Goal: Task Accomplishment & Management: Manage account settings

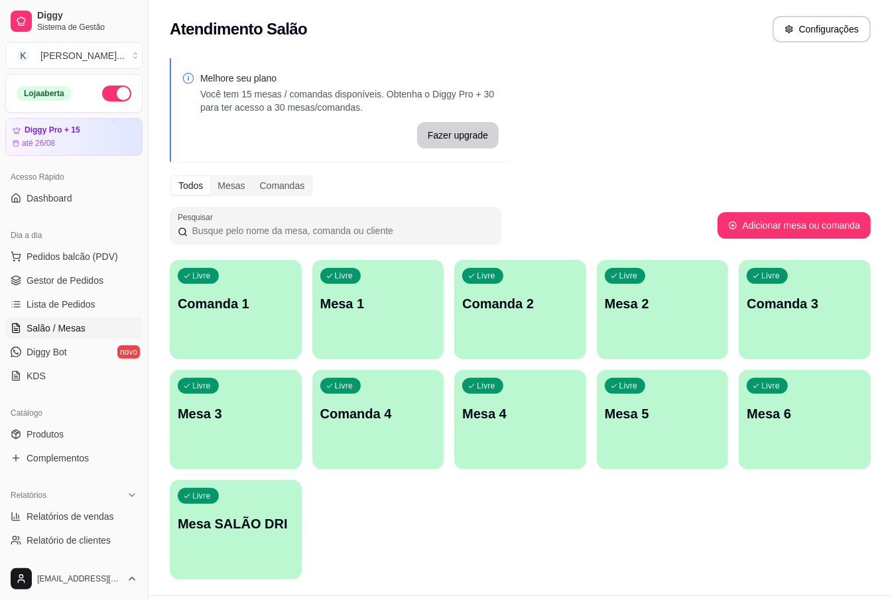
click at [653, 303] on p "Mesa 2" at bounding box center [663, 303] width 116 height 19
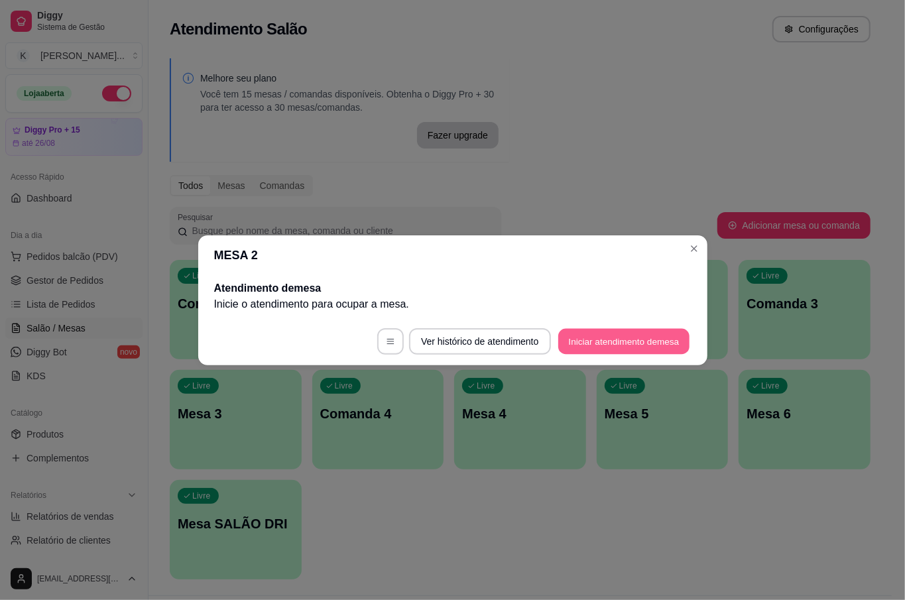
click at [603, 350] on button "Iniciar atendimento de mesa" at bounding box center [623, 341] width 131 height 26
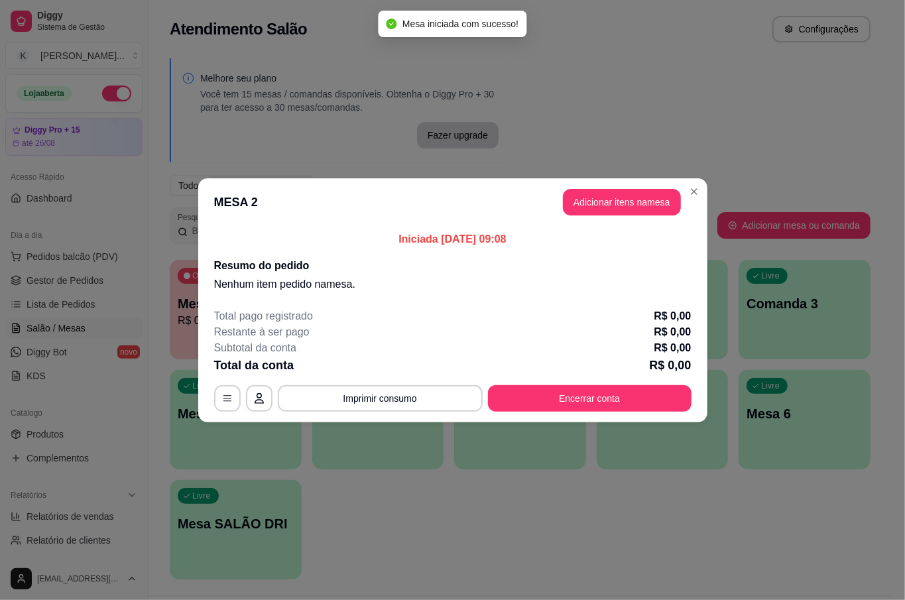
click at [623, 189] on button "Adicionar itens na mesa" at bounding box center [622, 202] width 118 height 27
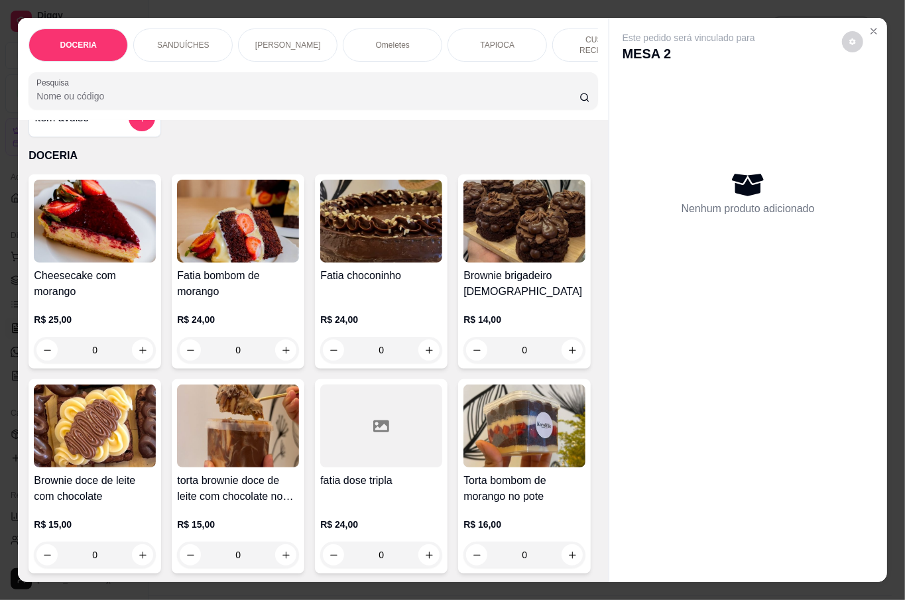
scroll to position [88, 0]
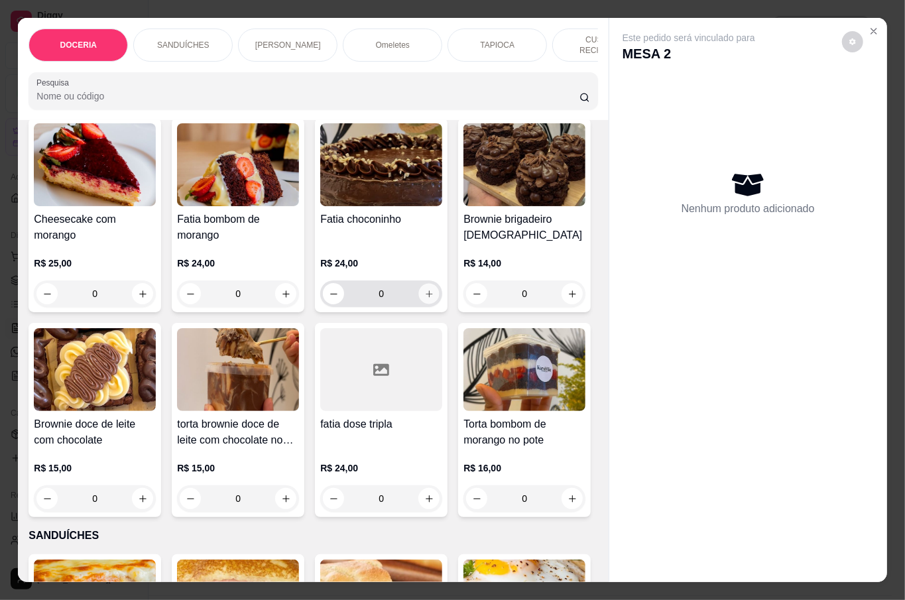
click at [424, 292] on icon "increase-product-quantity" at bounding box center [429, 294] width 10 height 10
type input "1"
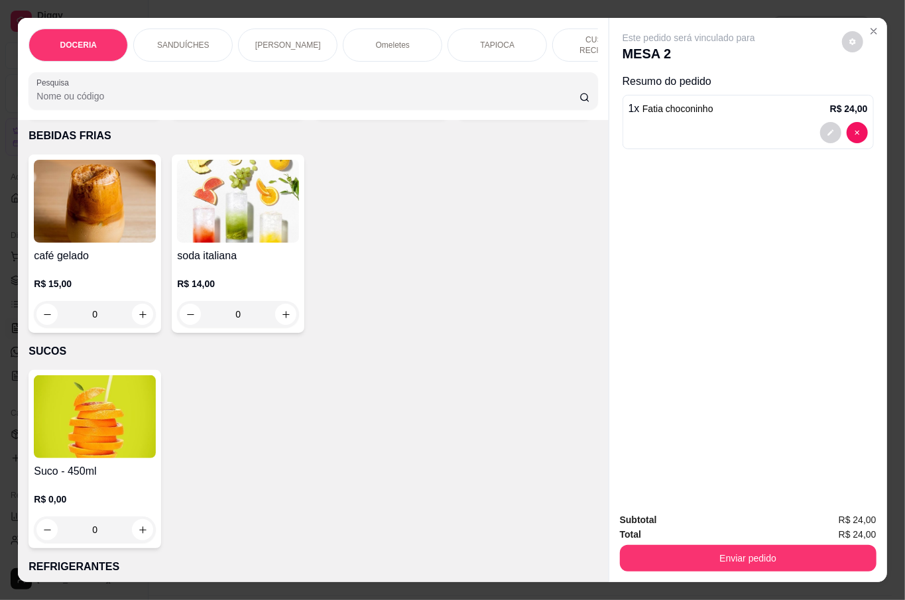
scroll to position [2651, 0]
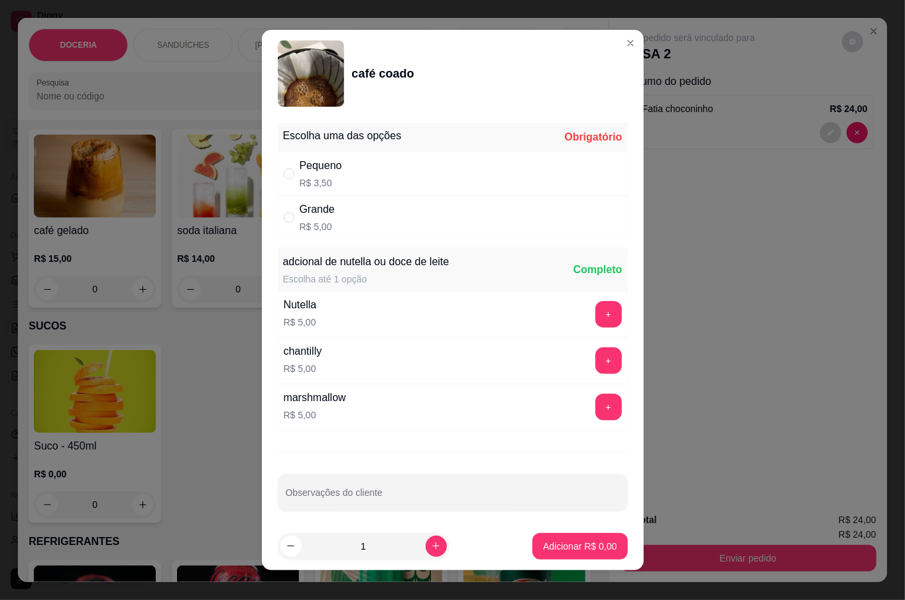
click at [317, 219] on div "Grande R$ 5,00" at bounding box center [317, 218] width 35 height 32
radio input "true"
click at [557, 546] on p "Adicionar R$ 5,00" at bounding box center [580, 546] width 72 height 13
type input "1"
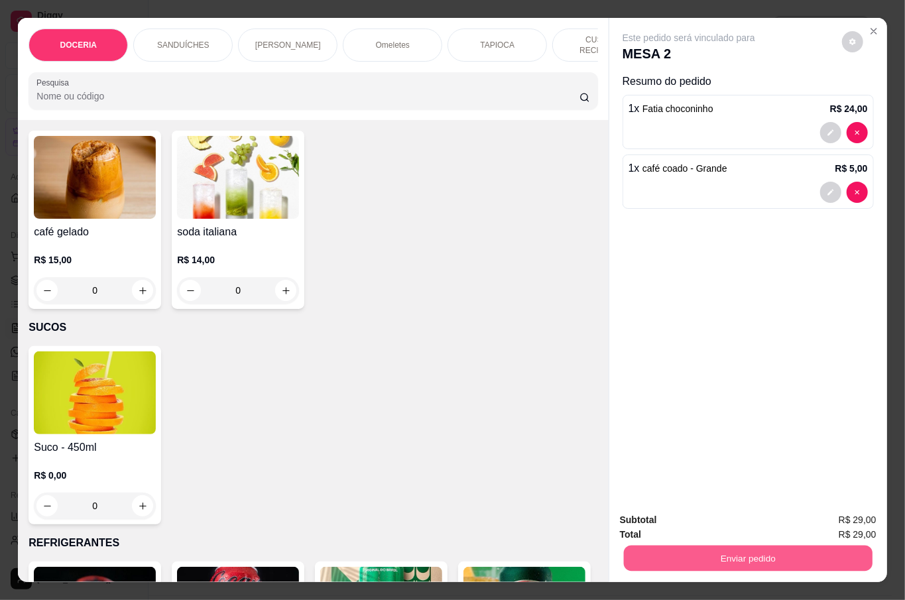
click at [746, 549] on button "Enviar pedido" at bounding box center [747, 558] width 249 height 26
click at [709, 520] on button "Não registrar e enviar pedido" at bounding box center [703, 518] width 138 height 25
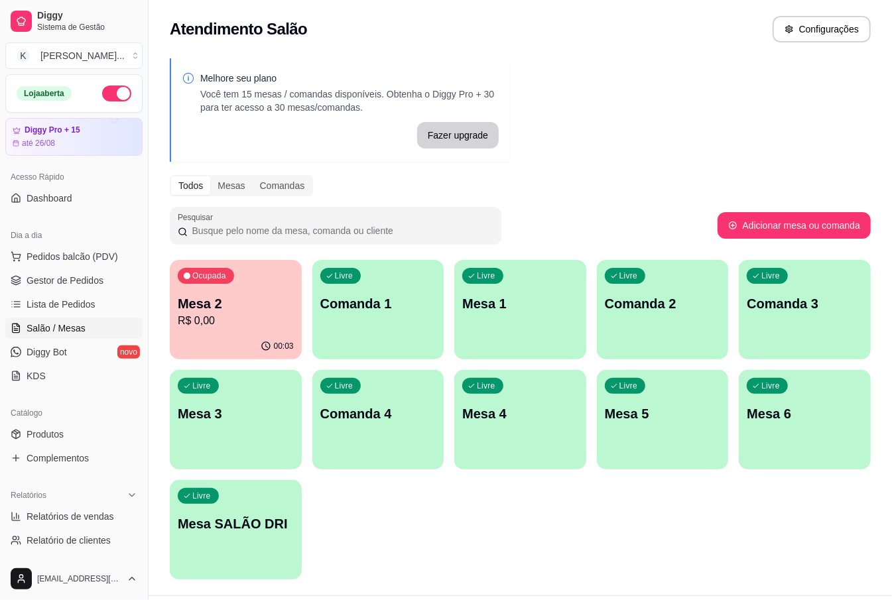
click at [261, 322] on p "R$ 0,00" at bounding box center [236, 321] width 116 height 16
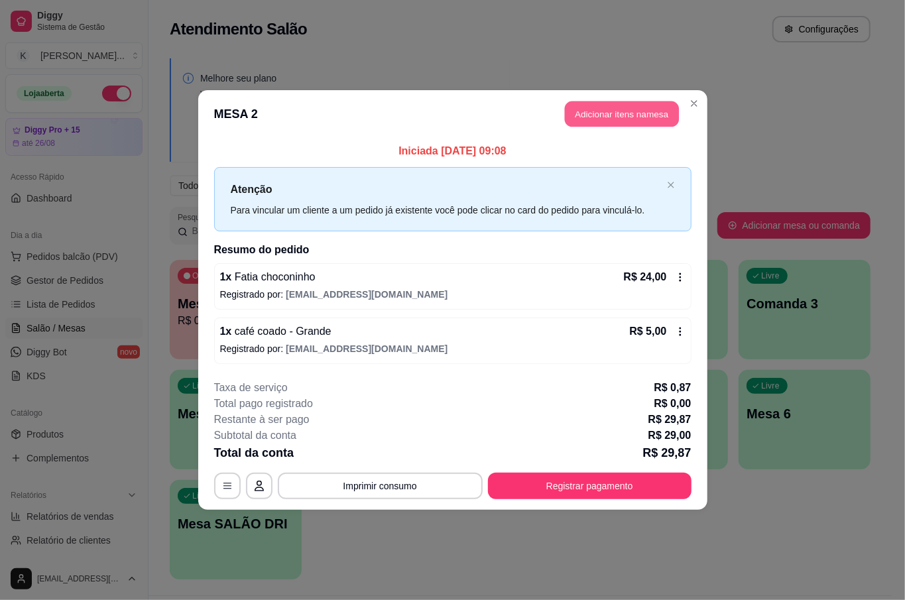
click at [630, 123] on button "Adicionar itens na mesa" at bounding box center [622, 114] width 114 height 26
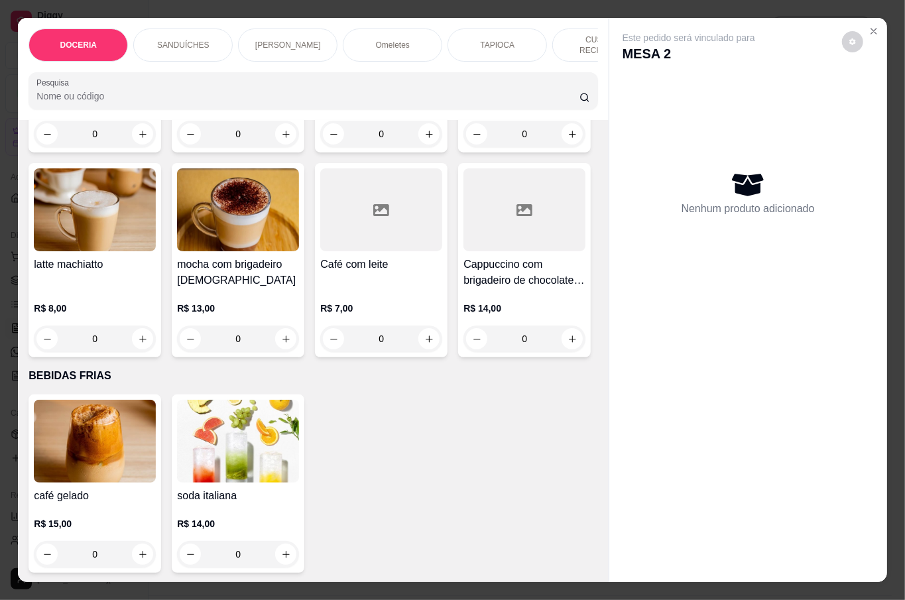
scroll to position [2032, 0]
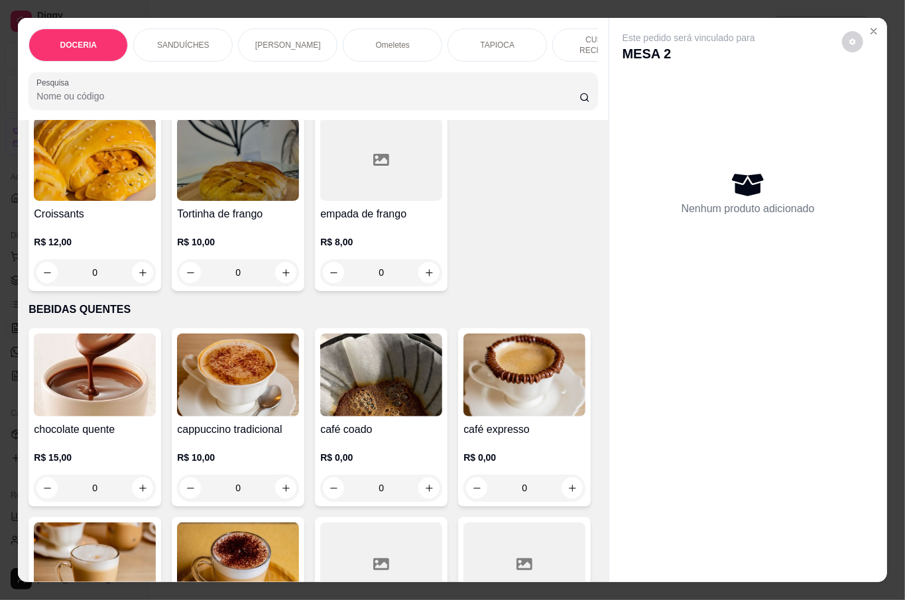
click at [424, 62] on icon "increase-product-quantity" at bounding box center [429, 57] width 10 height 10
type input "1"
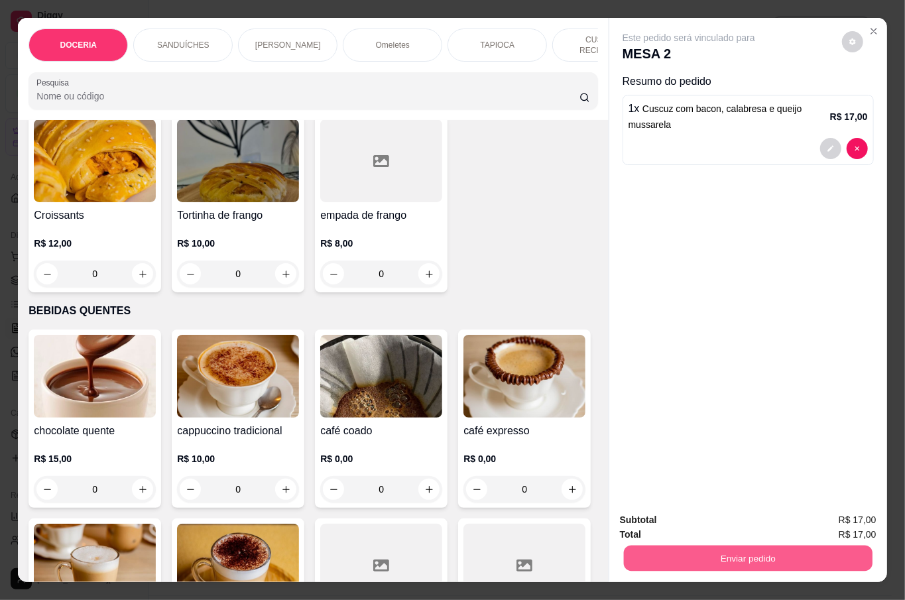
click at [698, 550] on button "Enviar pedido" at bounding box center [747, 558] width 249 height 26
click at [727, 518] on button "Não registrar e enviar pedido" at bounding box center [703, 518] width 134 height 25
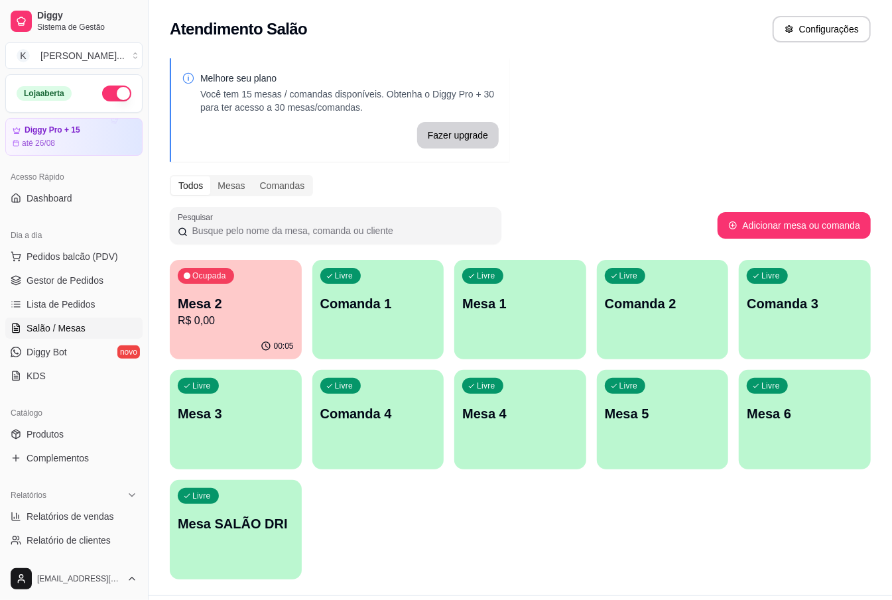
click at [697, 67] on div "Melhore seu plano Você tem 15 mesas / comandas disponíveis. Obtenha o Diggy Pro…" at bounding box center [519, 322] width 743 height 545
click at [184, 310] on div "Mesa 2 R$ 0,00" at bounding box center [236, 311] width 116 height 34
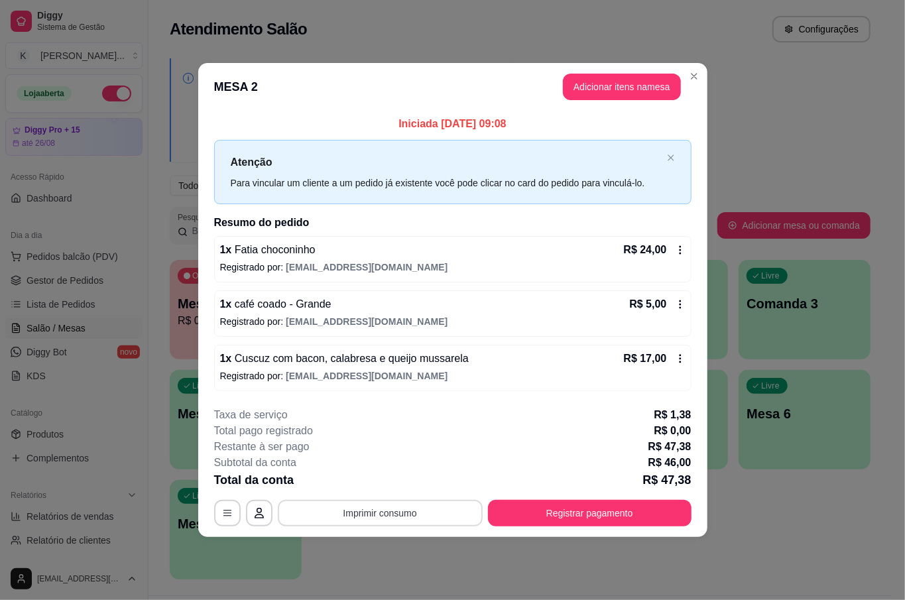
click at [391, 518] on button "Imprimir consumo" at bounding box center [380, 513] width 205 height 27
click at [393, 485] on button "IMPRESSORA" at bounding box center [383, 483] width 93 height 21
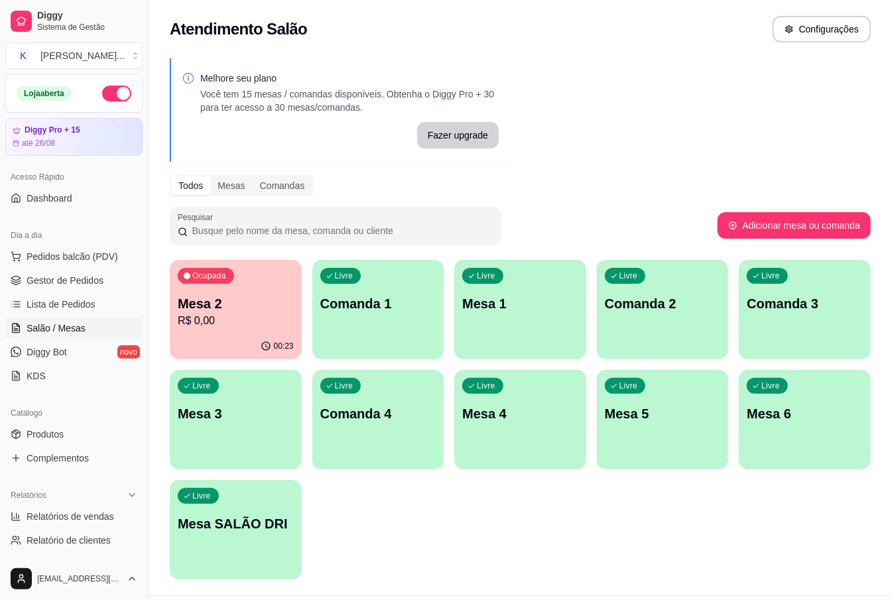
click at [224, 321] on p "R$ 0,00" at bounding box center [236, 321] width 116 height 16
click at [680, 120] on div "Melhore seu plano Você tem 15 mesas / comandas disponíveis. Obtenha o Diggy Pro…" at bounding box center [519, 322] width 743 height 545
click at [259, 331] on div "Ocupada Mesa 2 R$ 46,00" at bounding box center [236, 297] width 128 height 72
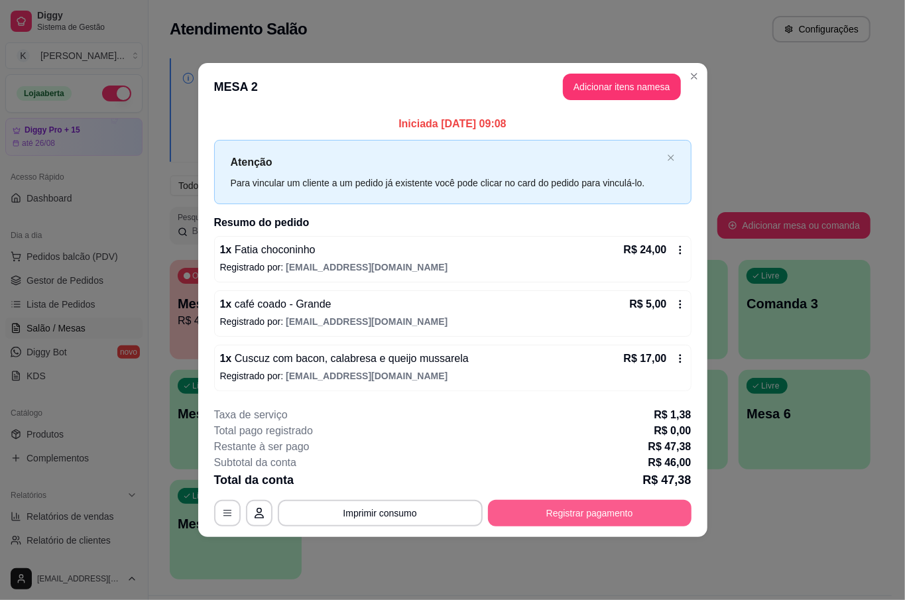
click at [579, 509] on button "Registrar pagamento" at bounding box center [590, 513] width 204 height 27
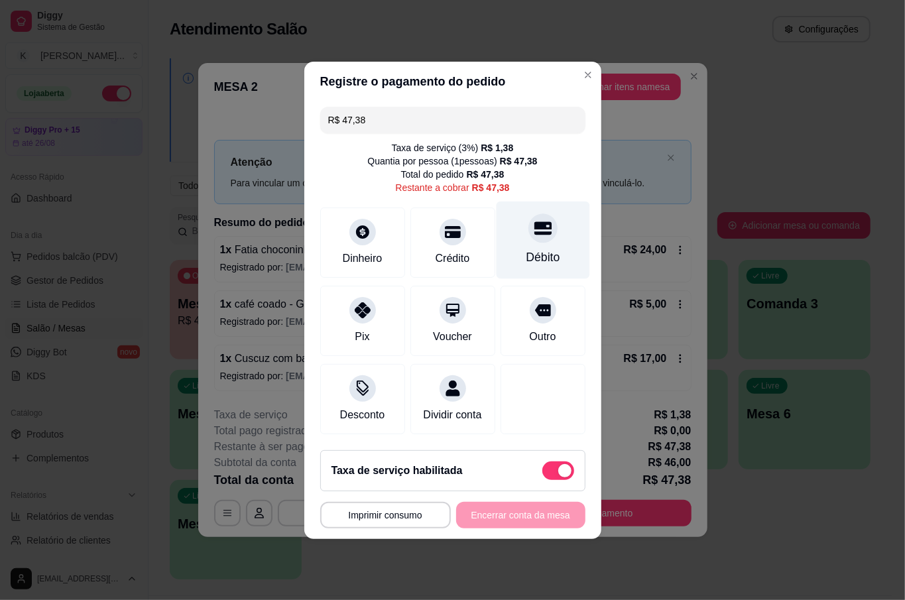
click at [545, 249] on div "Débito" at bounding box center [543, 257] width 34 height 17
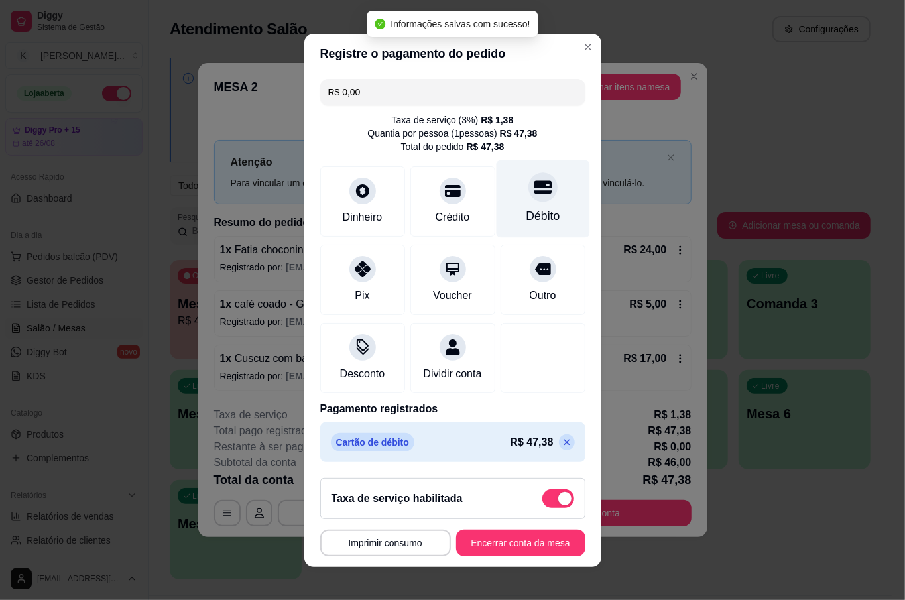
type input "R$ 0,00"
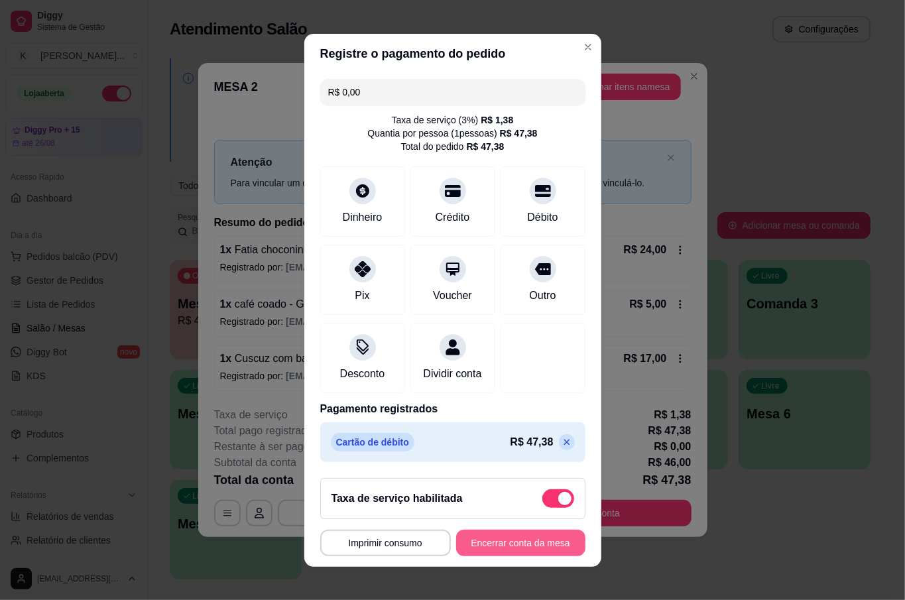
click at [530, 548] on button "Encerrar conta da mesa" at bounding box center [520, 543] width 129 height 27
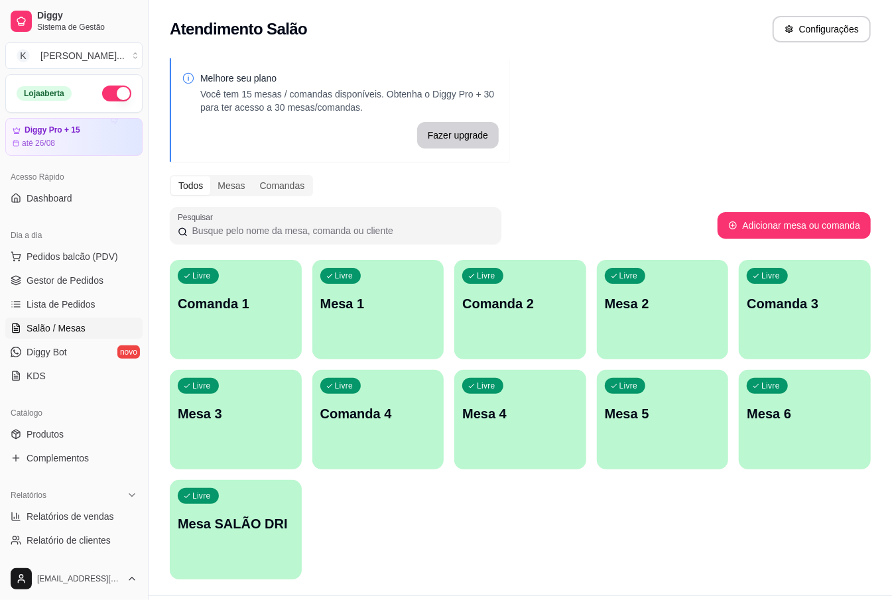
click at [236, 438] on div "Livre Mesa 3" at bounding box center [236, 412] width 132 height 84
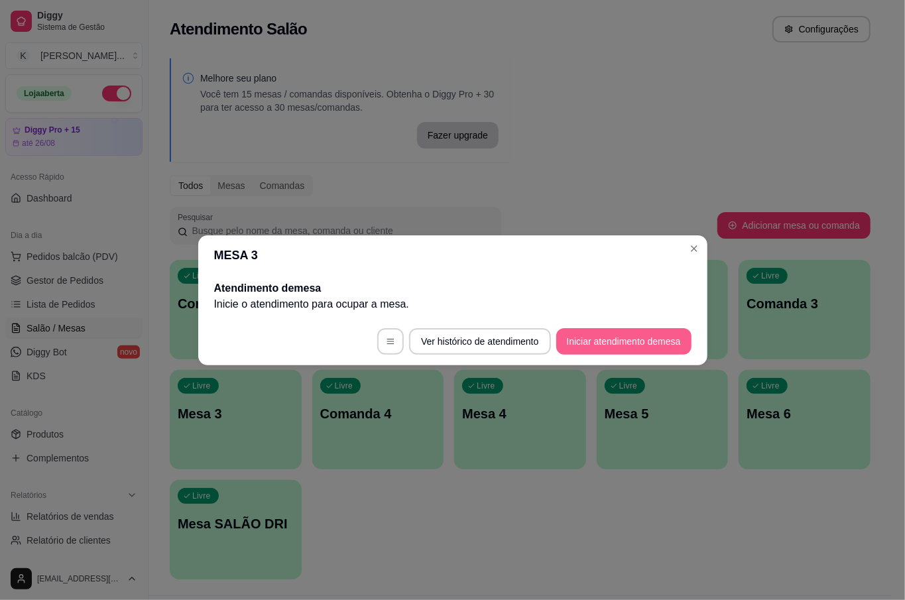
click at [606, 339] on button "Iniciar atendimento de mesa" at bounding box center [623, 341] width 135 height 27
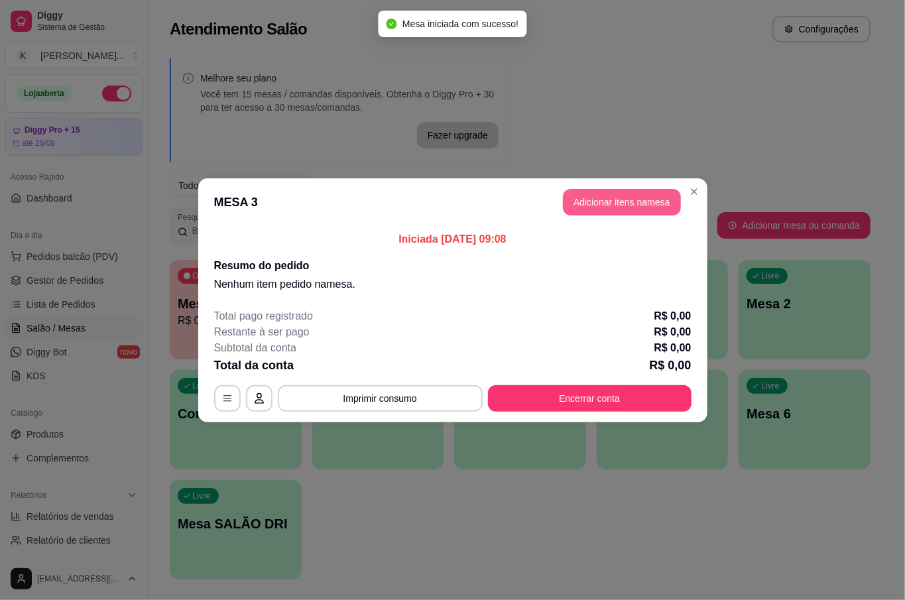
click at [640, 203] on button "Adicionar itens na mesa" at bounding box center [622, 202] width 118 height 27
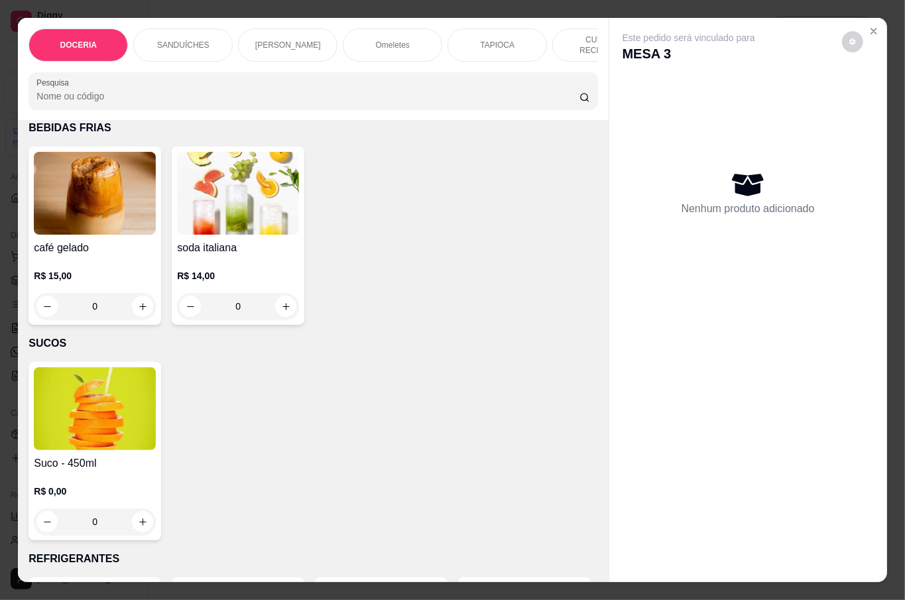
scroll to position [2740, 0]
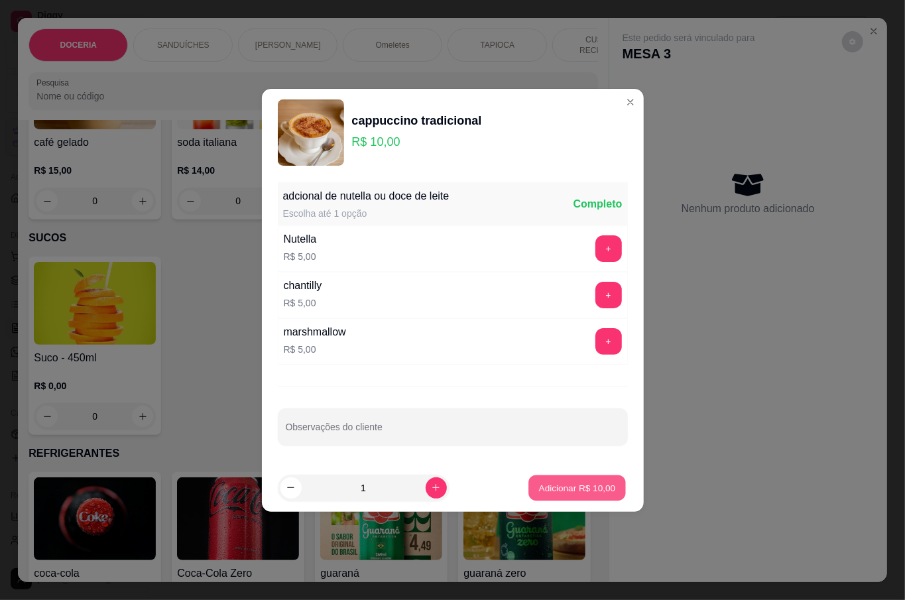
click at [573, 489] on p "Adicionar R$ 10,00" at bounding box center [577, 487] width 77 height 13
type input "1"
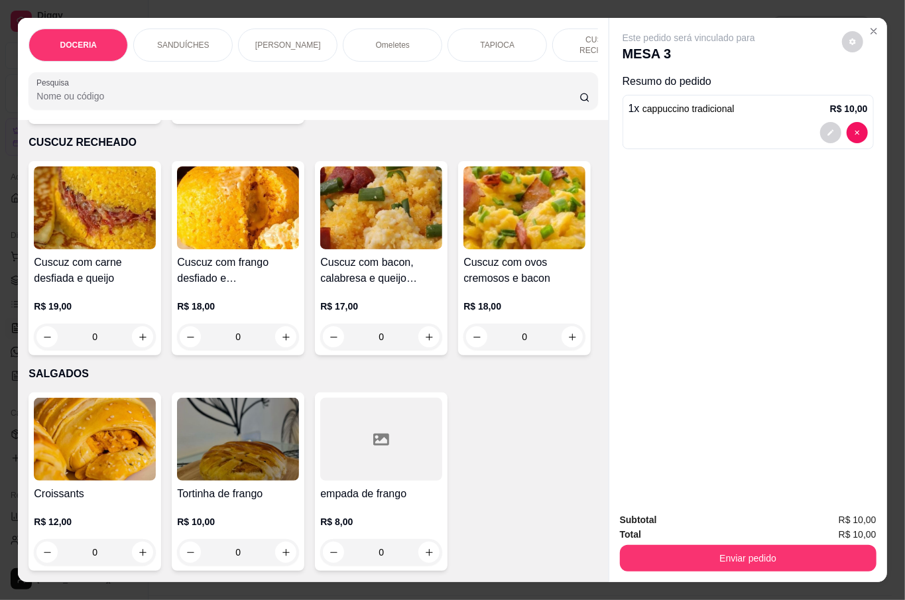
scroll to position [1591, 0]
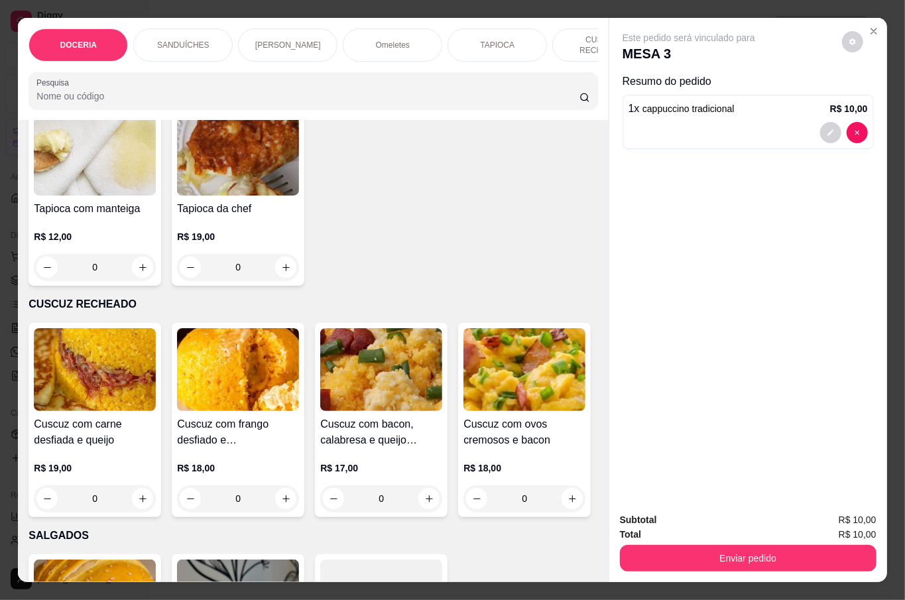
click at [141, 91] on div "0" at bounding box center [95, 78] width 122 height 27
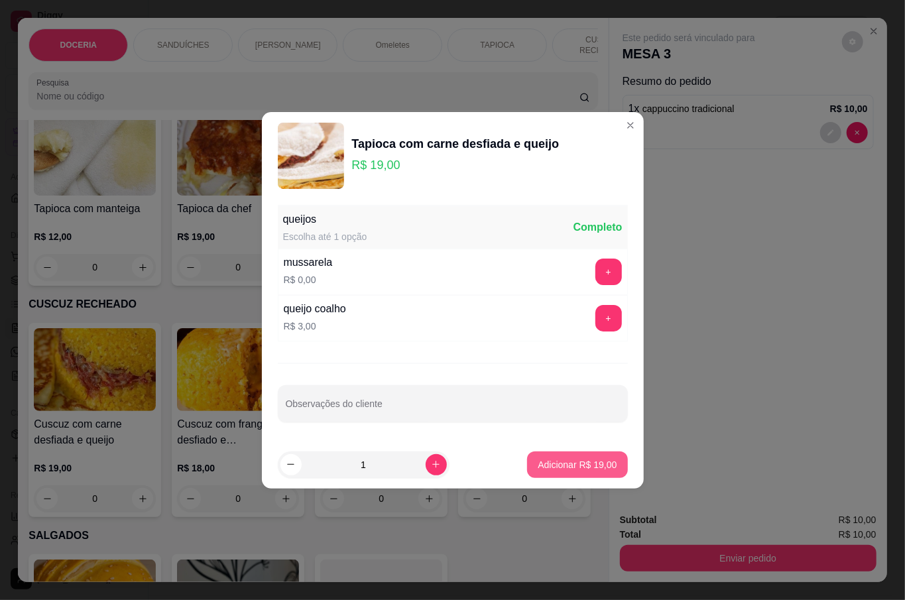
click at [549, 463] on p "Adicionar R$ 19,00" at bounding box center [577, 464] width 79 height 13
type input "1"
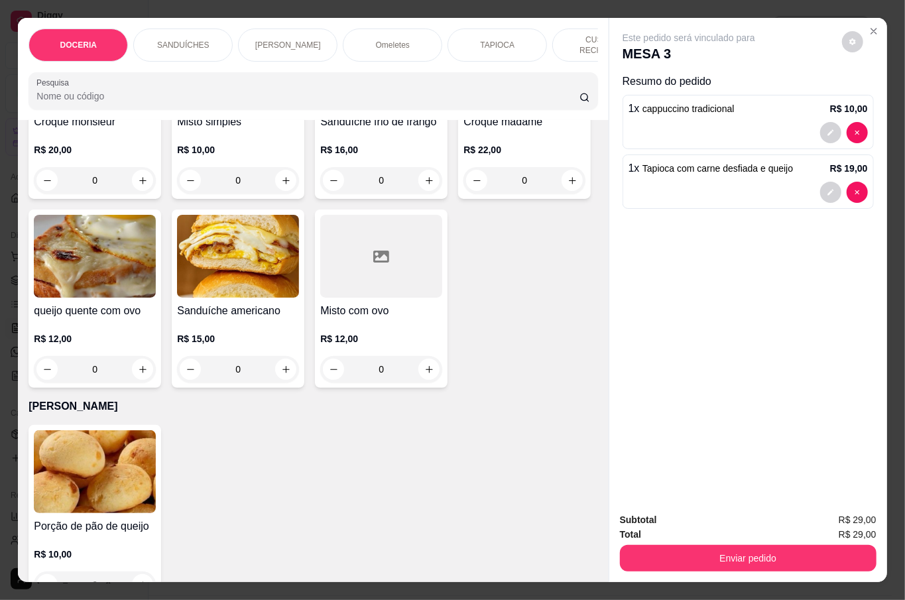
scroll to position [618, 0]
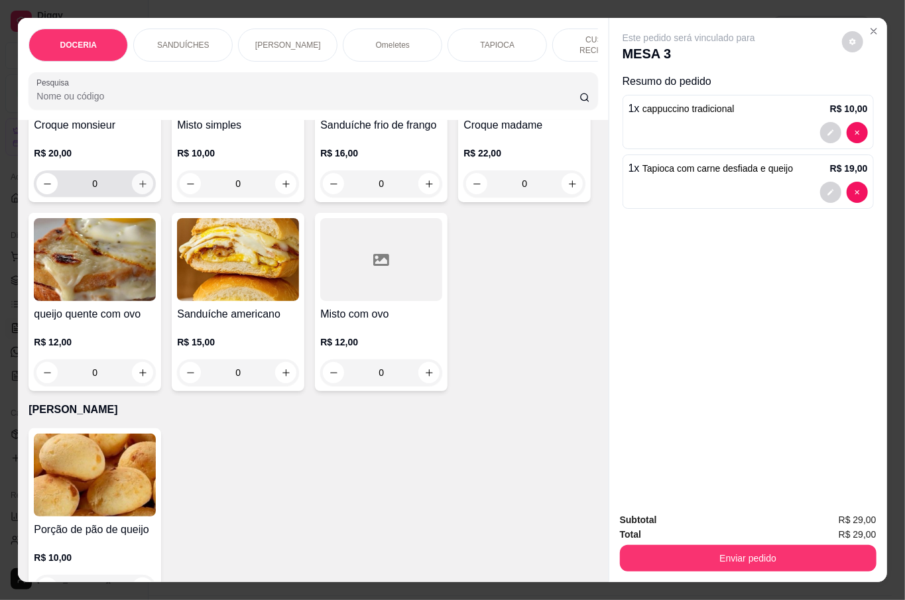
click at [138, 189] on icon "increase-product-quantity" at bounding box center [143, 184] width 10 height 10
type input "1"
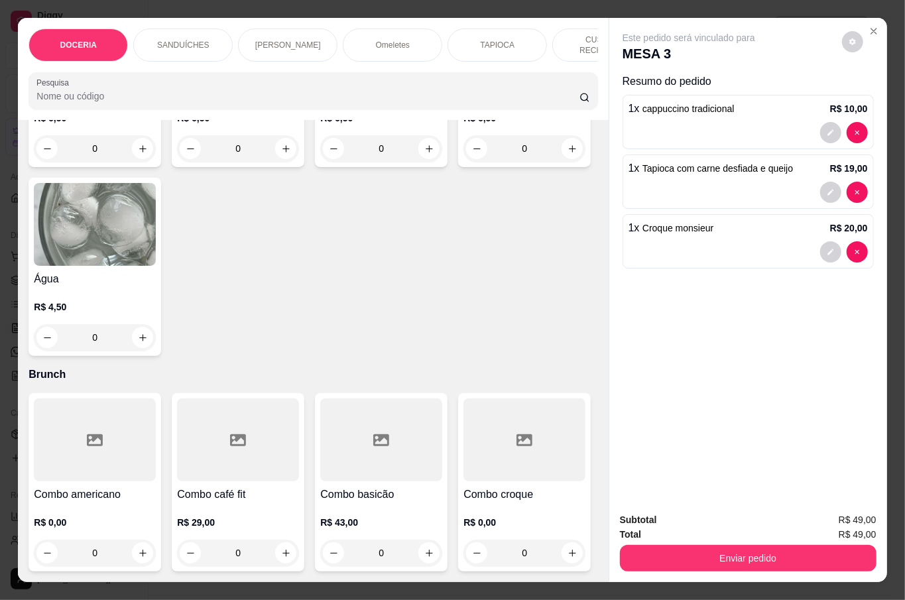
scroll to position [3712, 0]
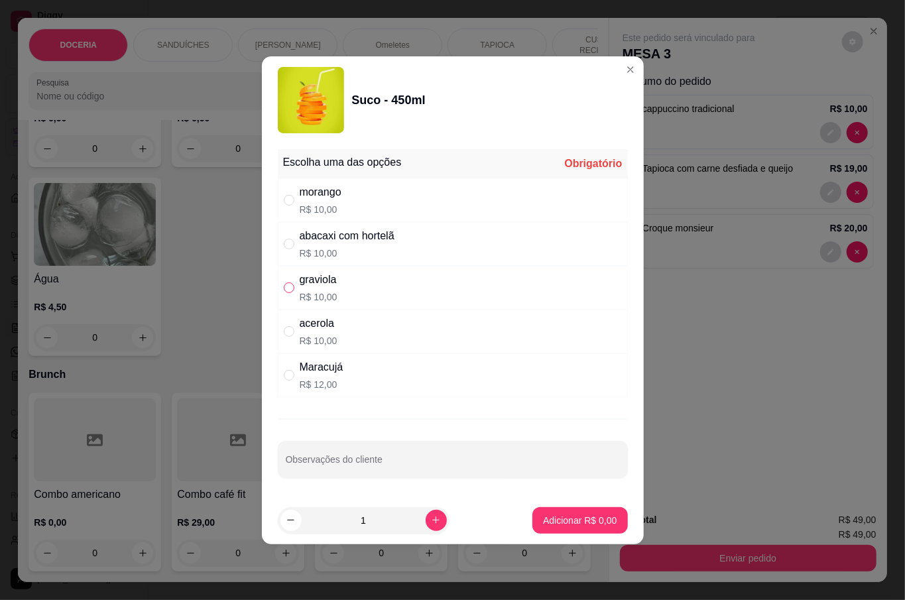
click at [293, 286] on div "" at bounding box center [292, 287] width 16 height 15
radio input "true"
click at [575, 526] on p "Adicionar R$ 10,00" at bounding box center [577, 520] width 77 height 13
type input "1"
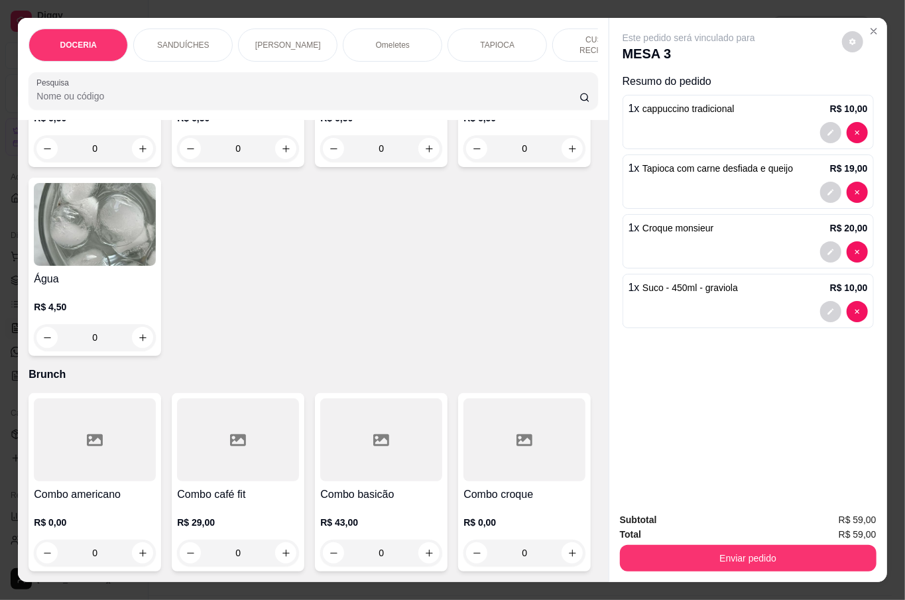
scroll to position [3713, 0]
click at [766, 552] on button "Enviar pedido" at bounding box center [747, 558] width 249 height 26
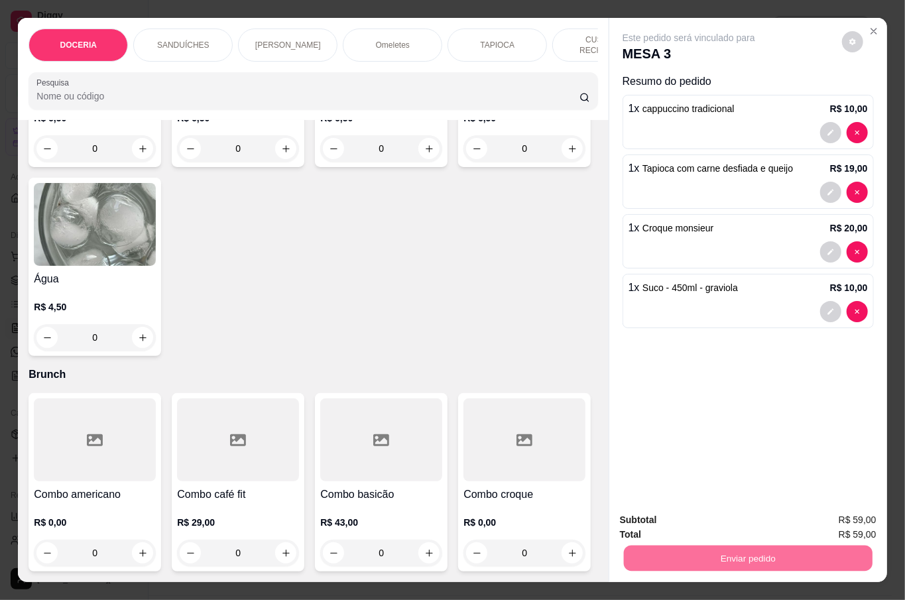
click at [752, 526] on button "Não registrar e enviar pedido" at bounding box center [703, 518] width 138 height 25
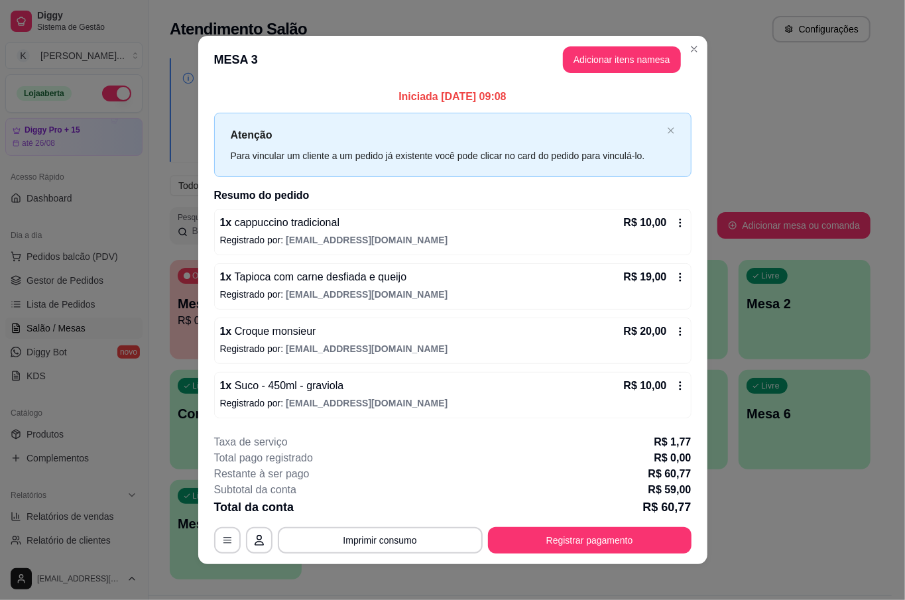
click at [695, 516] on footer "**********" at bounding box center [452, 494] width 509 height 141
click at [618, 64] on button "Adicionar itens na mesa" at bounding box center [622, 60] width 114 height 26
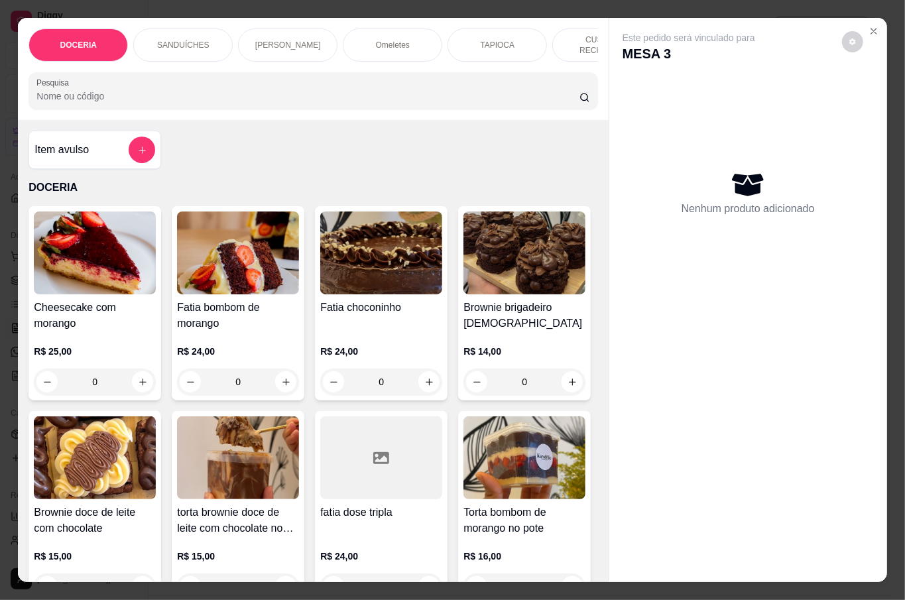
scroll to position [88, 0]
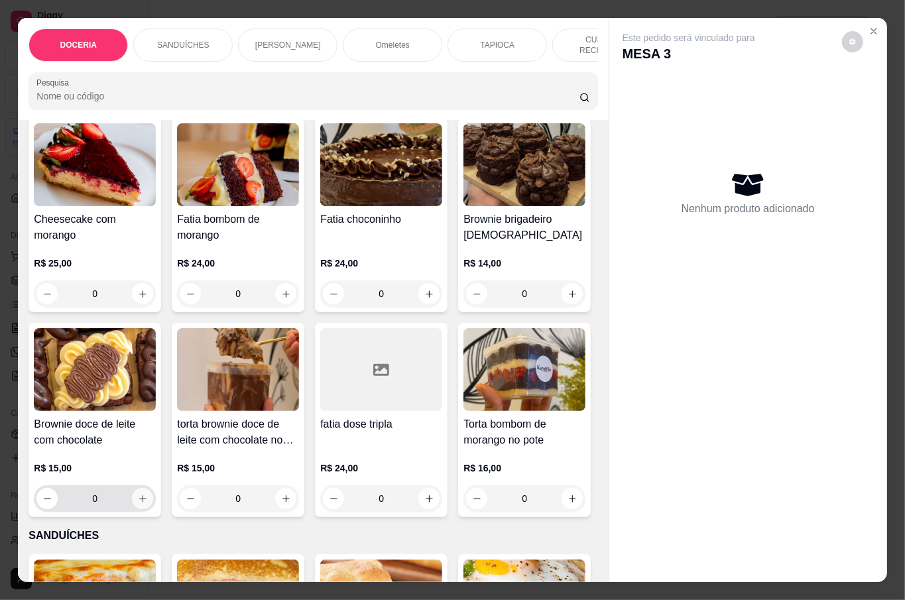
click at [153, 500] on button "increase-product-quantity" at bounding box center [142, 498] width 21 height 21
type input "1"
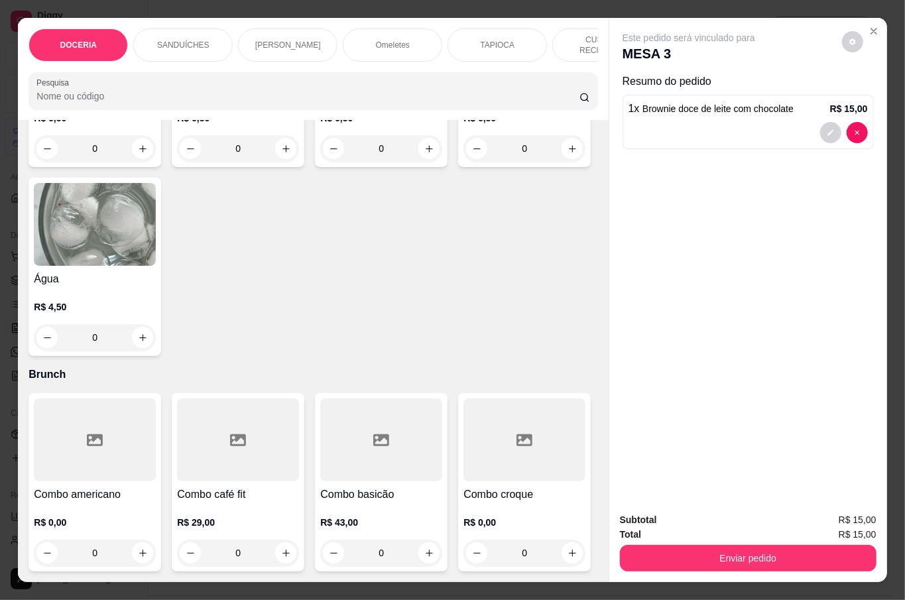
scroll to position [3794, 0]
click at [286, 159] on button "increase-product-quantity" at bounding box center [285, 148] width 21 height 21
type input "1"
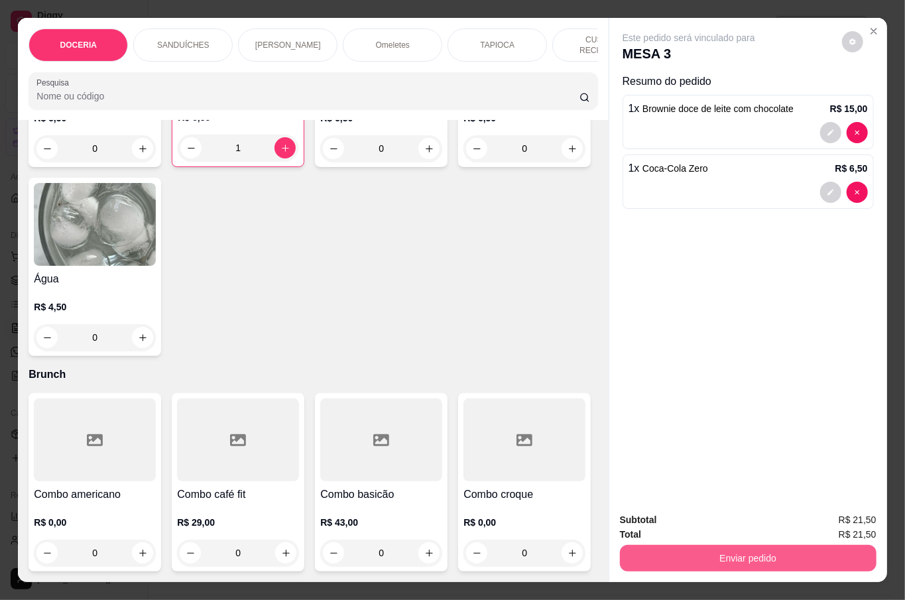
click at [745, 552] on button "Enviar pedido" at bounding box center [748, 558] width 257 height 27
click at [715, 512] on button "Não registrar e enviar pedido" at bounding box center [703, 518] width 134 height 25
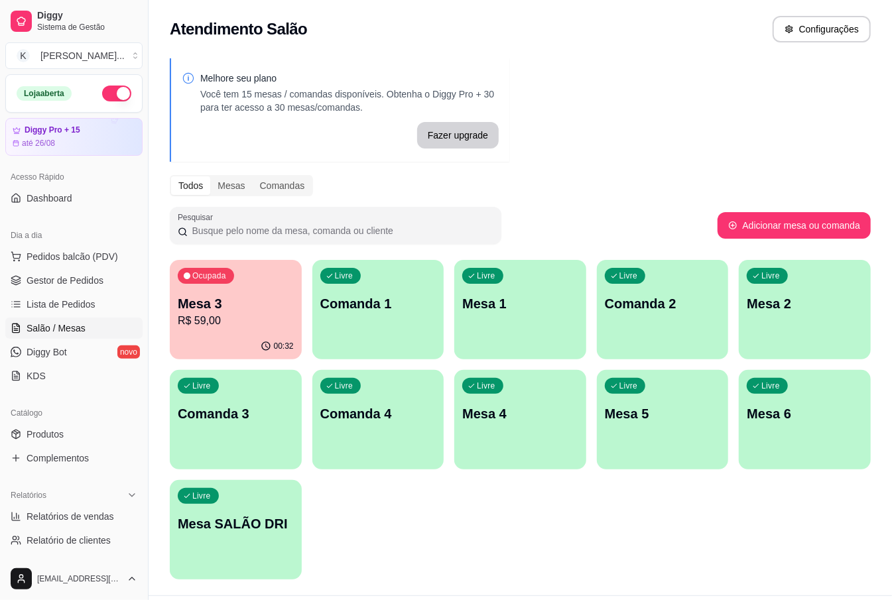
click at [273, 326] on p "R$ 59,00" at bounding box center [236, 321] width 116 height 16
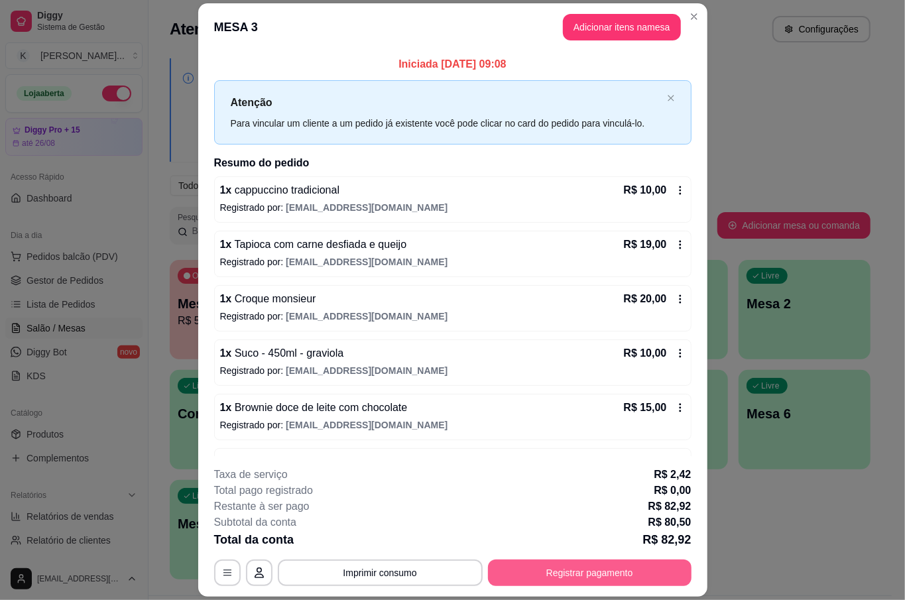
click at [616, 558] on div "**********" at bounding box center [452, 526] width 477 height 119
click at [621, 567] on button "Registrar pagamento" at bounding box center [590, 572] width 204 height 27
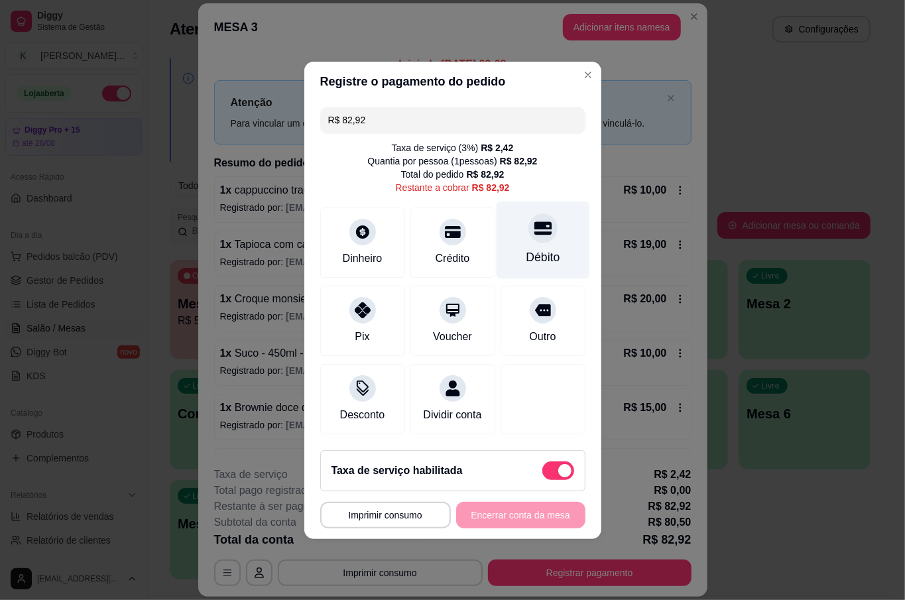
click at [526, 249] on div "Débito" at bounding box center [543, 257] width 34 height 17
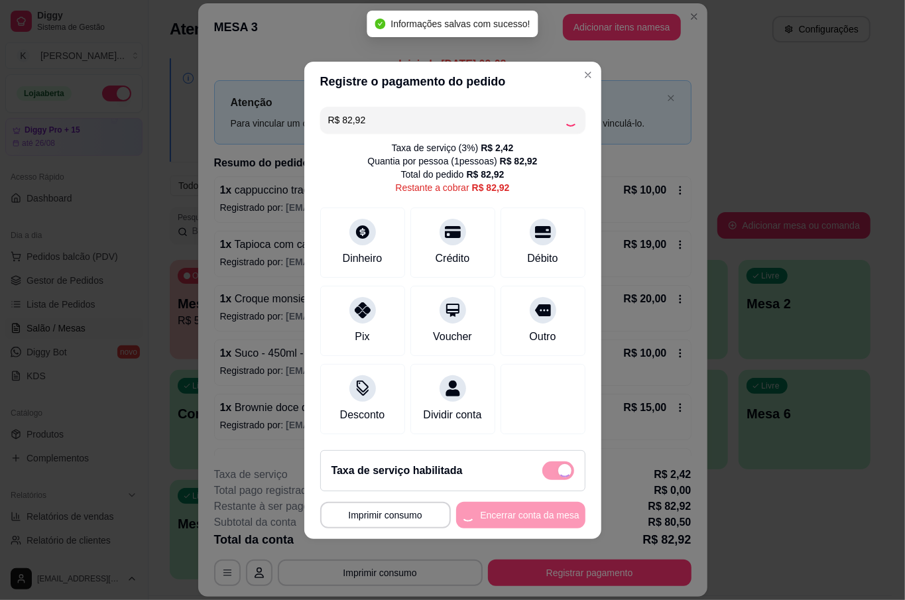
type input "R$ 0,00"
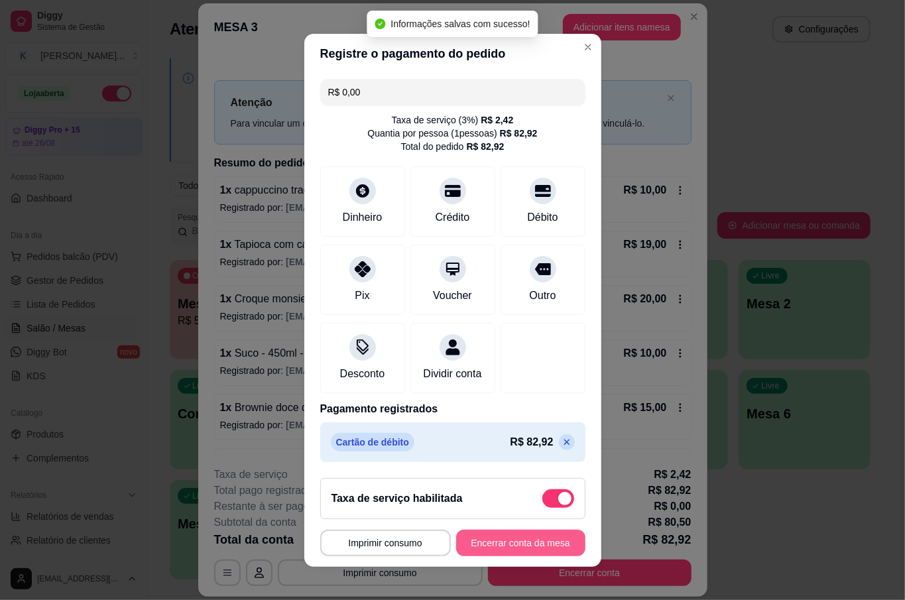
click at [542, 549] on button "Encerrar conta da mesa" at bounding box center [520, 543] width 129 height 27
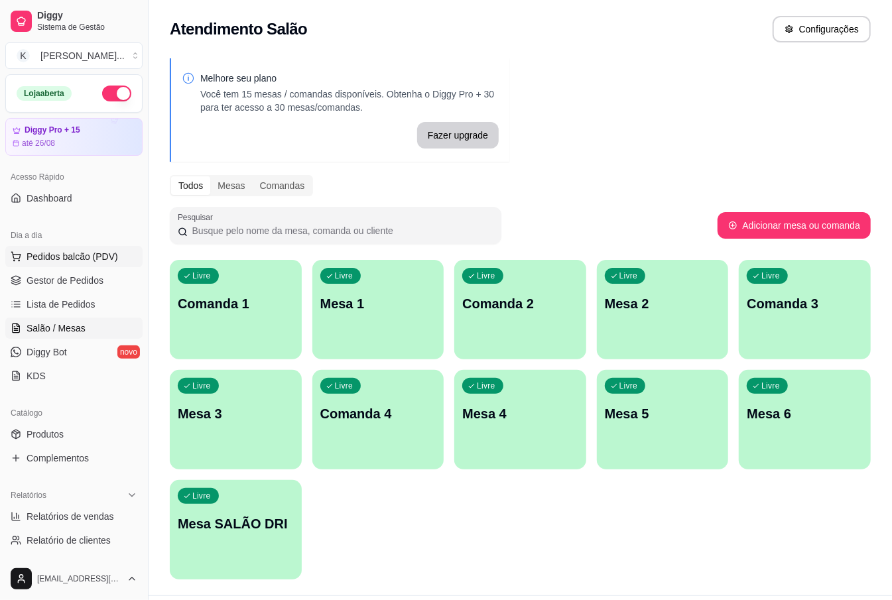
click at [94, 248] on button "Pedidos balcão (PDV)" at bounding box center [73, 256] width 137 height 21
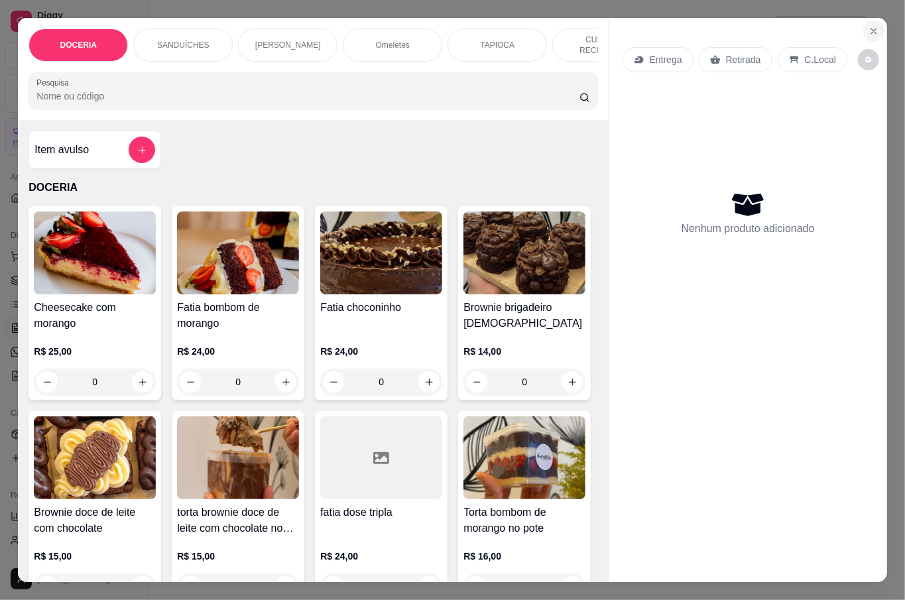
click at [872, 27] on icon "Close" at bounding box center [873, 31] width 11 height 11
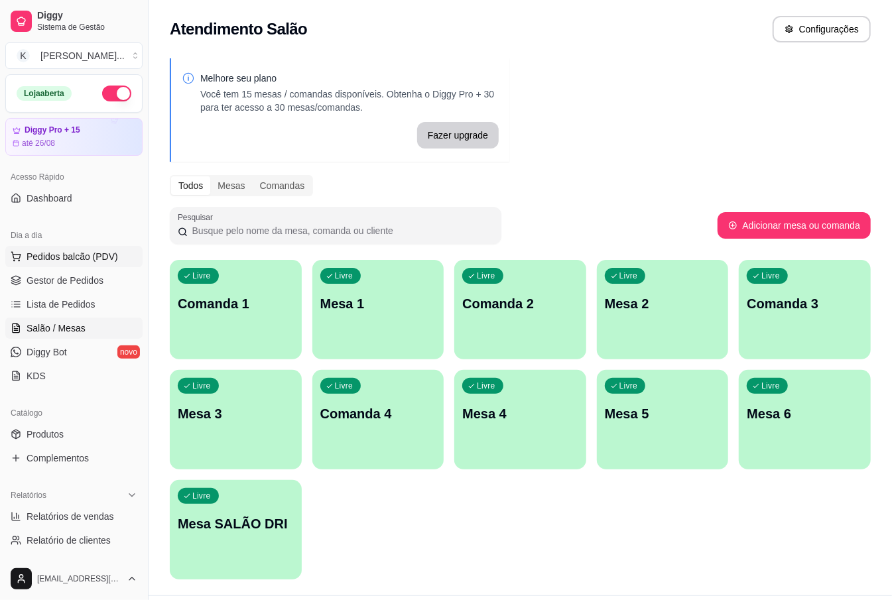
click at [102, 253] on span "Pedidos balcão (PDV)" at bounding box center [72, 256] width 91 height 13
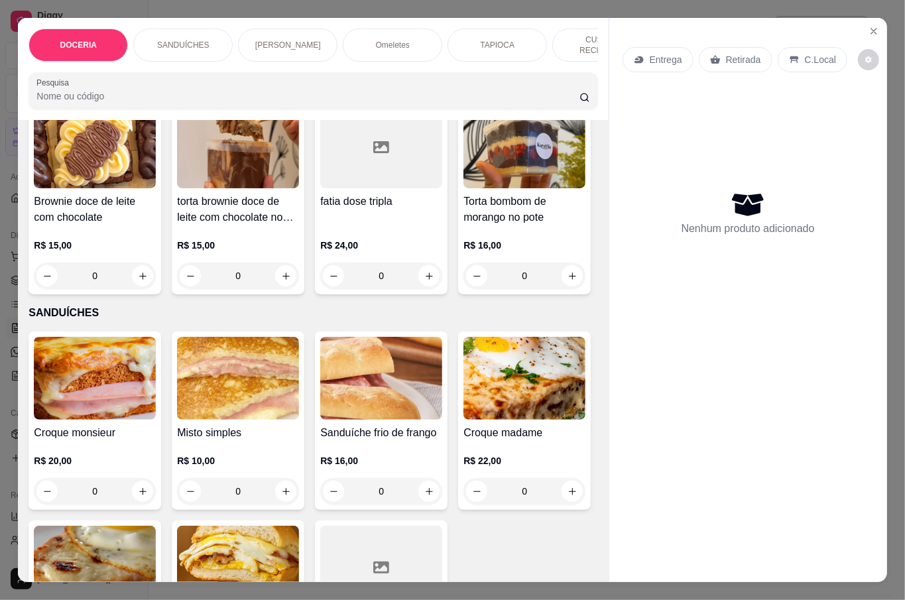
scroll to position [353, 0]
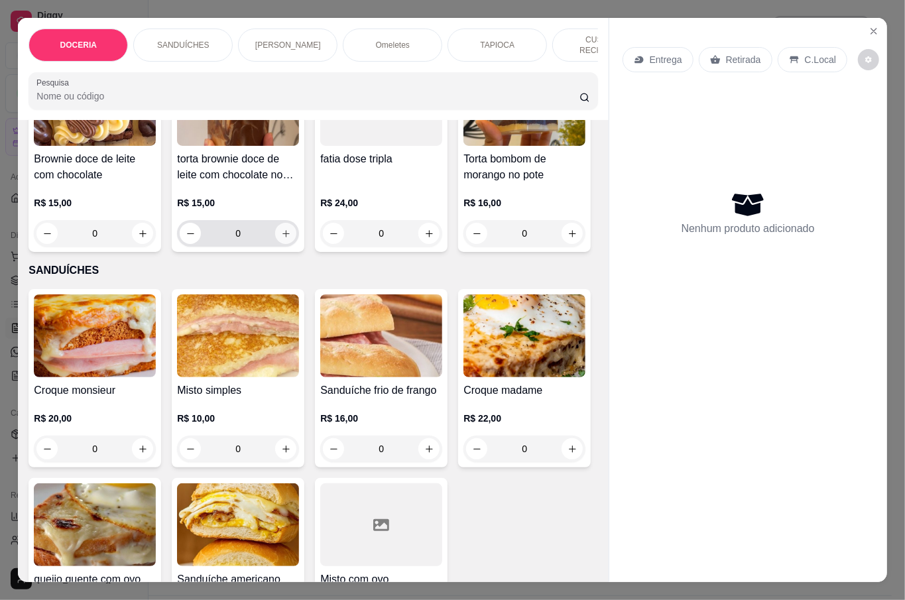
click at [291, 231] on icon "increase-product-quantity" at bounding box center [286, 234] width 10 height 10
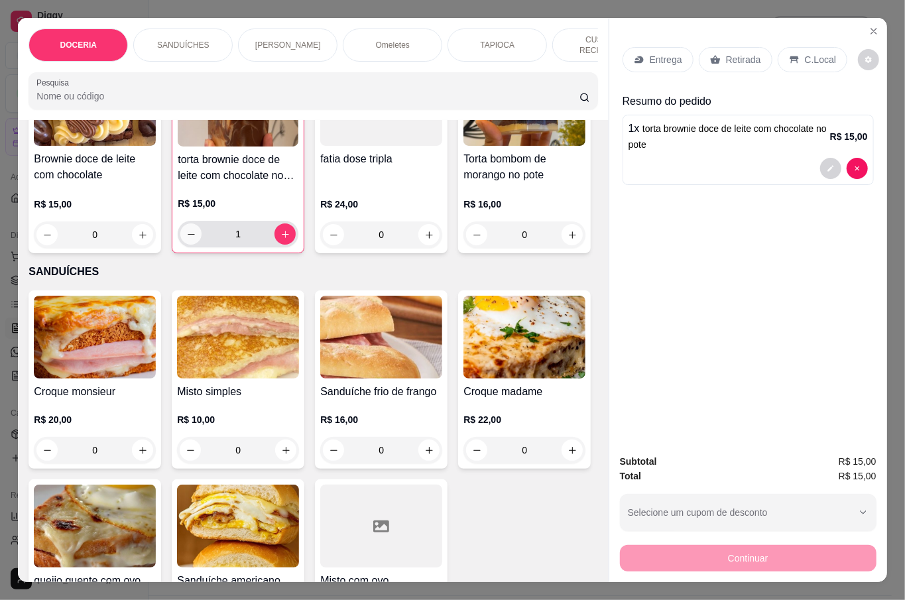
click at [202, 234] on button "decrease-product-quantity" at bounding box center [190, 233] width 21 height 21
type input "0"
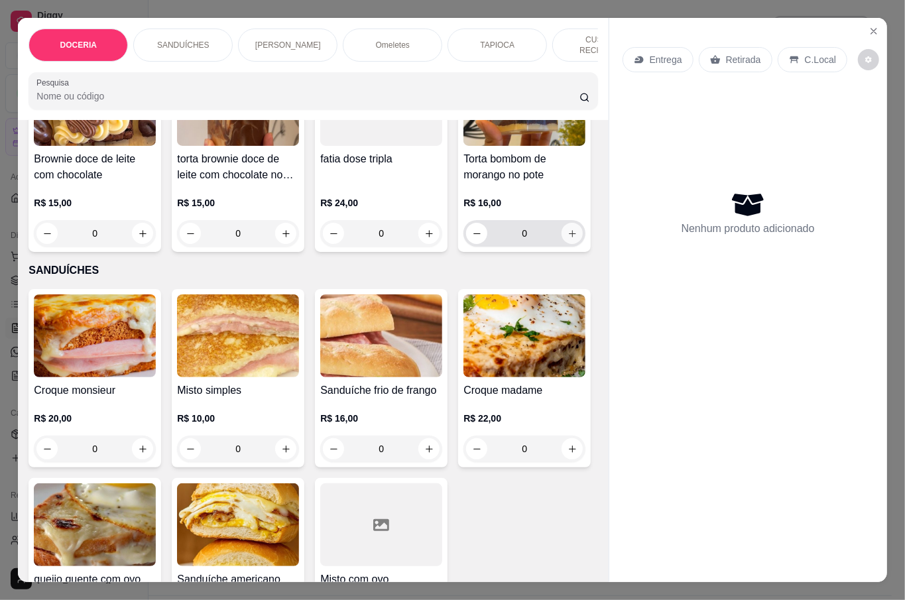
click at [567, 239] on icon "increase-product-quantity" at bounding box center [572, 234] width 10 height 10
type input "1"
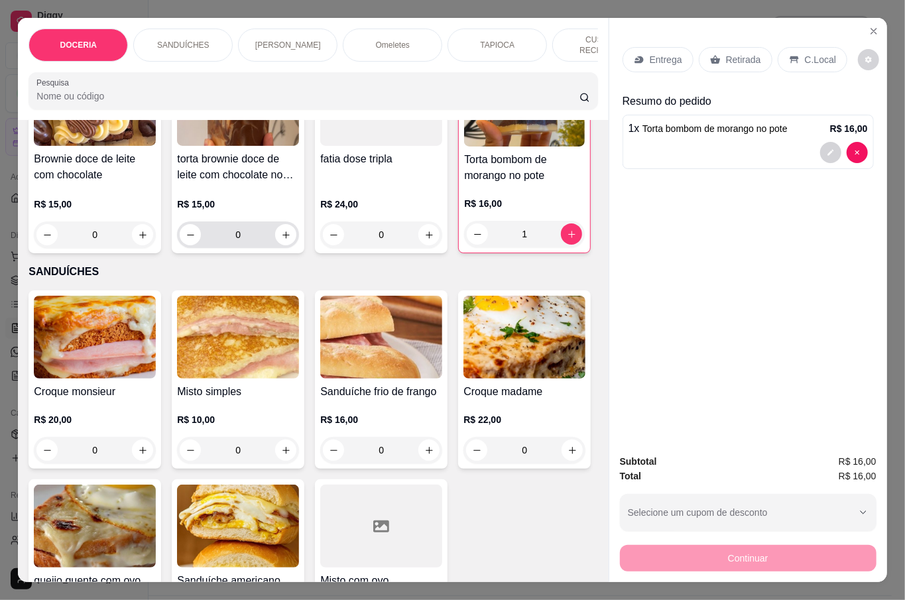
click at [296, 243] on div "0" at bounding box center [238, 234] width 117 height 27
click at [291, 232] on icon "increase-product-quantity" at bounding box center [286, 235] width 10 height 10
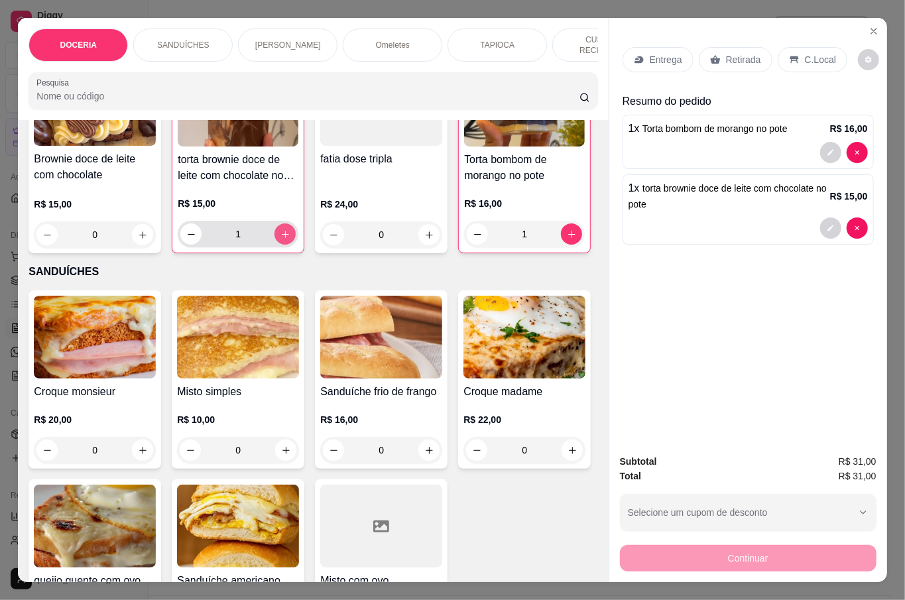
click at [290, 232] on icon "increase-product-quantity" at bounding box center [285, 234] width 10 height 10
type input "2"
click at [726, 53] on p "Retirada" at bounding box center [743, 59] width 35 height 13
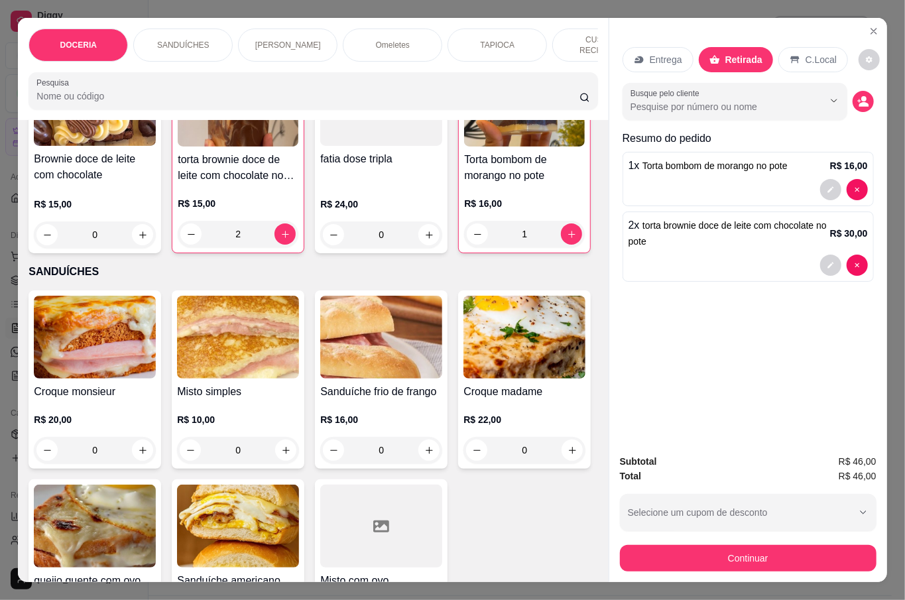
click at [725, 558] on button "Continuar" at bounding box center [748, 558] width 257 height 27
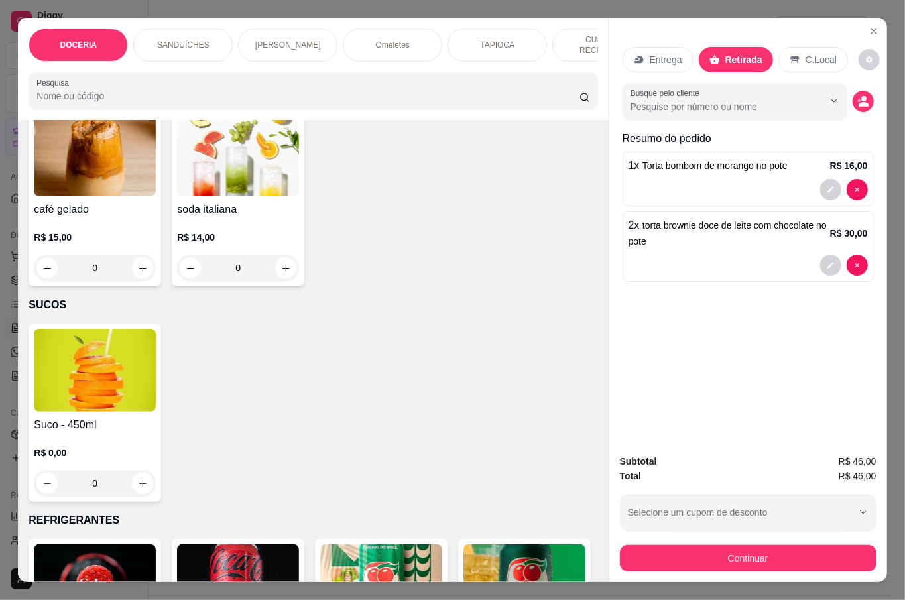
scroll to position [2651, 0]
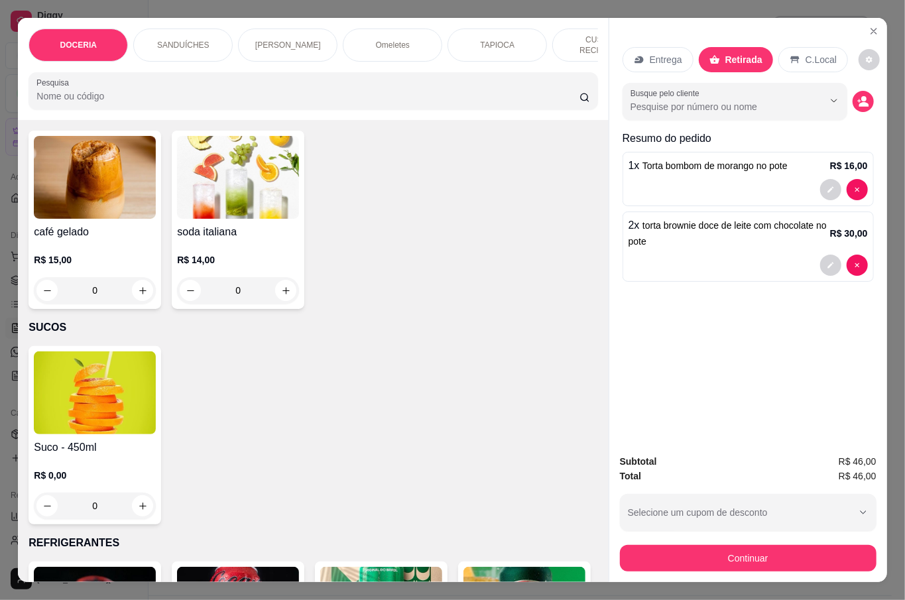
type input "1"
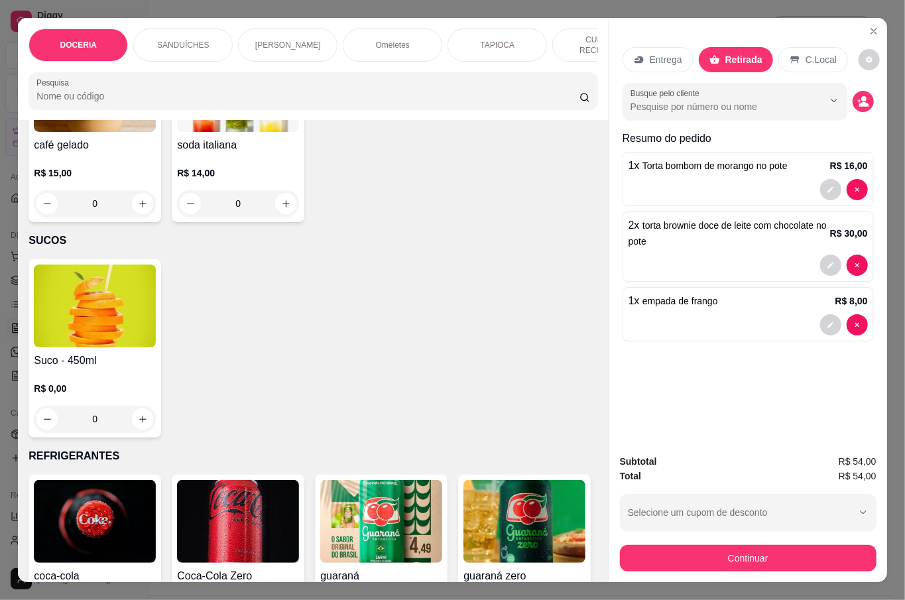
scroll to position [2828, 0]
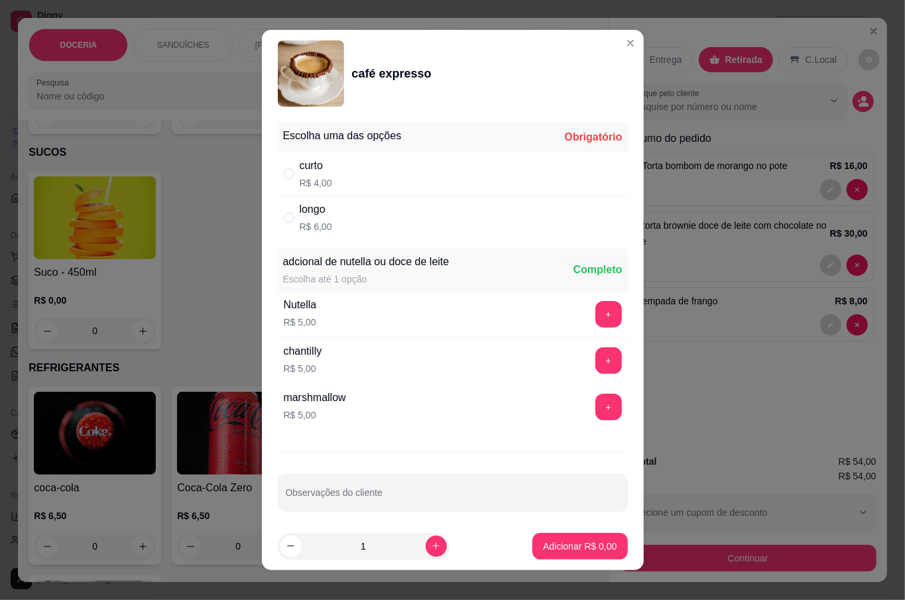
click at [335, 172] on div "curto R$ 4,00" at bounding box center [453, 174] width 350 height 44
radio input "true"
click at [574, 548] on p "Adicionar R$ 4,00" at bounding box center [580, 546] width 74 height 13
type input "1"
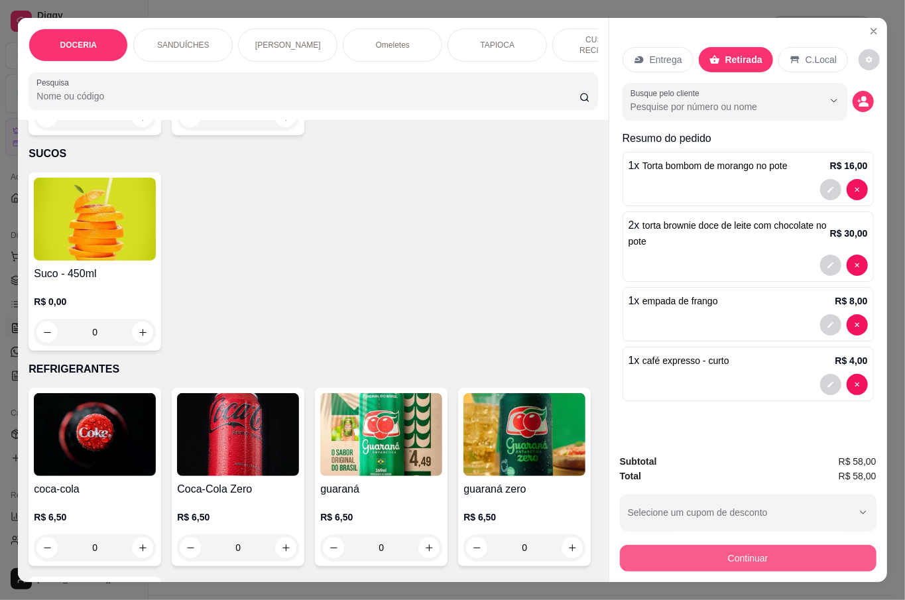
click at [688, 545] on button "Continuar" at bounding box center [748, 558] width 257 height 27
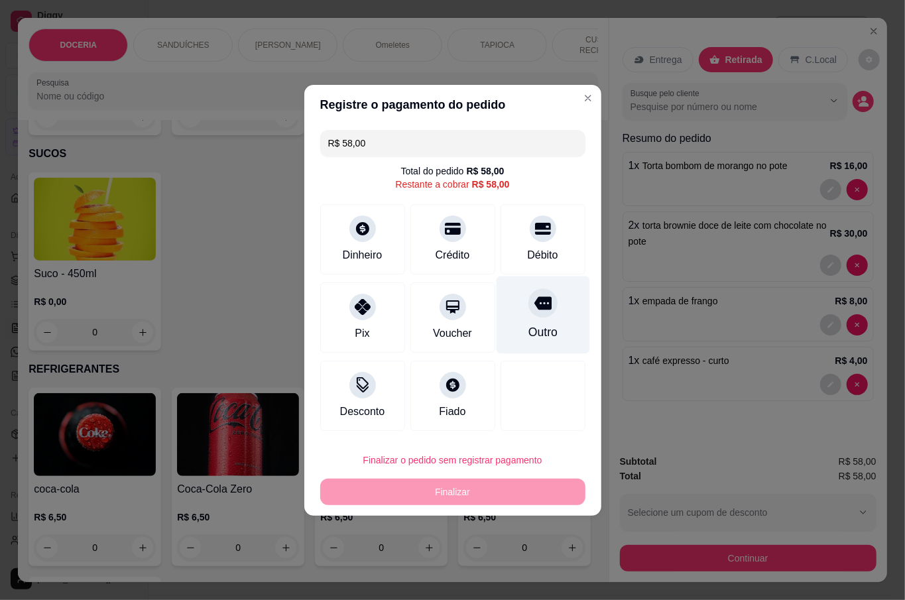
click at [534, 310] on icon at bounding box center [542, 302] width 17 height 17
type input "R$ 0,00"
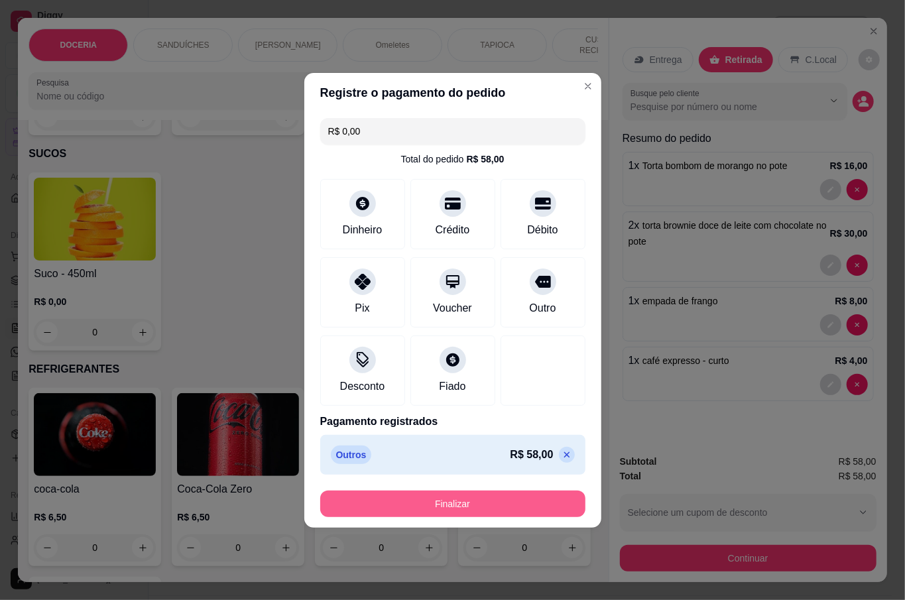
click at [461, 502] on button "Finalizar" at bounding box center [452, 504] width 265 height 27
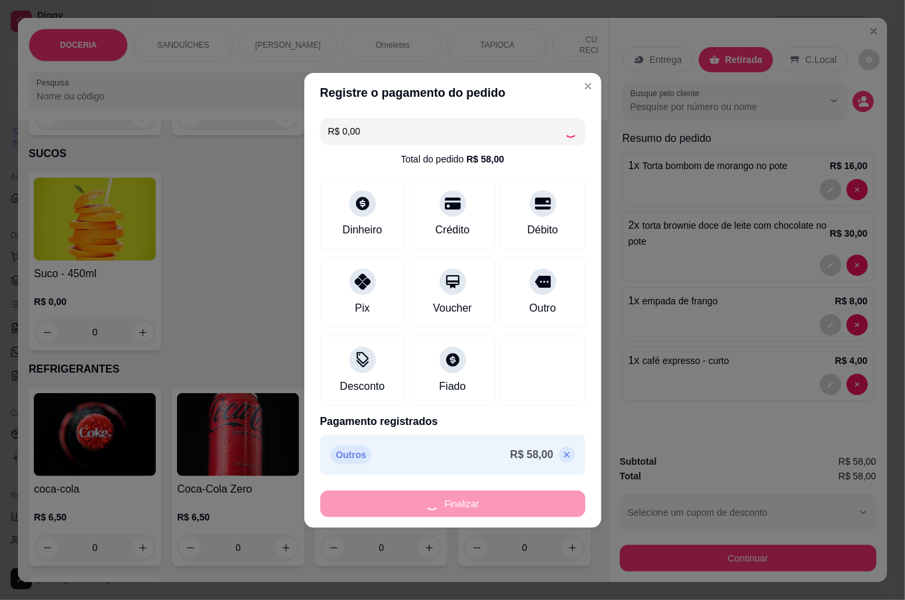
type input "0"
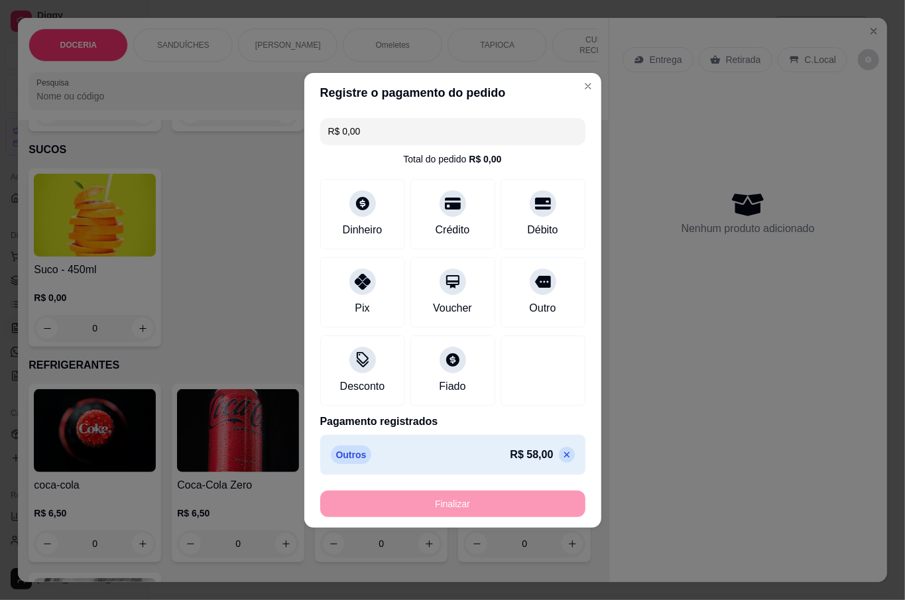
type input "-R$ 58,00"
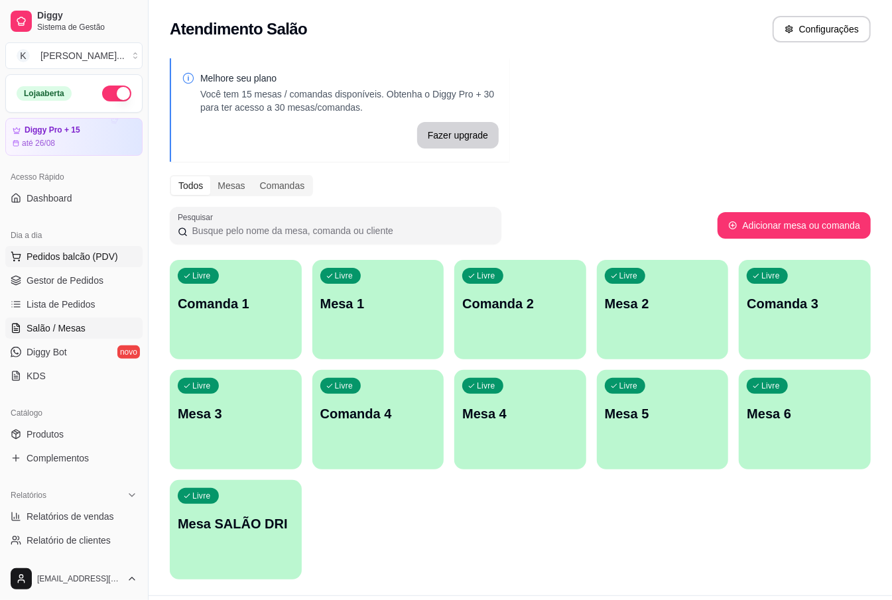
click at [78, 247] on button "Pedidos balcão (PDV)" at bounding box center [73, 256] width 137 height 21
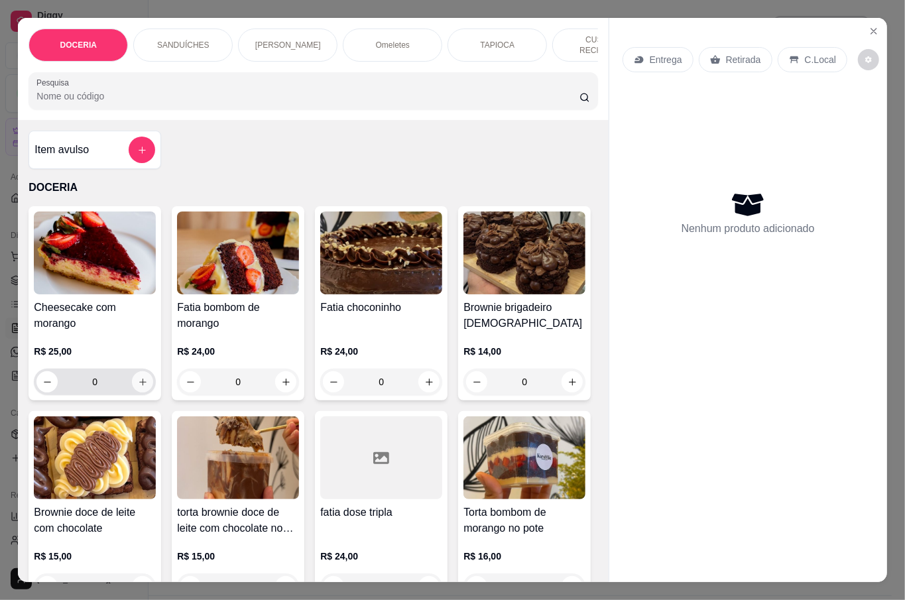
click at [138, 378] on icon "increase-product-quantity" at bounding box center [143, 382] width 10 height 10
type input "1"
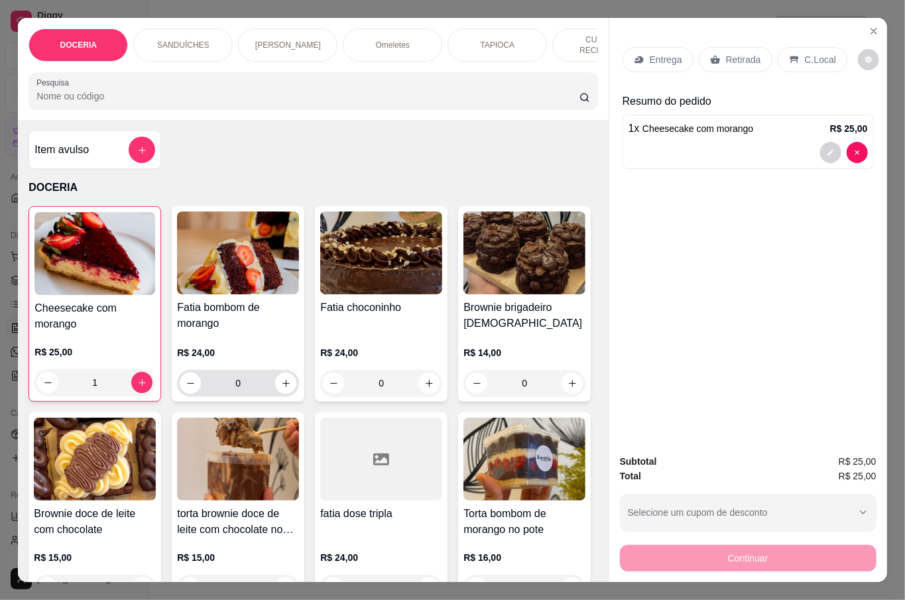
click at [285, 388] on button "increase-product-quantity" at bounding box center [285, 383] width 21 height 21
type input "1"
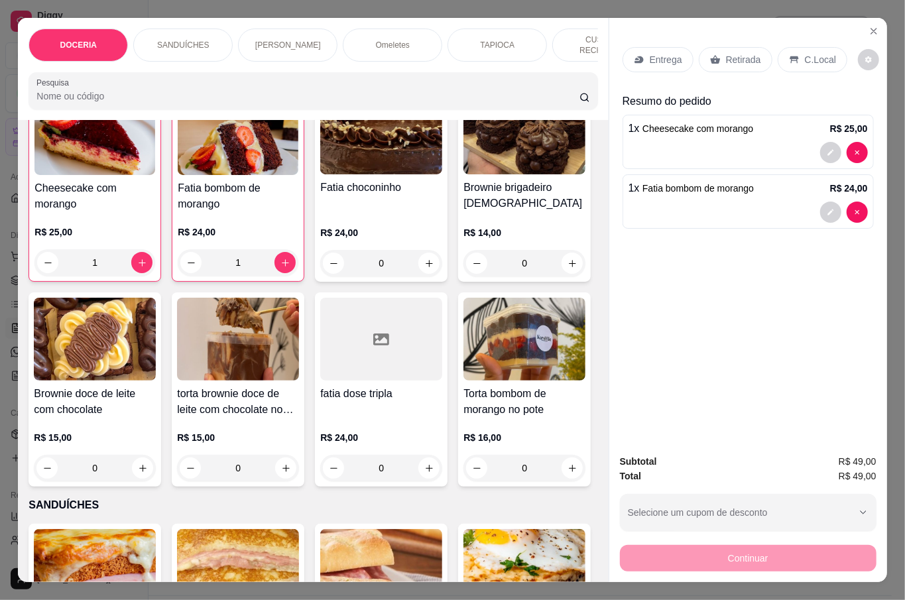
scroll to position [265, 0]
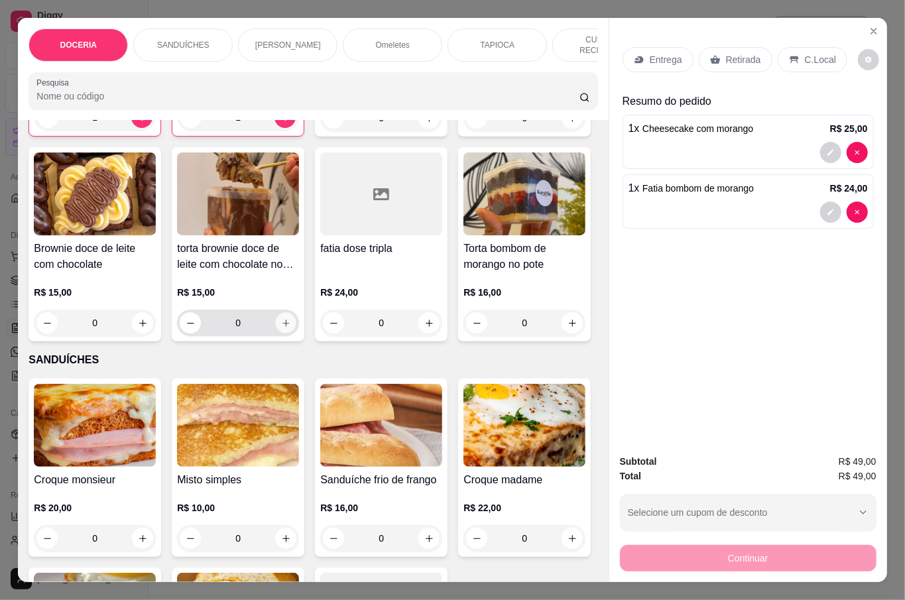
click at [296, 326] on button "increase-product-quantity" at bounding box center [286, 323] width 21 height 21
type input "1"
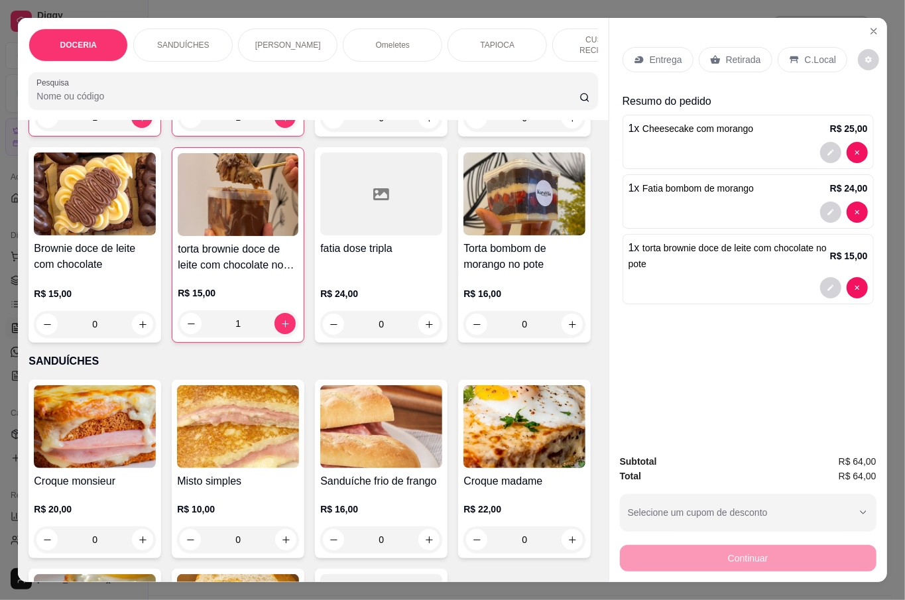
click at [726, 56] on p "Retirada" at bounding box center [743, 59] width 35 height 13
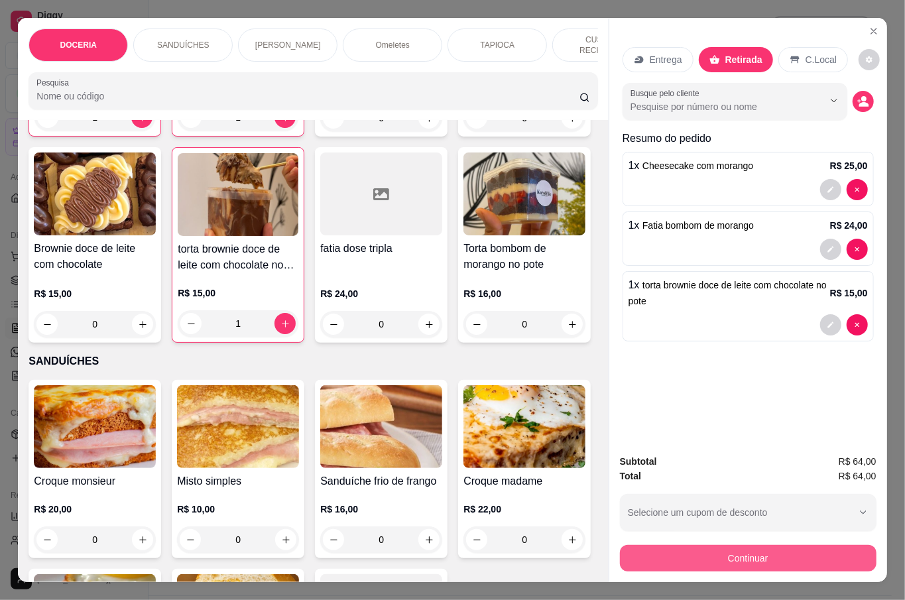
click at [732, 552] on button "Continuar" at bounding box center [748, 558] width 257 height 27
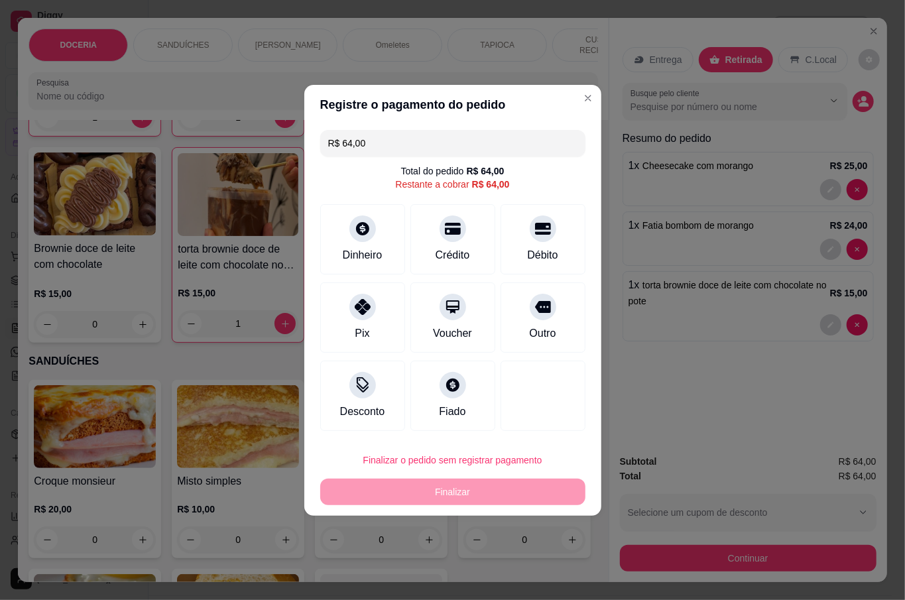
click at [561, 95] on header "Registre o pagamento do pedido" at bounding box center [452, 105] width 297 height 40
click at [579, 107] on header "Registre o pagamento do pedido" at bounding box center [452, 105] width 297 height 40
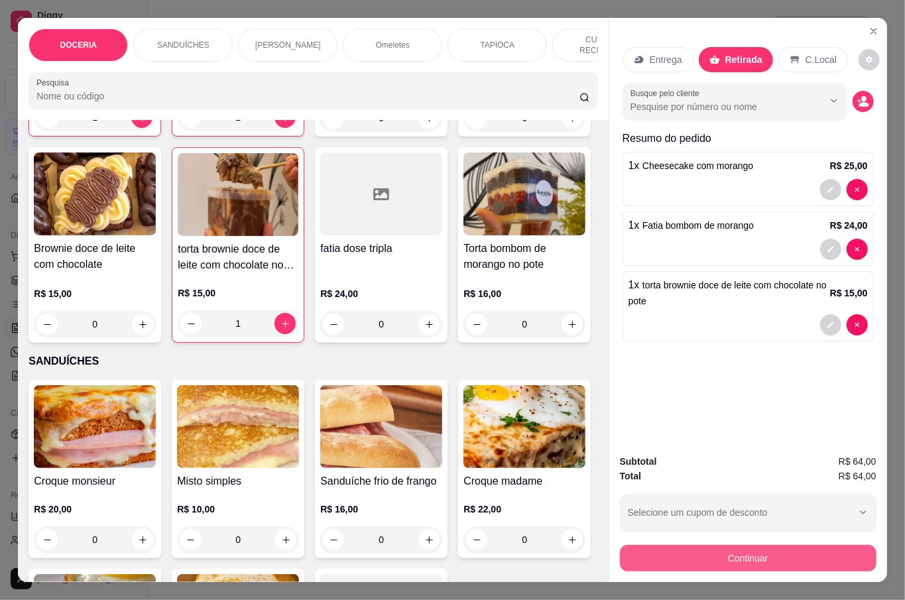
click at [722, 550] on button "Continuar" at bounding box center [748, 558] width 257 height 27
click at [734, 548] on button "Continuar" at bounding box center [748, 558] width 257 height 27
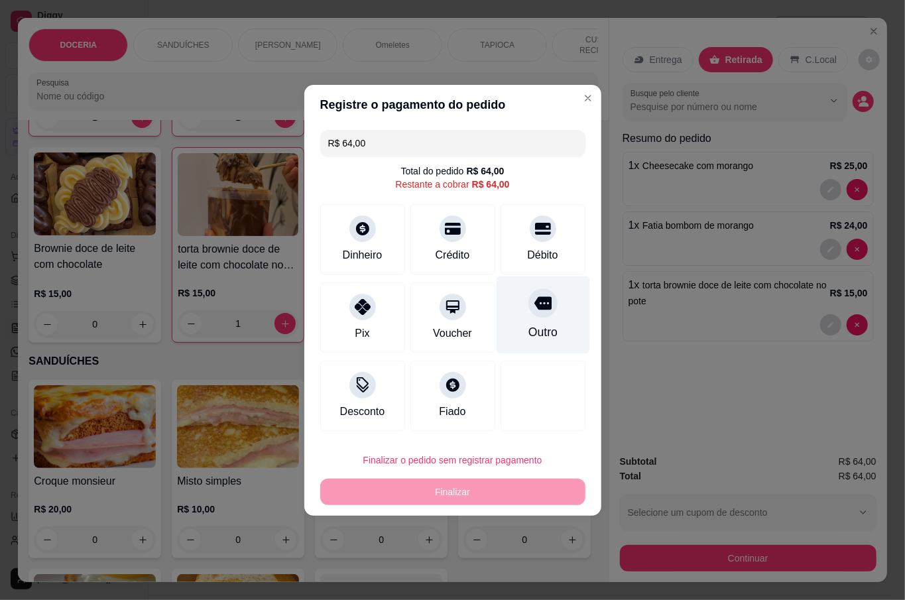
click at [526, 320] on div "Outro" at bounding box center [542, 315] width 93 height 78
type input "R$ 0,00"
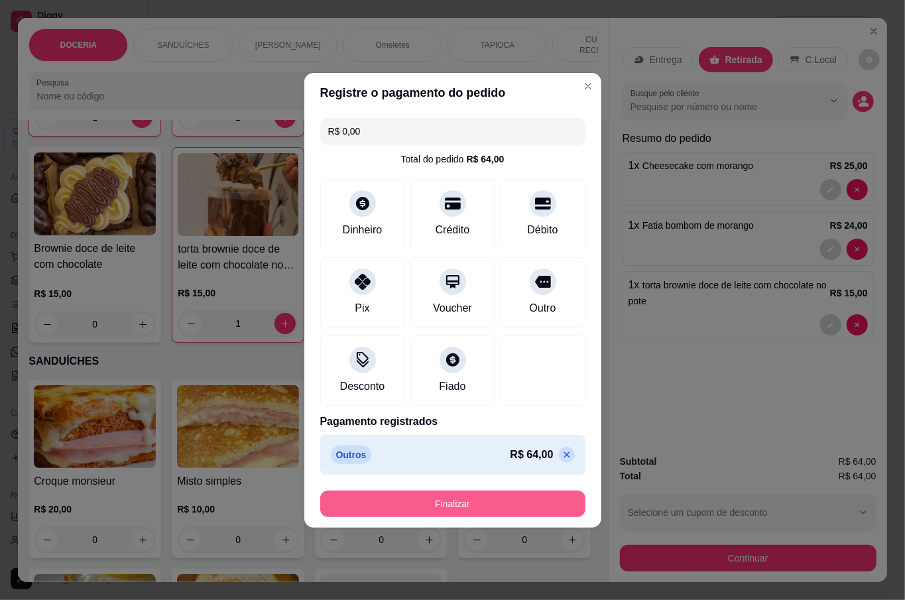
click at [493, 495] on button "Finalizar" at bounding box center [452, 504] width 265 height 27
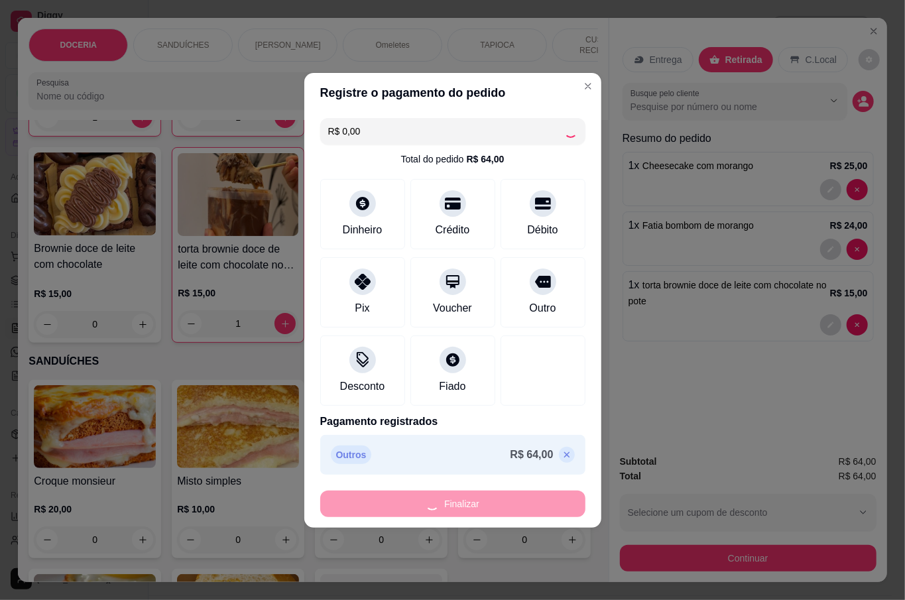
type input "0"
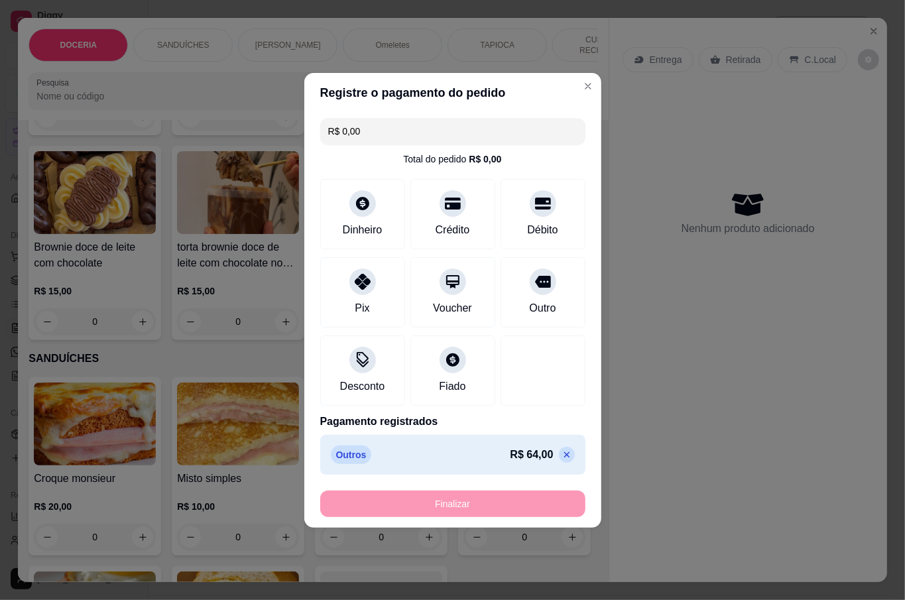
type input "-R$ 64,00"
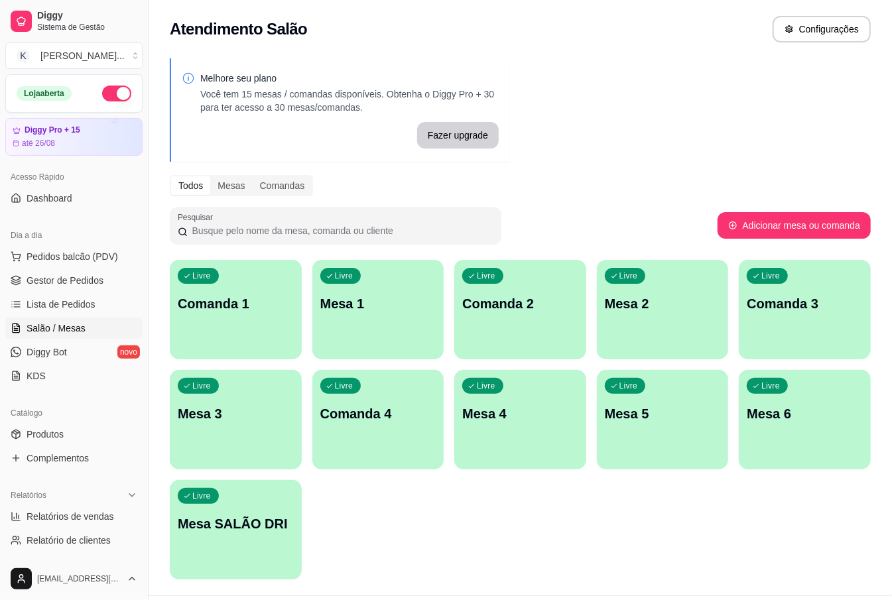
click at [348, 301] on p "Mesa 1" at bounding box center [378, 303] width 116 height 19
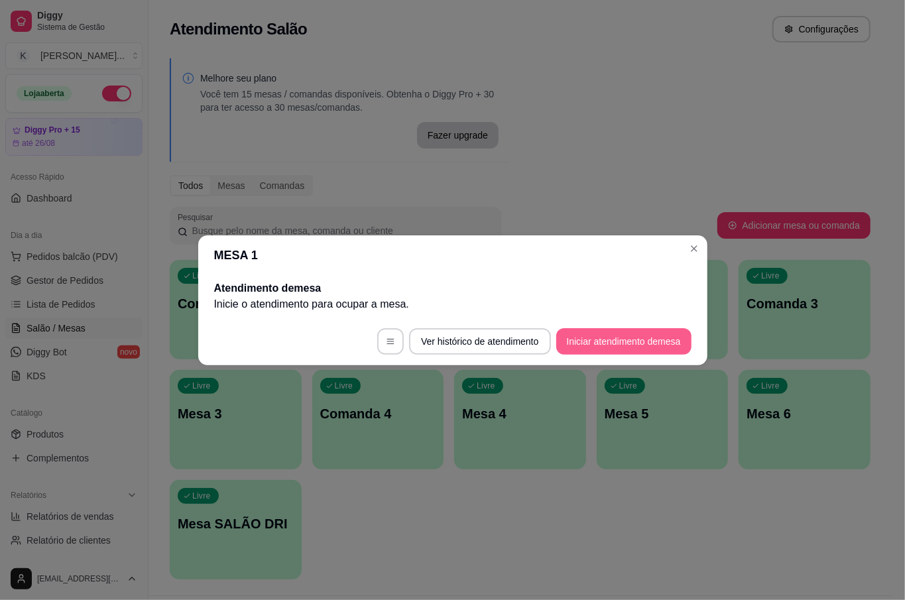
click at [637, 335] on button "Iniciar atendimento de mesa" at bounding box center [623, 341] width 135 height 27
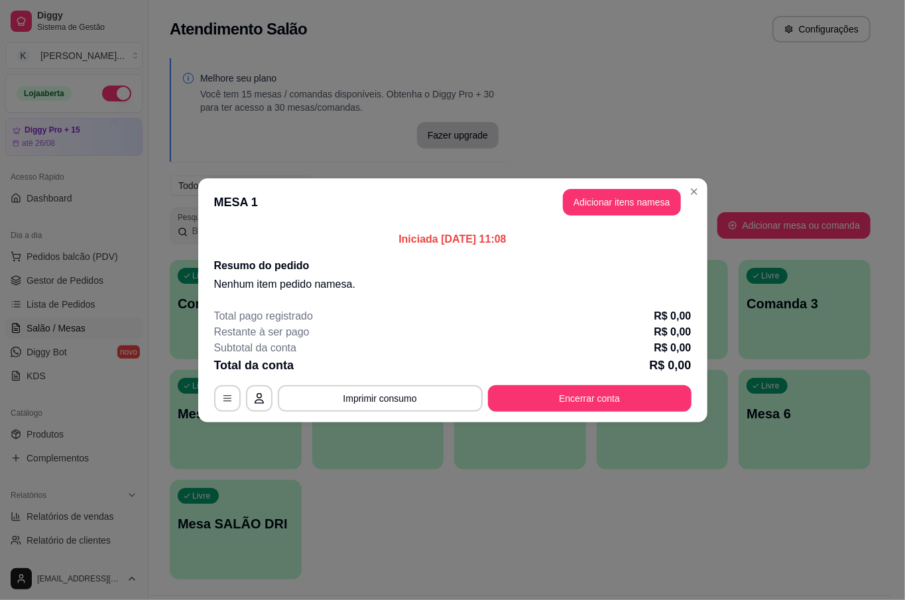
click at [632, 207] on button "Adicionar itens na mesa" at bounding box center [622, 202] width 118 height 27
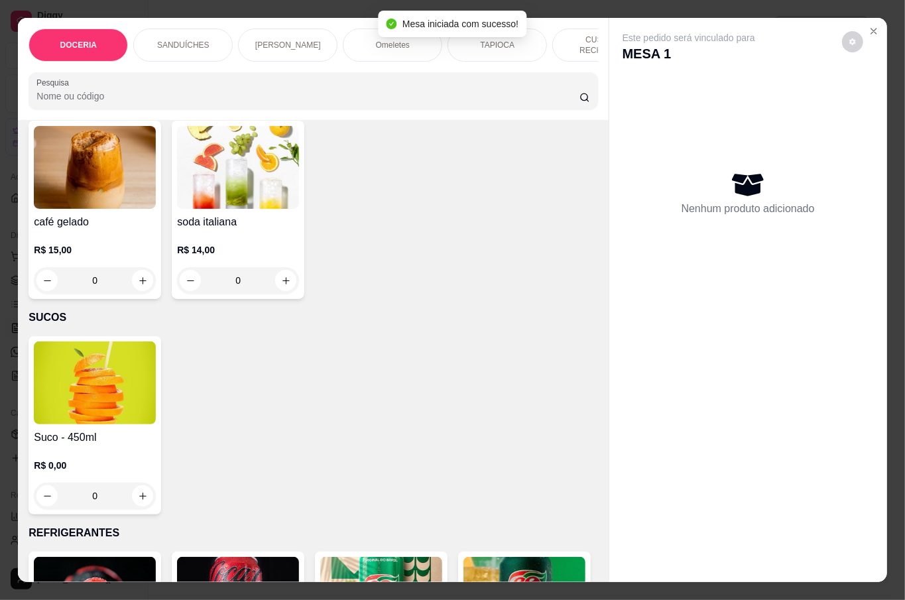
scroll to position [3005, 0]
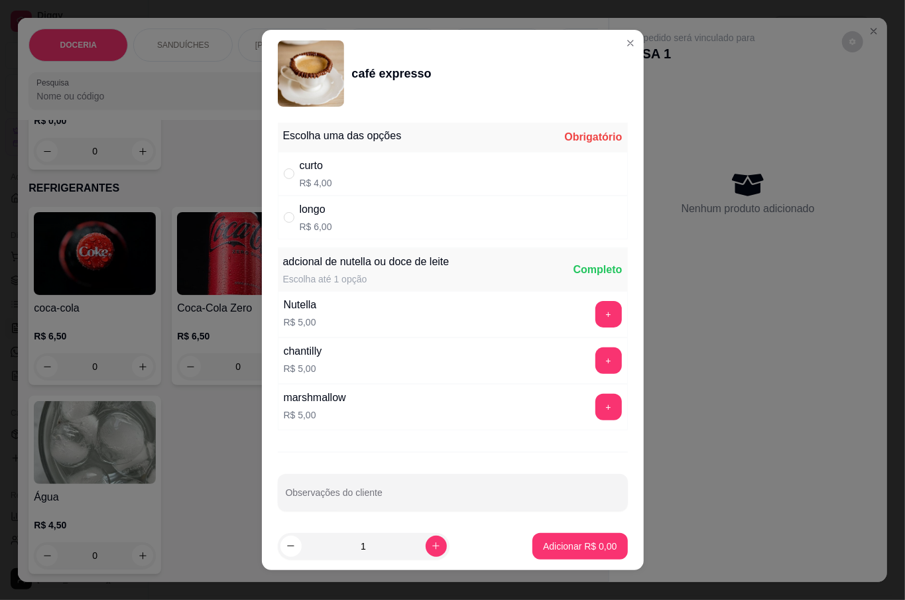
click at [329, 236] on div "longo R$ 6,00" at bounding box center [453, 218] width 350 height 44
radio input "true"
click at [565, 550] on p "Adicionar R$ 6,00" at bounding box center [580, 546] width 74 height 13
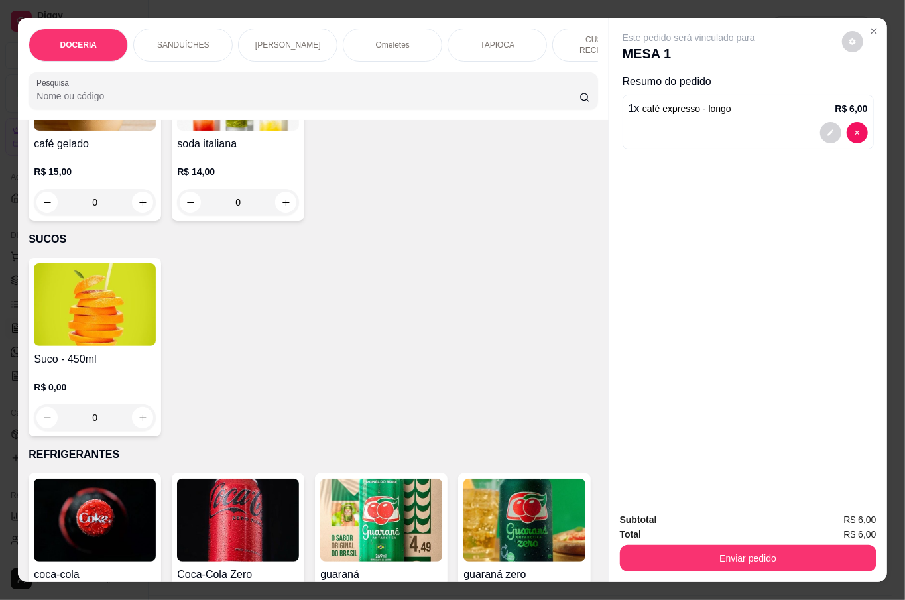
scroll to position [2828, 0]
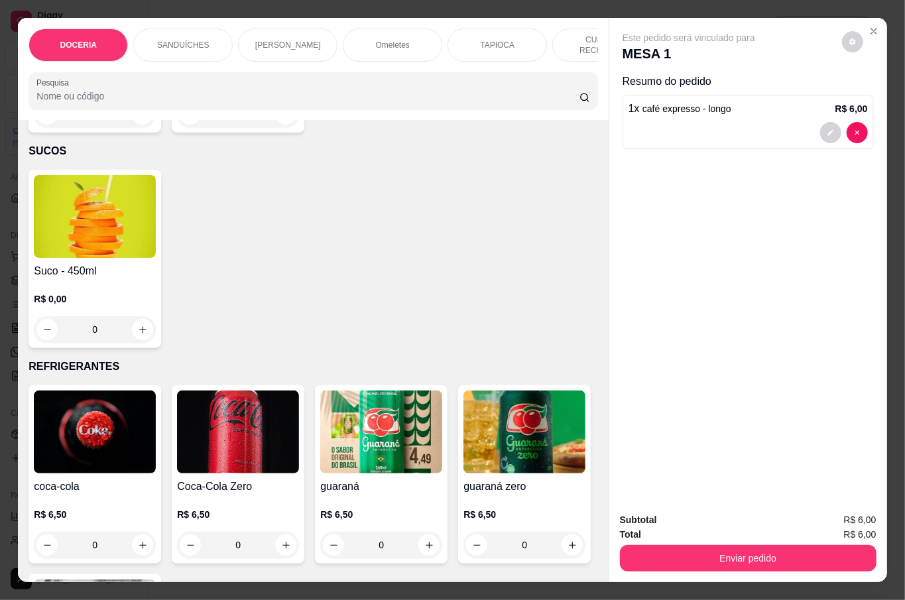
type input "0"
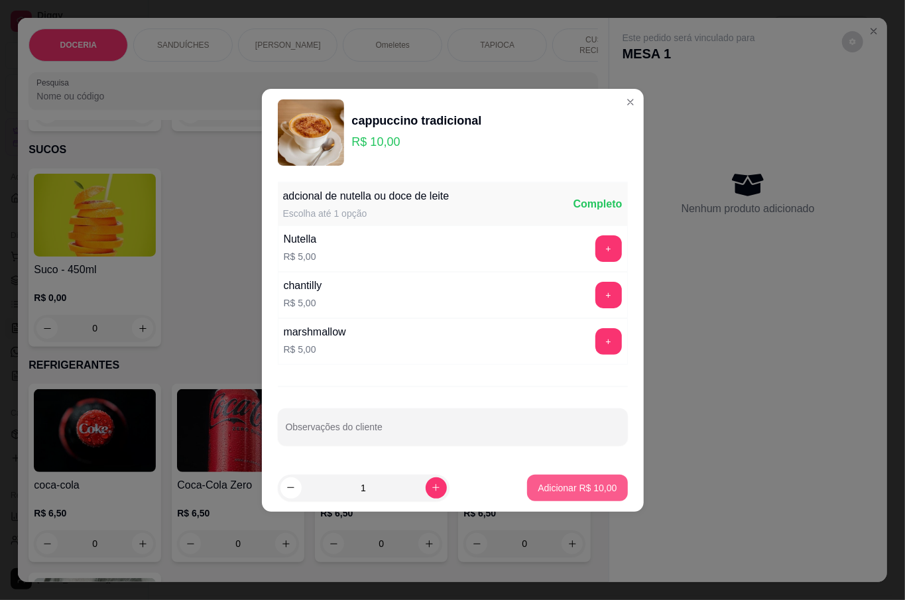
click at [569, 491] on p "Adicionar R$ 10,00" at bounding box center [577, 487] width 79 height 13
type input "1"
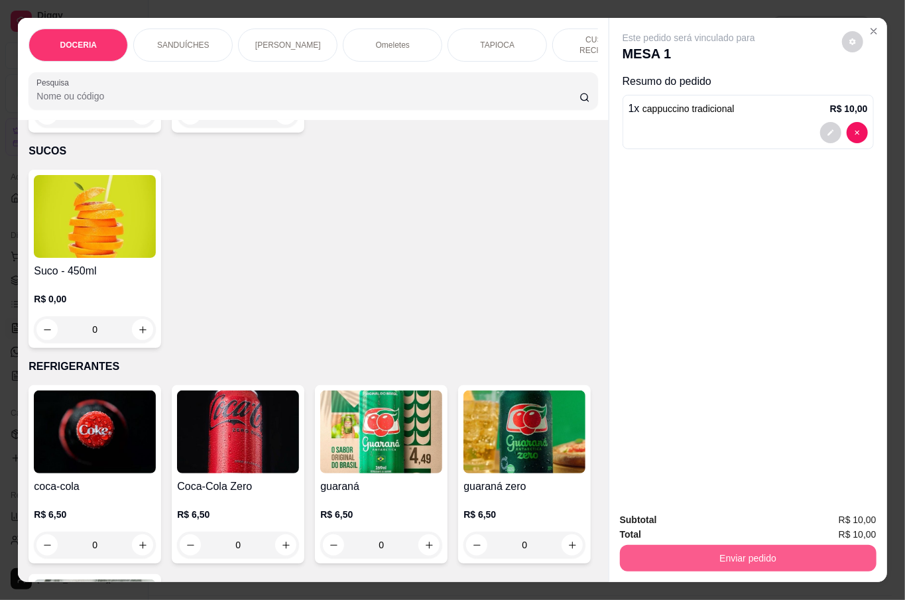
click at [773, 548] on button "Enviar pedido" at bounding box center [748, 558] width 257 height 27
click at [685, 512] on button "Não registrar e enviar pedido" at bounding box center [703, 518] width 138 height 25
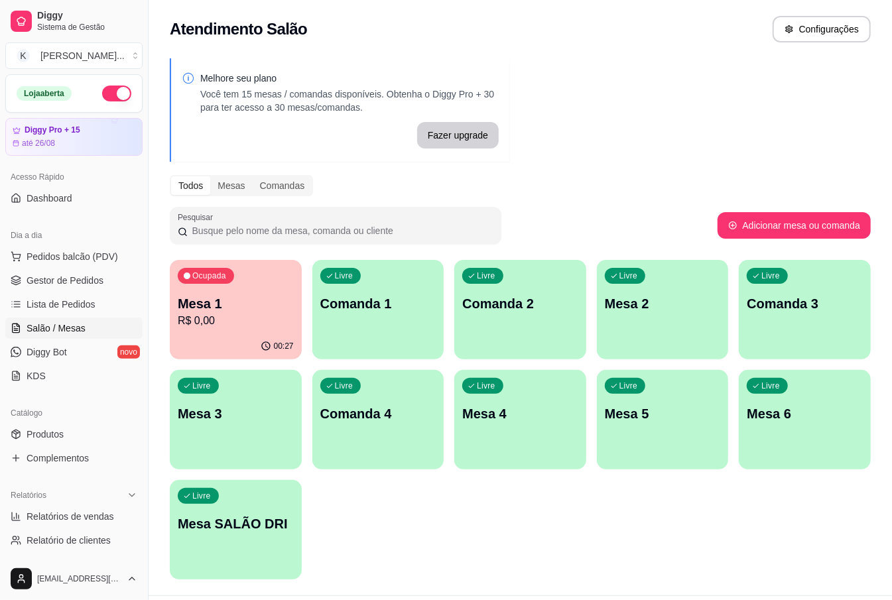
click at [243, 306] on p "Mesa 1" at bounding box center [236, 303] width 116 height 19
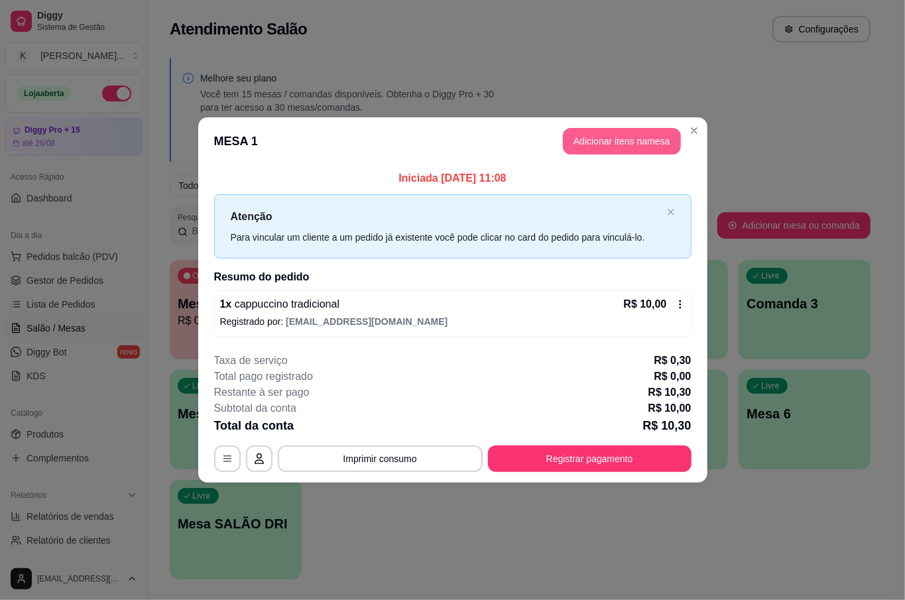
click at [656, 142] on button "Adicionar itens na mesa" at bounding box center [622, 141] width 118 height 27
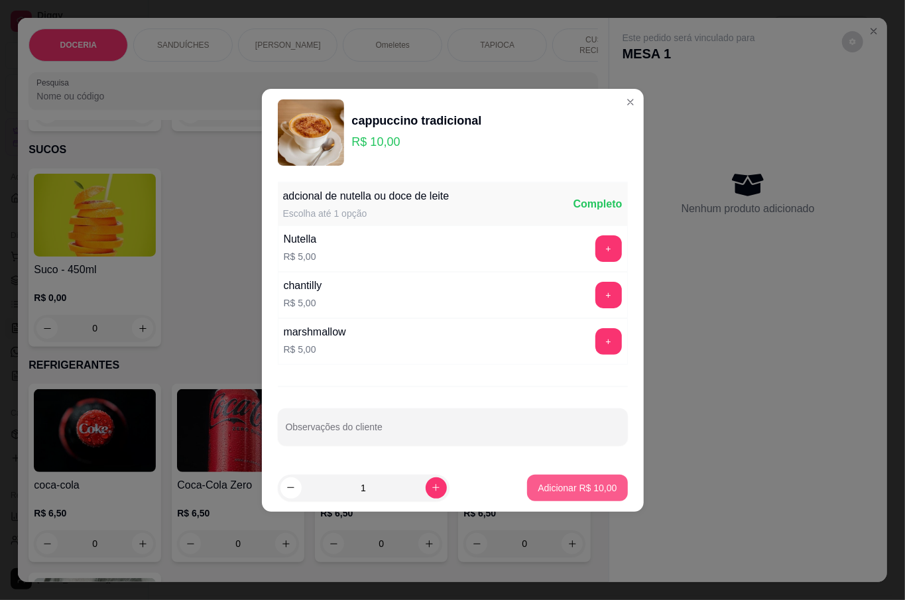
click at [538, 480] on button "Adicionar R$ 10,00" at bounding box center [577, 488] width 100 height 27
type input "1"
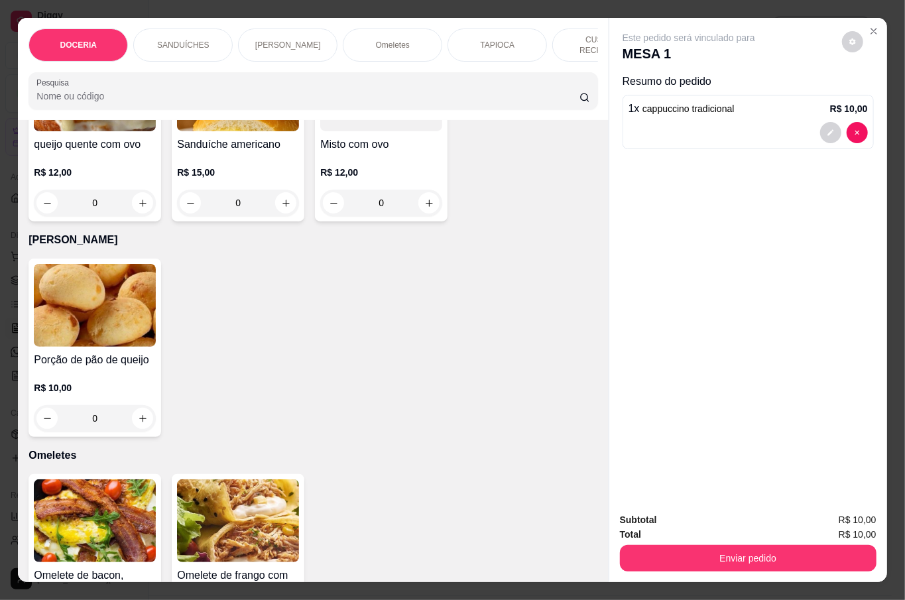
scroll to position [789, 0]
click at [296, 213] on button "increase-product-quantity" at bounding box center [285, 202] width 21 height 21
type input "1"
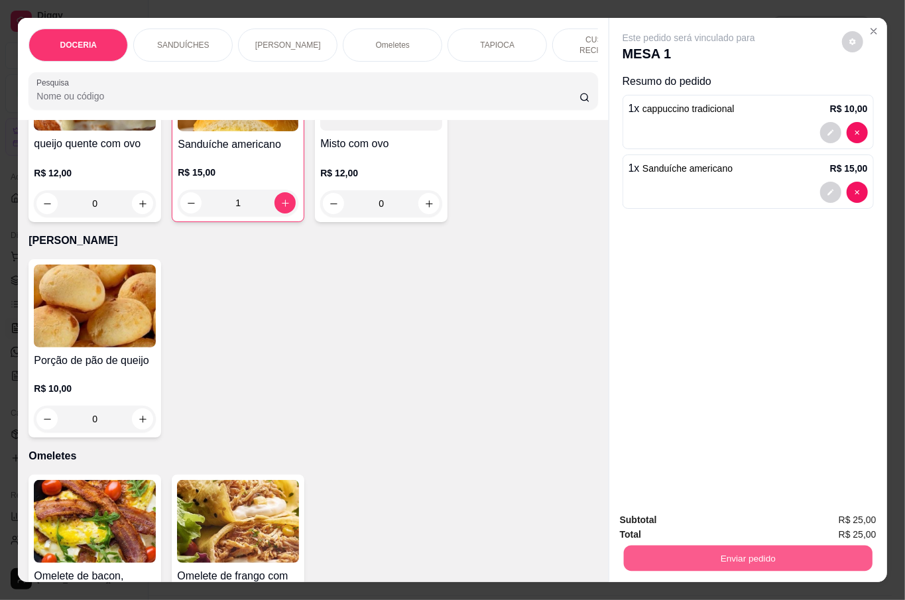
click at [717, 549] on button "Enviar pedido" at bounding box center [747, 558] width 249 height 26
click at [703, 528] on button "Não registrar e enviar pedido" at bounding box center [703, 518] width 138 height 25
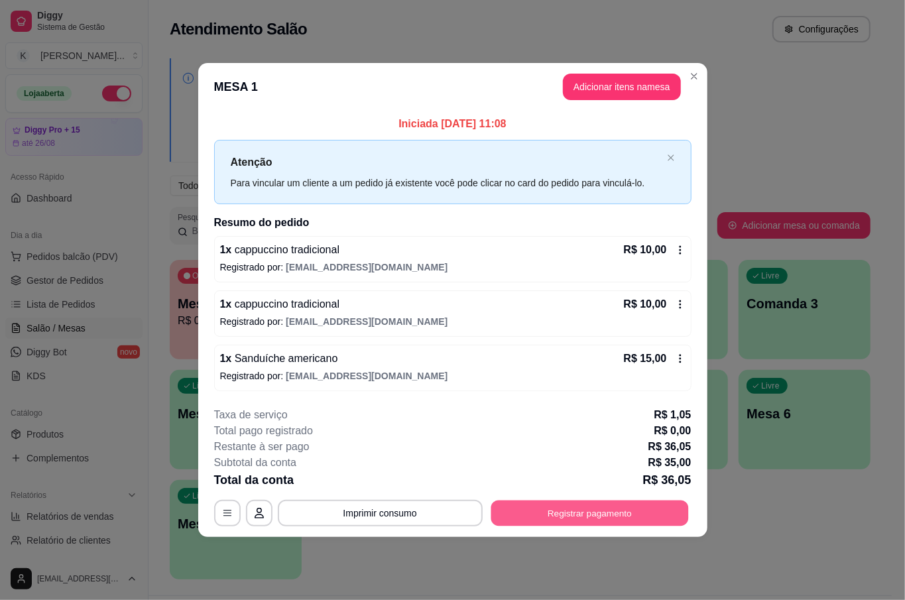
click at [666, 522] on button "Registrar pagamento" at bounding box center [590, 513] width 198 height 26
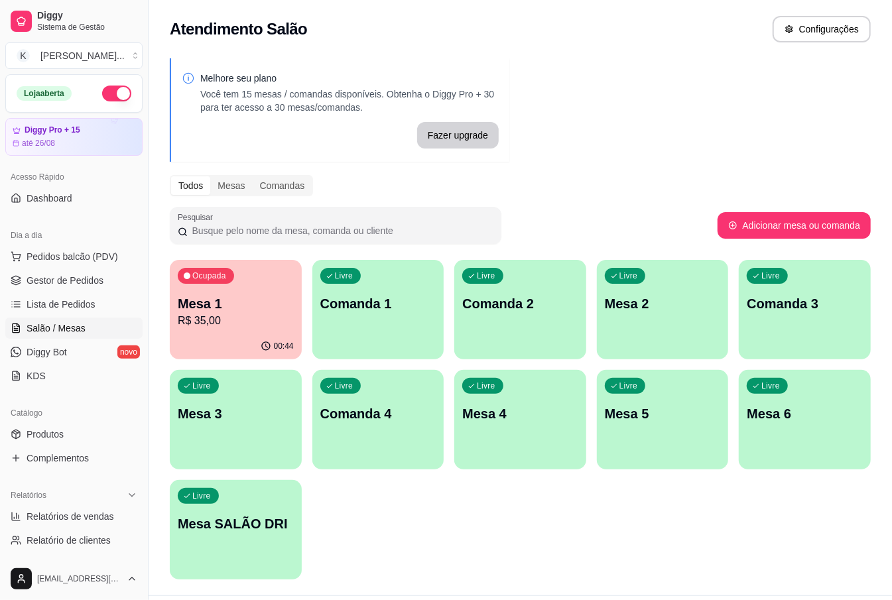
click at [540, 566] on div "Ocupada Mesa 1 R$ 35,00 00:44 Livre Comanda 1 Livre Comanda 2 Livre Mesa 2 Livr…" at bounding box center [520, 420] width 701 height 320
click at [83, 265] on button "Pedidos balcão (PDV)" at bounding box center [73, 256] width 137 height 21
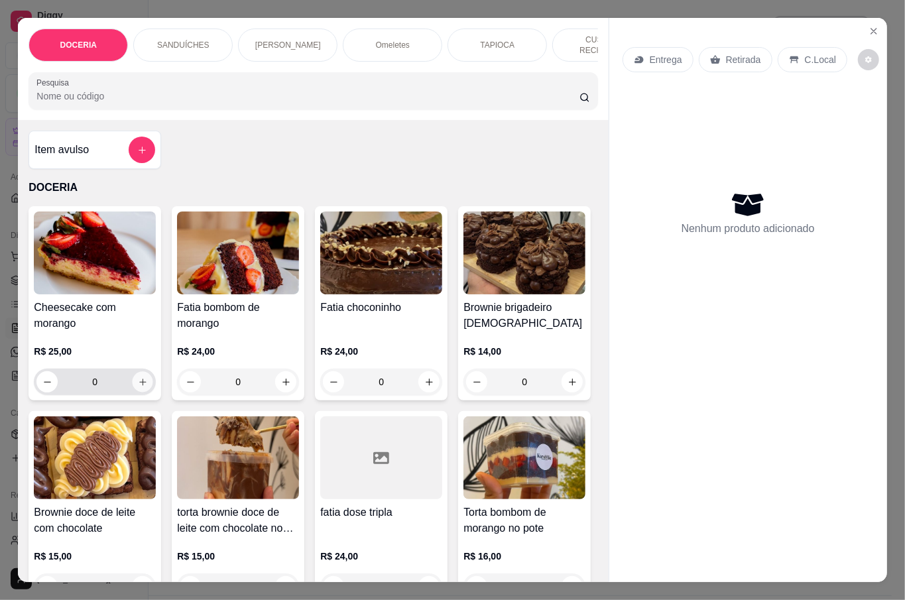
click at [138, 377] on icon "increase-product-quantity" at bounding box center [143, 382] width 10 height 10
type input "1"
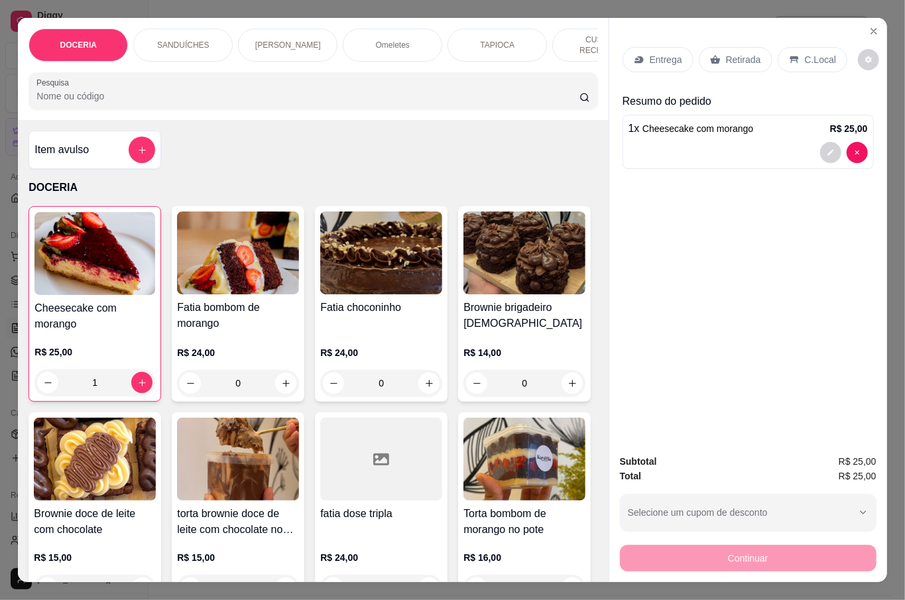
click at [741, 57] on p "Retirada" at bounding box center [743, 59] width 35 height 13
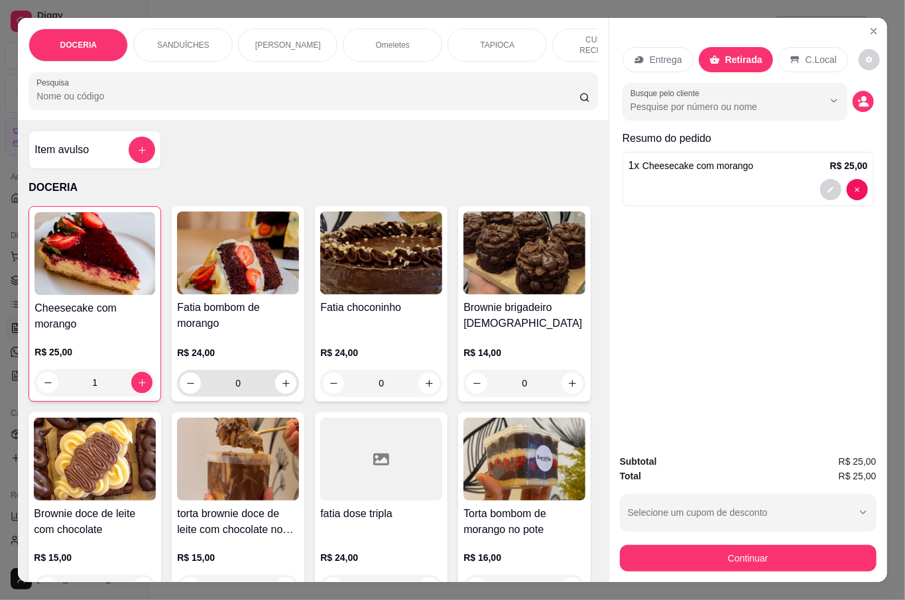
scroll to position [88, 0]
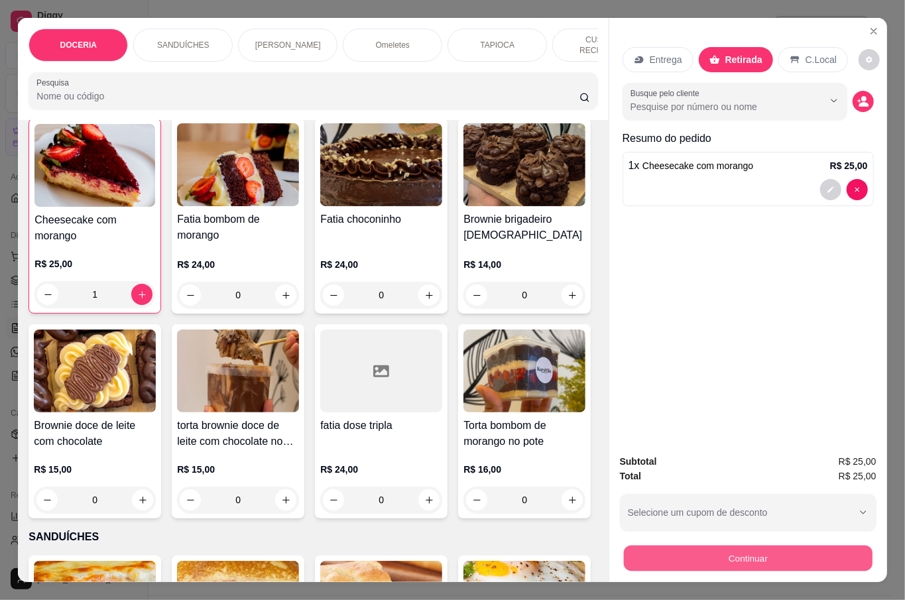
click at [757, 561] on button "Continuar" at bounding box center [747, 558] width 249 height 26
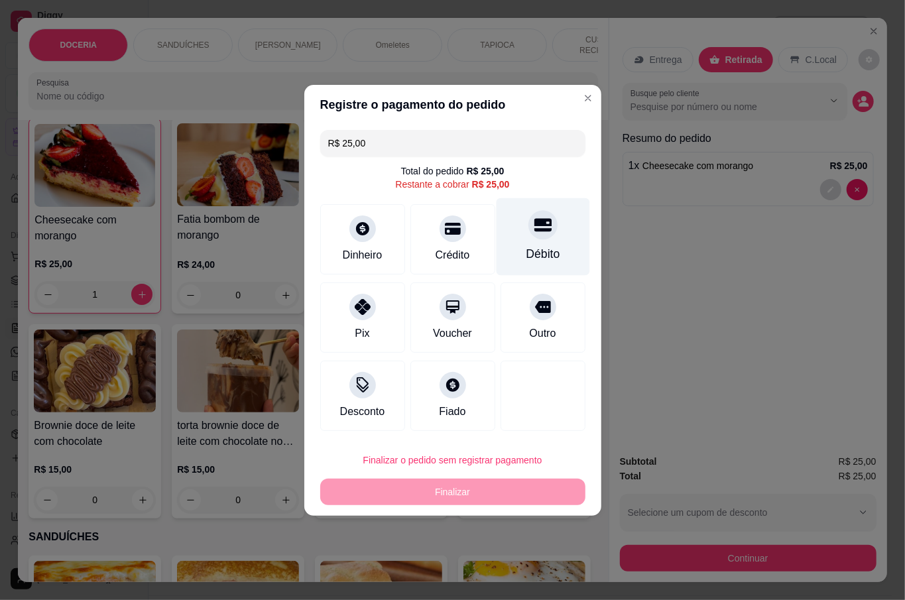
click at [544, 247] on div "Débito" at bounding box center [543, 253] width 34 height 17
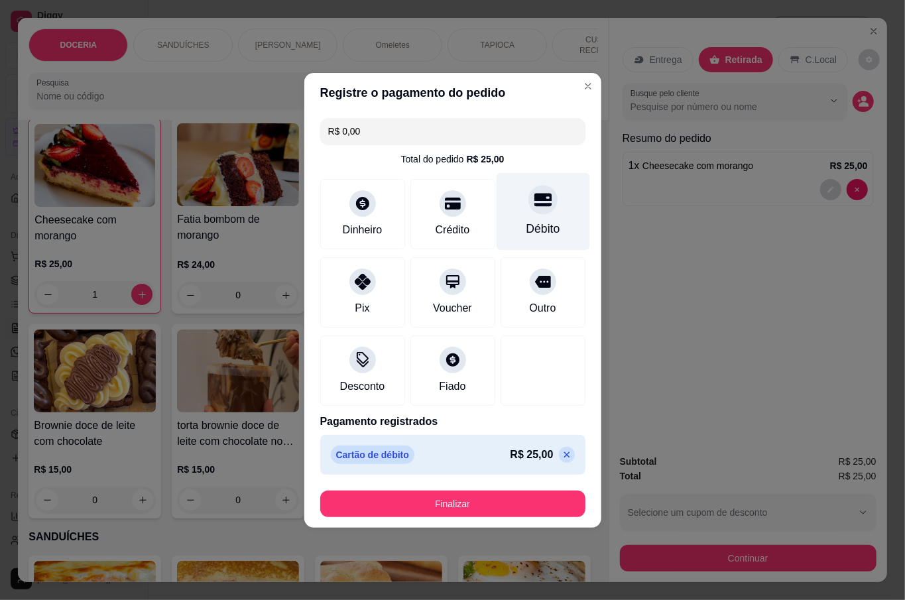
type input "R$ 0,00"
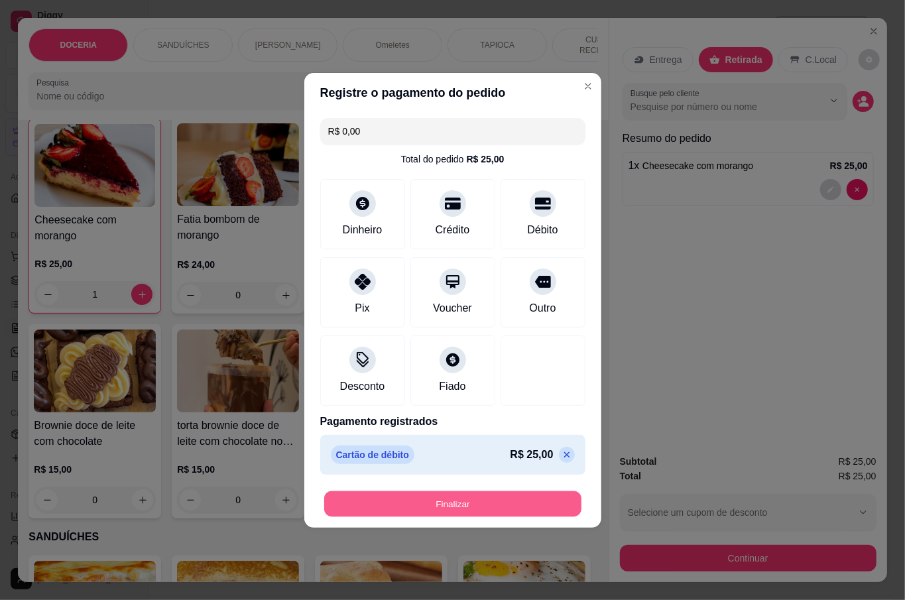
click at [510, 504] on button "Finalizar" at bounding box center [452, 504] width 257 height 26
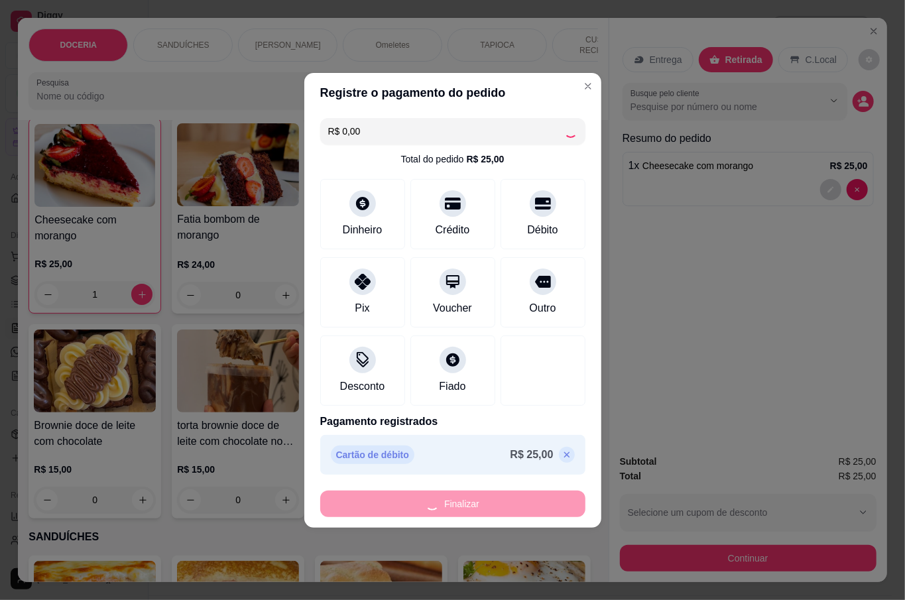
type input "0"
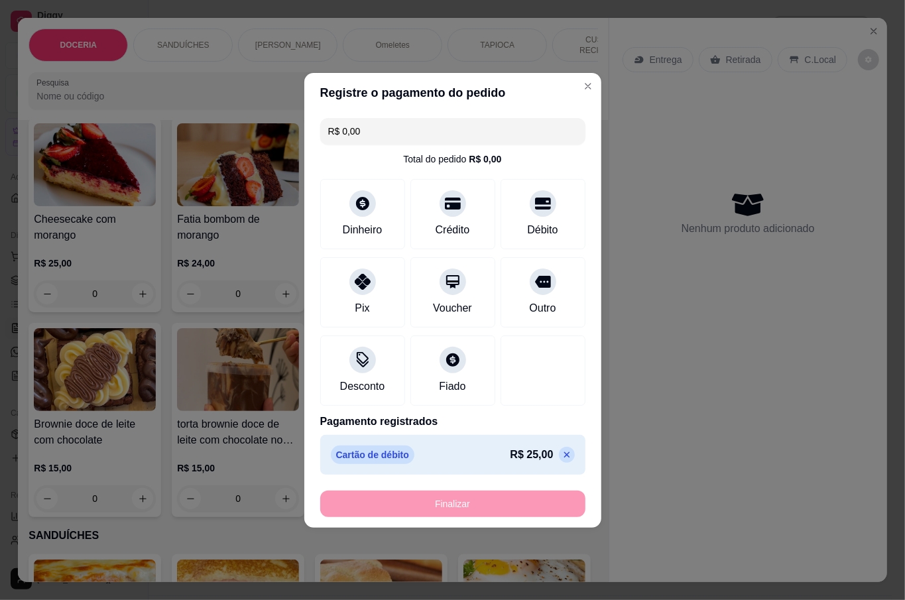
type input "-R$ 25,00"
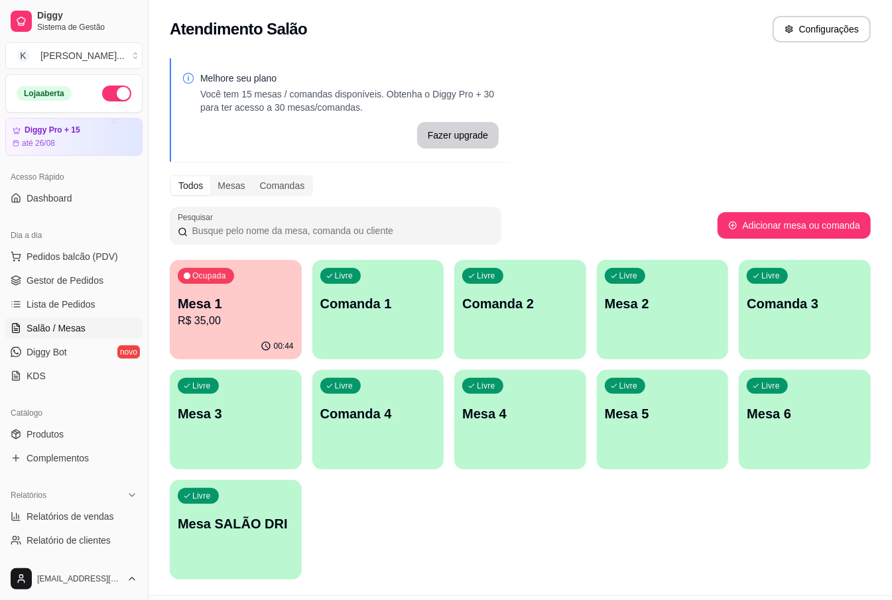
click at [264, 293] on div "Ocupada Mesa 1 R$ 35,00" at bounding box center [236, 297] width 132 height 74
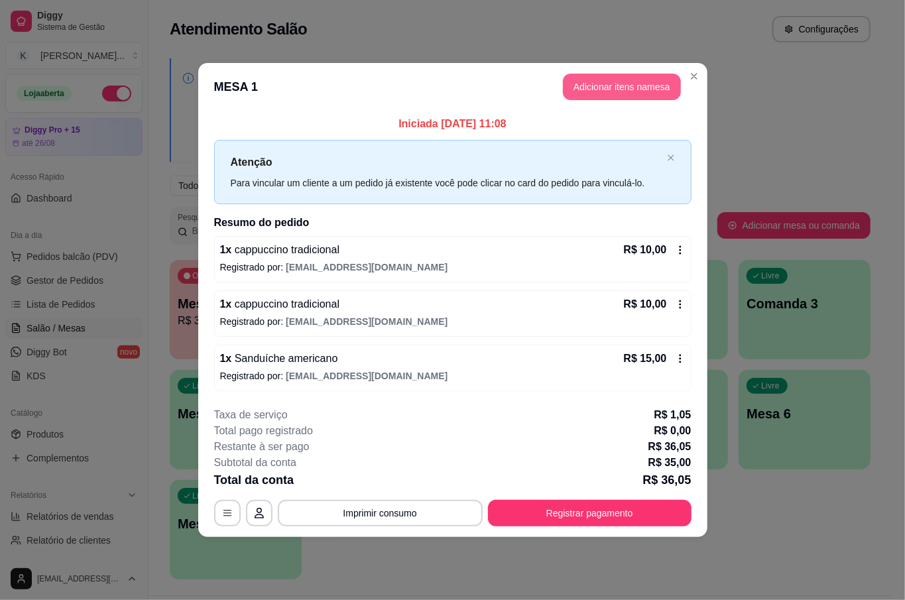
click at [638, 86] on button "Adicionar itens na mesa" at bounding box center [622, 87] width 118 height 27
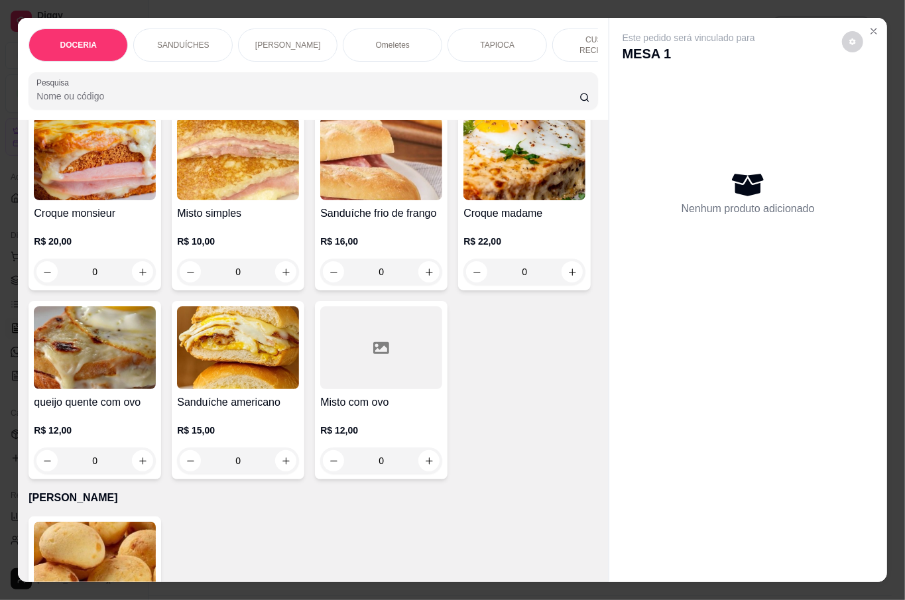
scroll to position [265, 0]
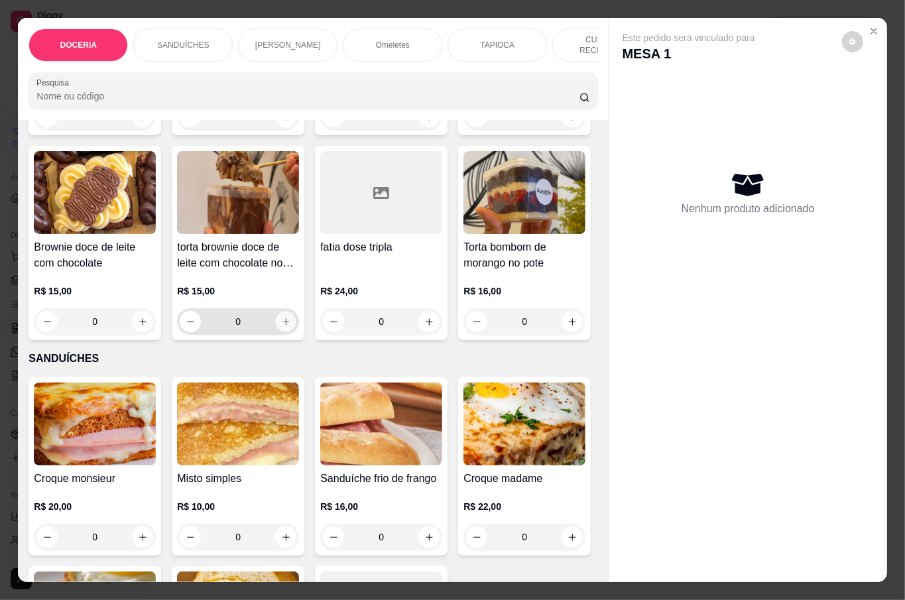
click at [296, 312] on button "increase-product-quantity" at bounding box center [286, 322] width 21 height 21
type input "1"
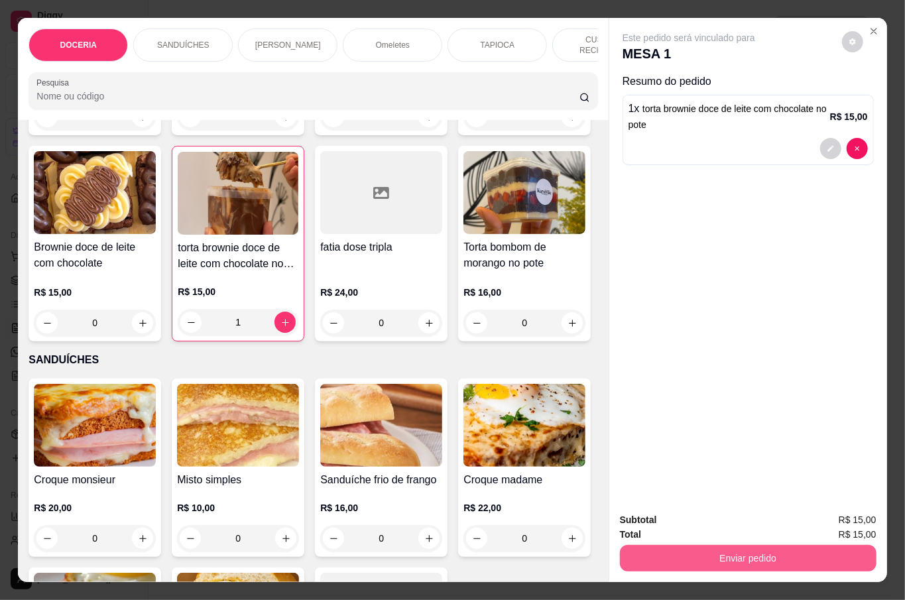
click at [825, 563] on button "Enviar pedido" at bounding box center [748, 558] width 257 height 27
click at [692, 510] on button "Não registrar e enviar pedido" at bounding box center [703, 518] width 134 height 25
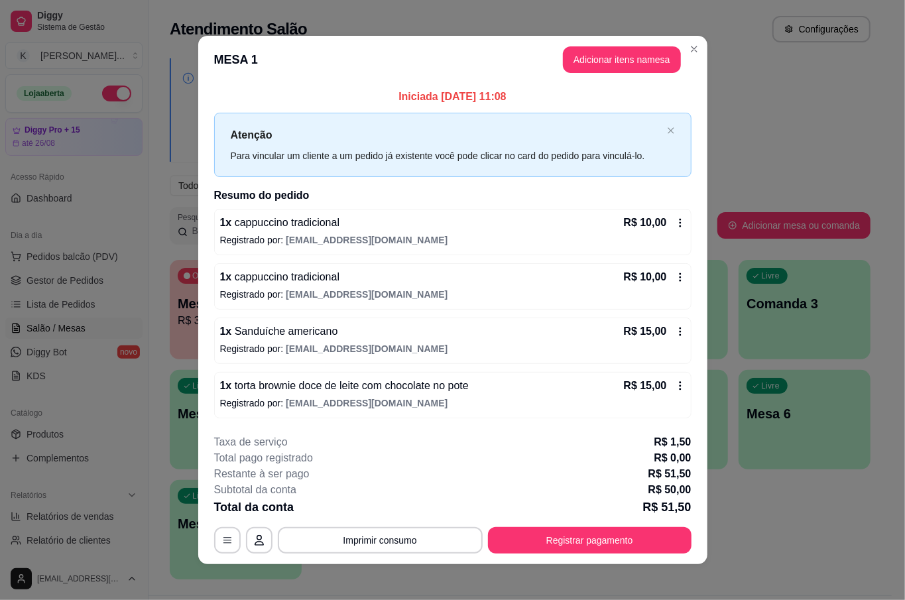
click at [675, 278] on icon at bounding box center [680, 277] width 11 height 11
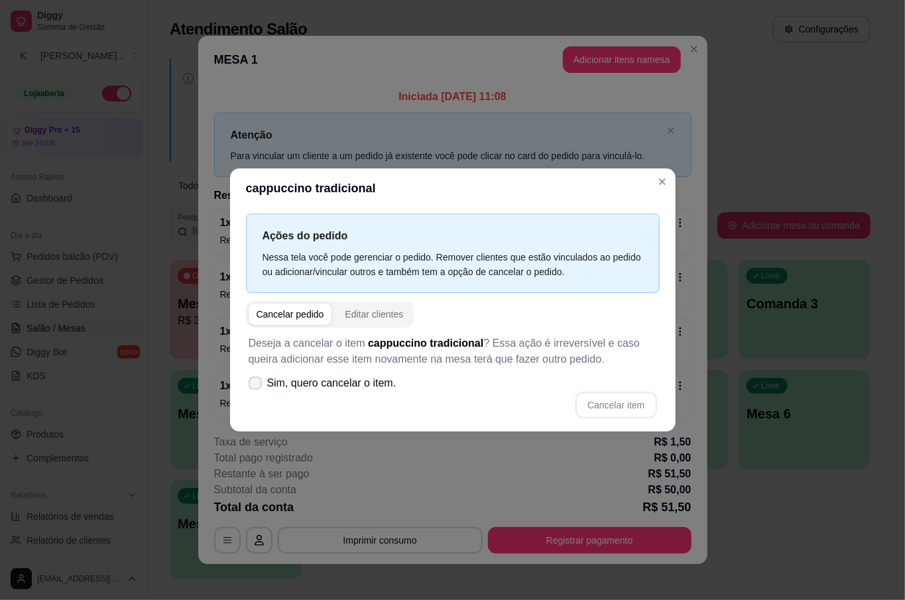
click at [274, 385] on span "Sim, quero cancelar o item." at bounding box center [331, 383] width 129 height 16
click at [257, 385] on input "Sim, quero cancelar o item." at bounding box center [252, 389] width 9 height 9
checkbox input "true"
click at [605, 406] on button "Cancelar item" at bounding box center [615, 405] width 81 height 27
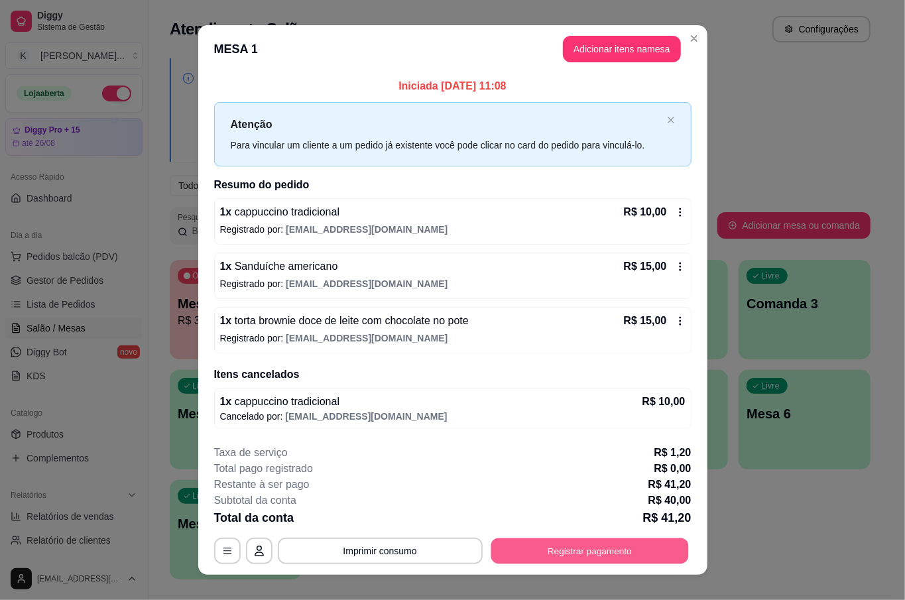
click at [603, 550] on button "Registrar pagamento" at bounding box center [590, 551] width 198 height 26
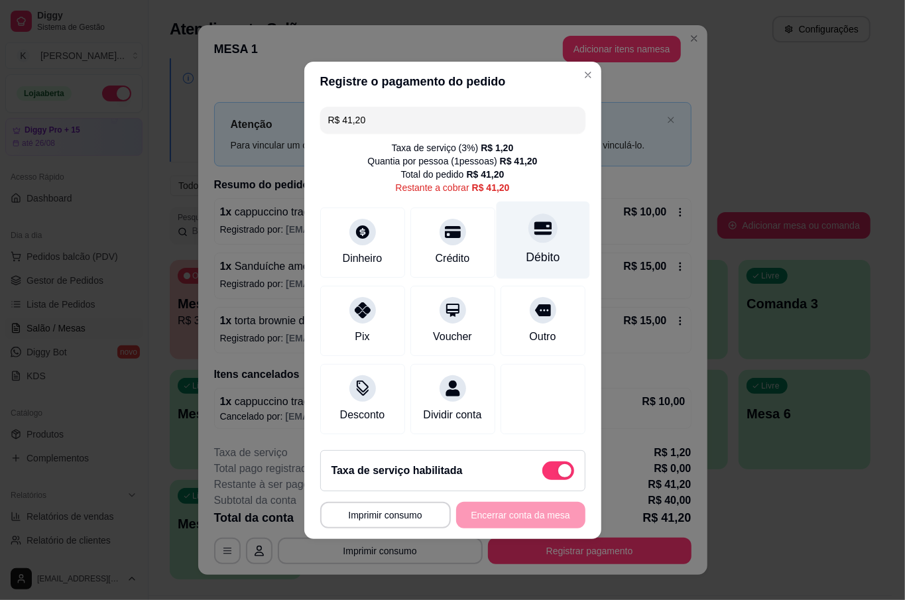
click at [512, 231] on div "Débito" at bounding box center [542, 240] width 93 height 78
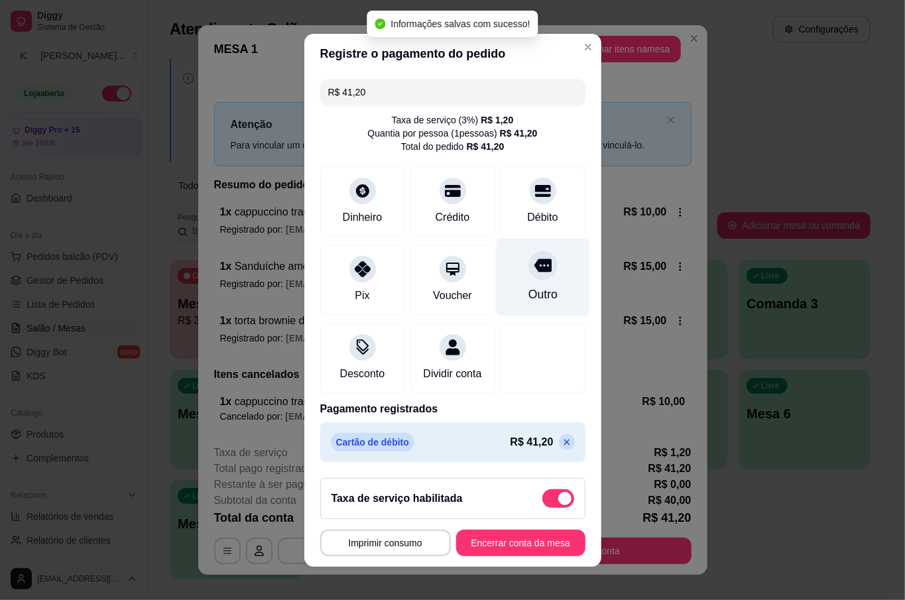
type input "R$ 0,00"
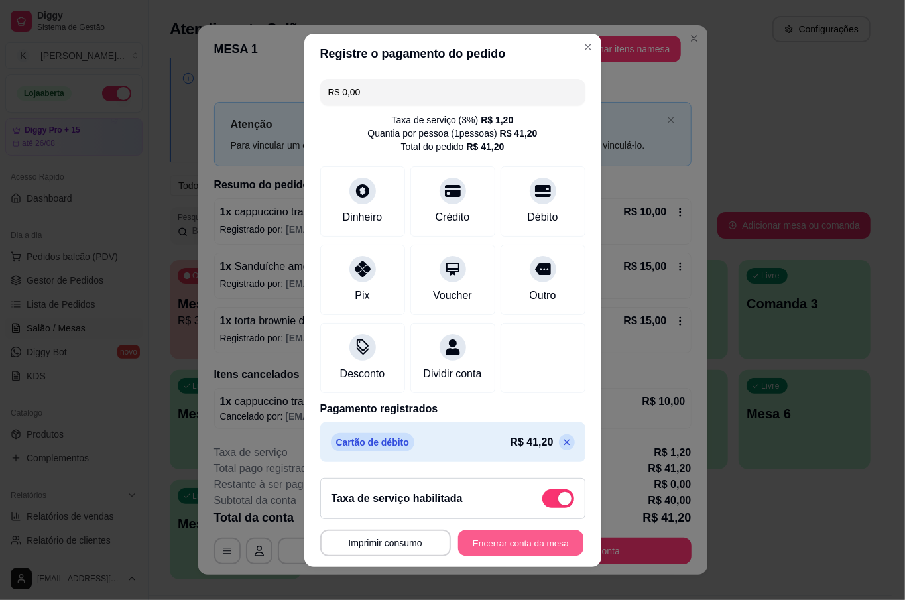
click at [515, 538] on button "Encerrar conta da mesa" at bounding box center [520, 543] width 125 height 26
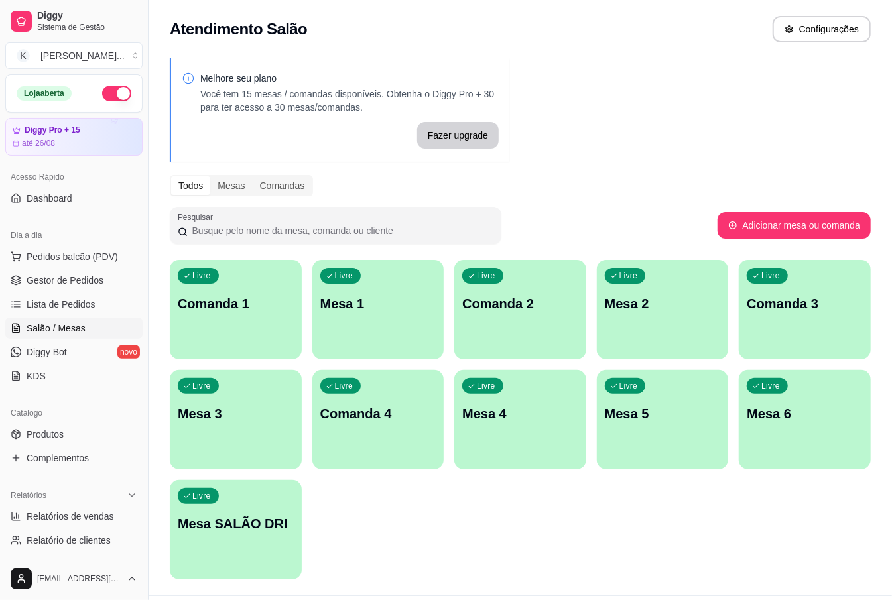
click at [698, 248] on div "Melhore seu plano Você tem 15 mesas / comandas disponíveis. Obtenha o Diggy Pro…" at bounding box center [519, 322] width 743 height 545
click at [52, 255] on span "Pedidos balcão (PDV)" at bounding box center [72, 256] width 91 height 13
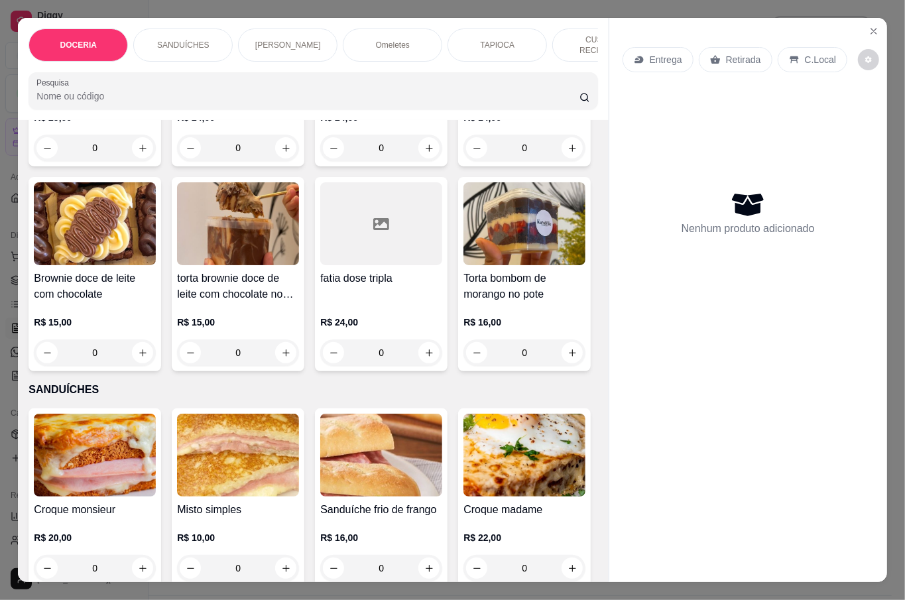
scroll to position [265, 0]
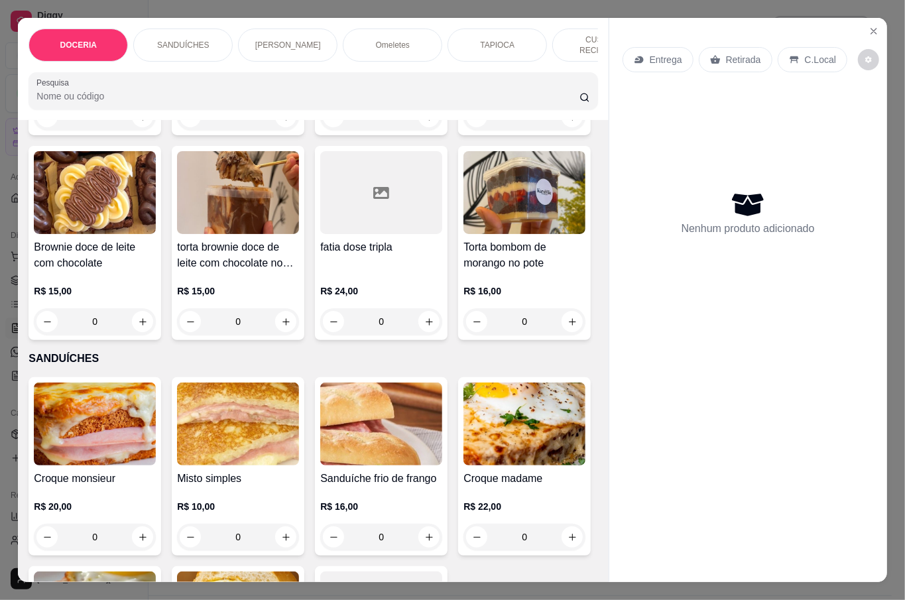
click at [320, 271] on div "fatia dose tripla" at bounding box center [381, 255] width 122 height 32
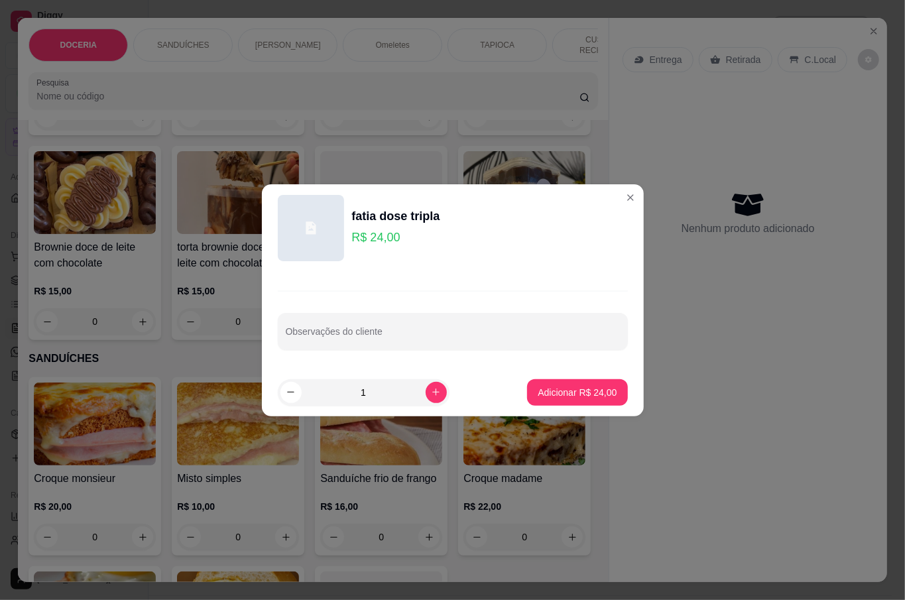
drag, startPoint x: 361, startPoint y: 303, endPoint x: 526, endPoint y: 192, distance: 199.1
click at [361, 303] on div "Observações do cliente" at bounding box center [453, 320] width 382 height 97
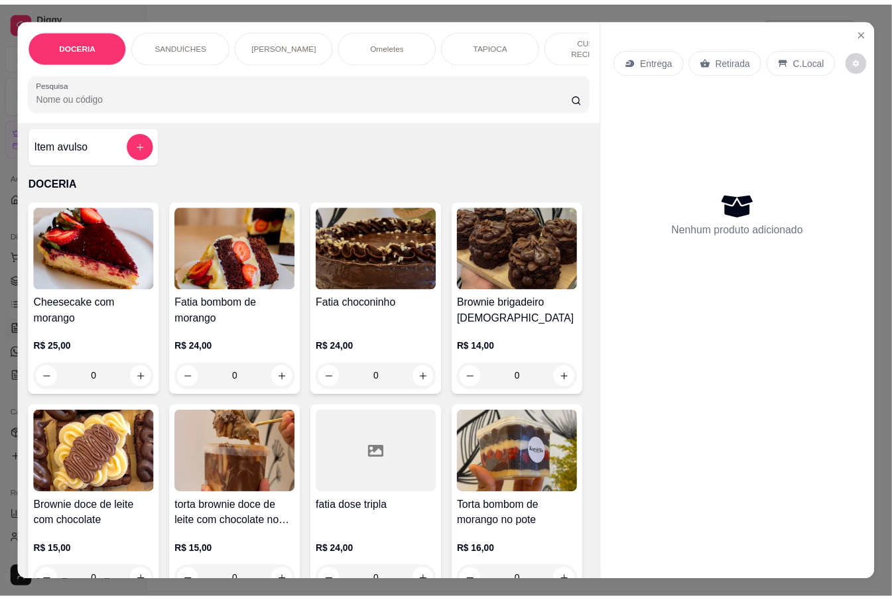
scroll to position [0, 0]
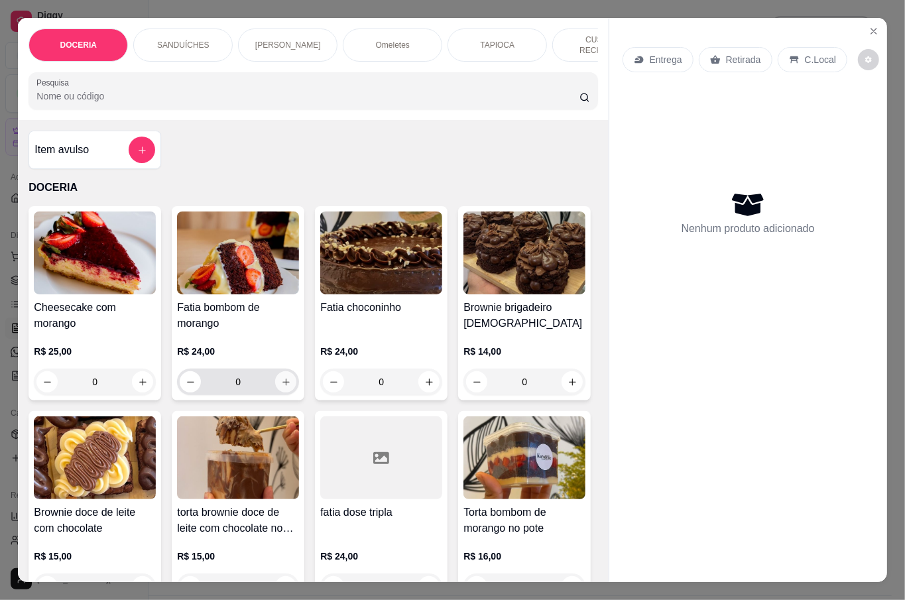
click at [280, 372] on button "increase-product-quantity" at bounding box center [285, 381] width 21 height 21
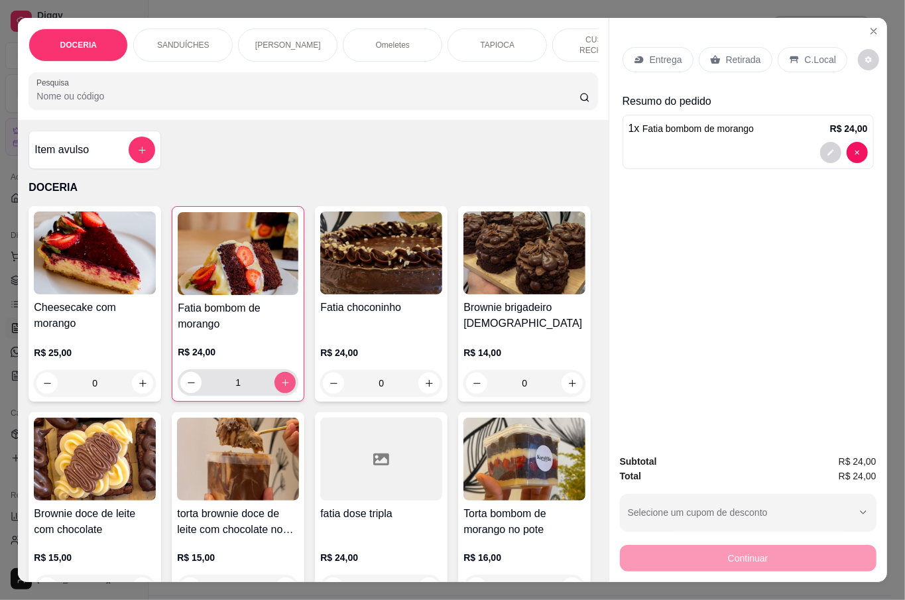
click at [280, 372] on button "increase-product-quantity" at bounding box center [284, 382] width 21 height 21
type input "2"
click at [740, 61] on div "Retirada" at bounding box center [736, 59] width 74 height 25
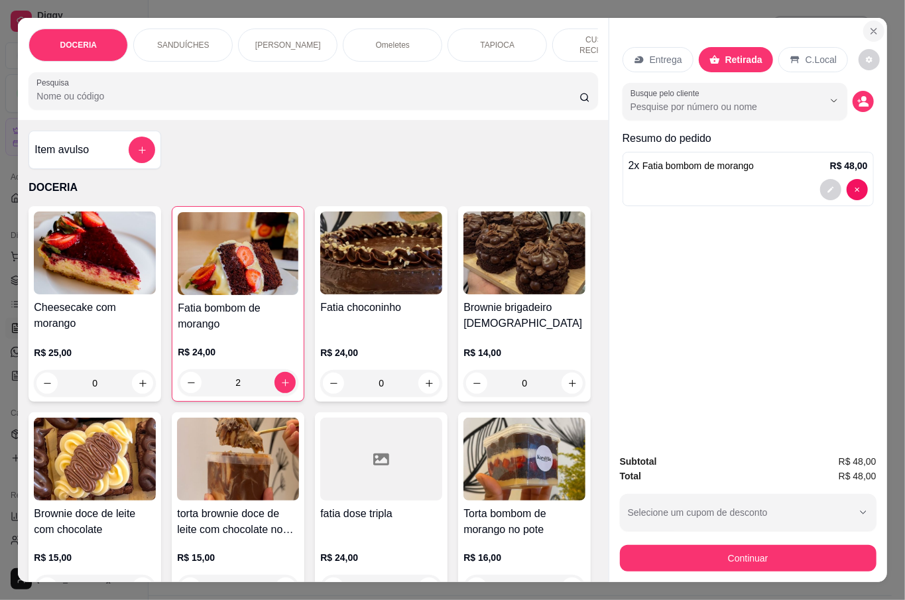
click at [863, 30] on button "Close" at bounding box center [873, 31] width 21 height 21
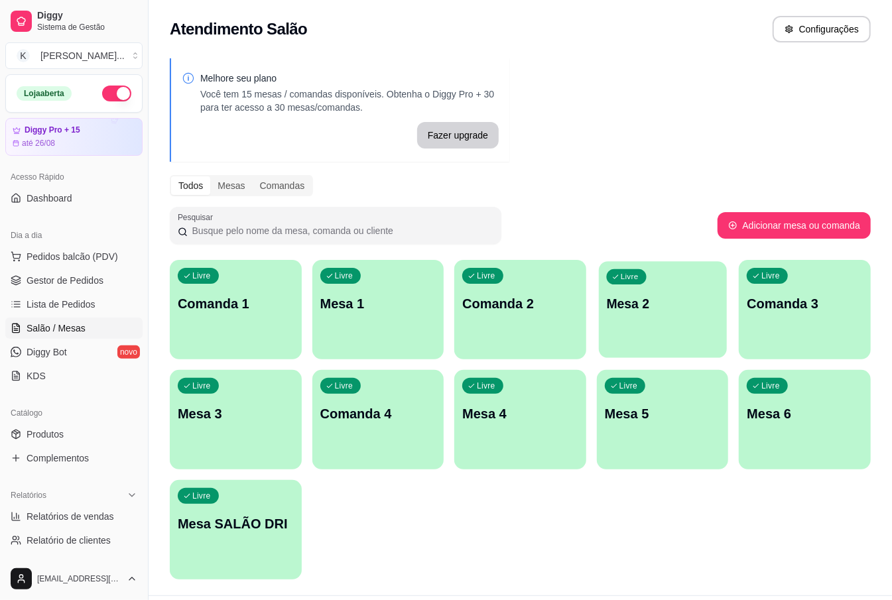
click at [682, 316] on div "Livre Mesa 2" at bounding box center [663, 301] width 128 height 81
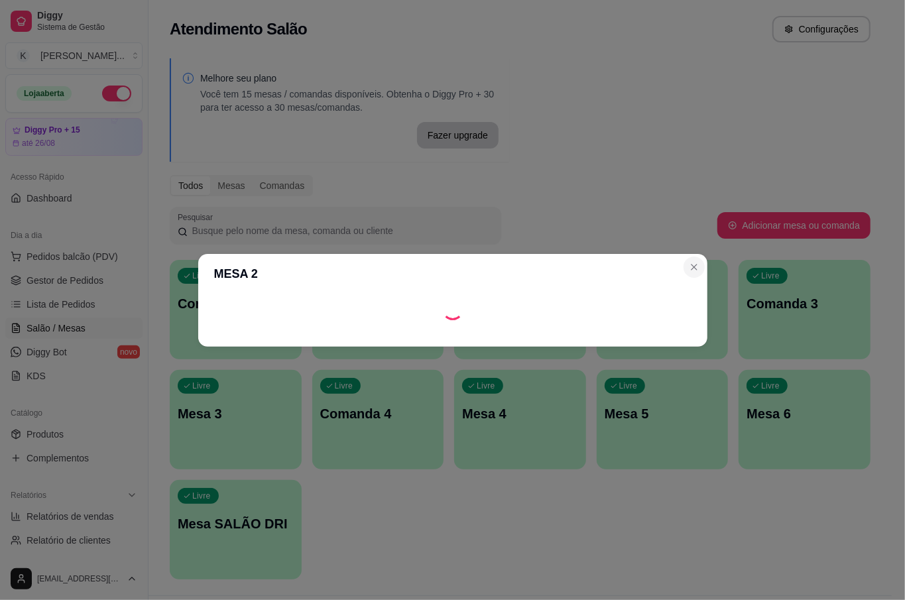
click at [692, 262] on header "MESA 2" at bounding box center [452, 274] width 509 height 40
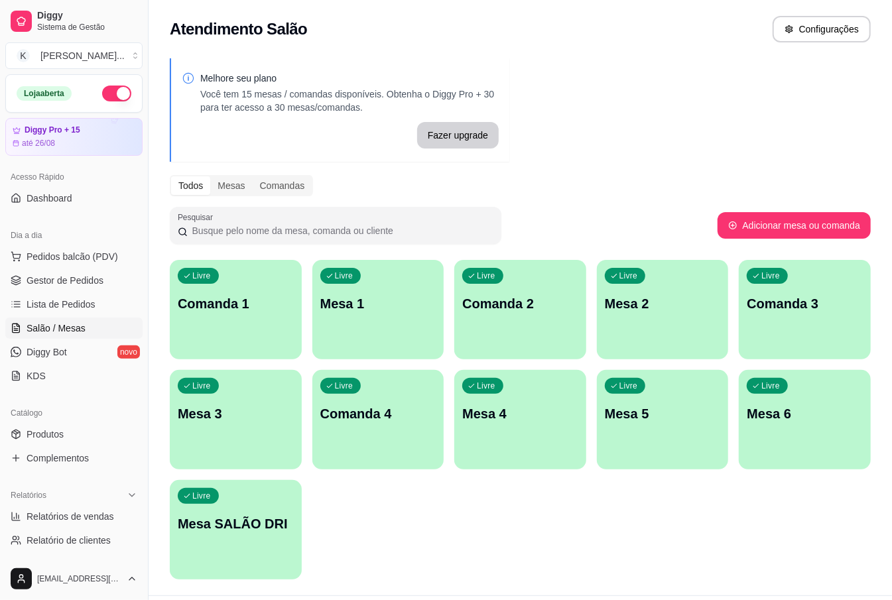
click at [226, 406] on p "Mesa 3" at bounding box center [236, 413] width 116 height 19
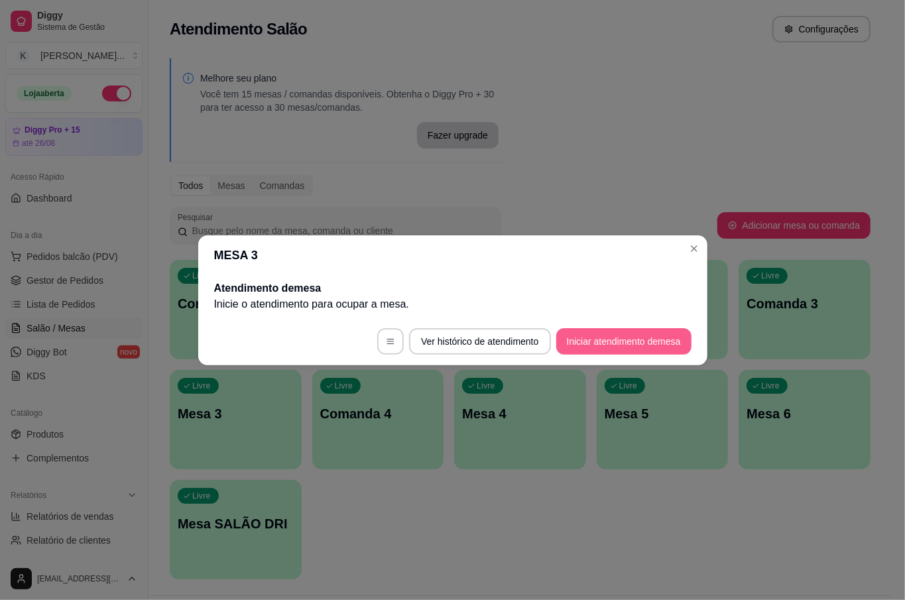
click at [616, 337] on button "Iniciar atendimento de mesa" at bounding box center [623, 341] width 135 height 27
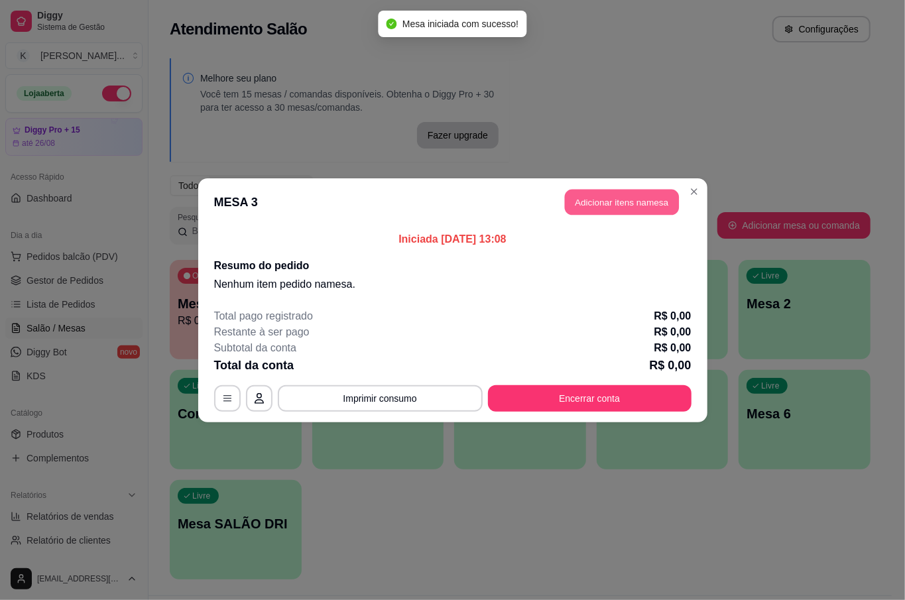
click at [601, 212] on button "Adicionar itens na mesa" at bounding box center [622, 202] width 114 height 26
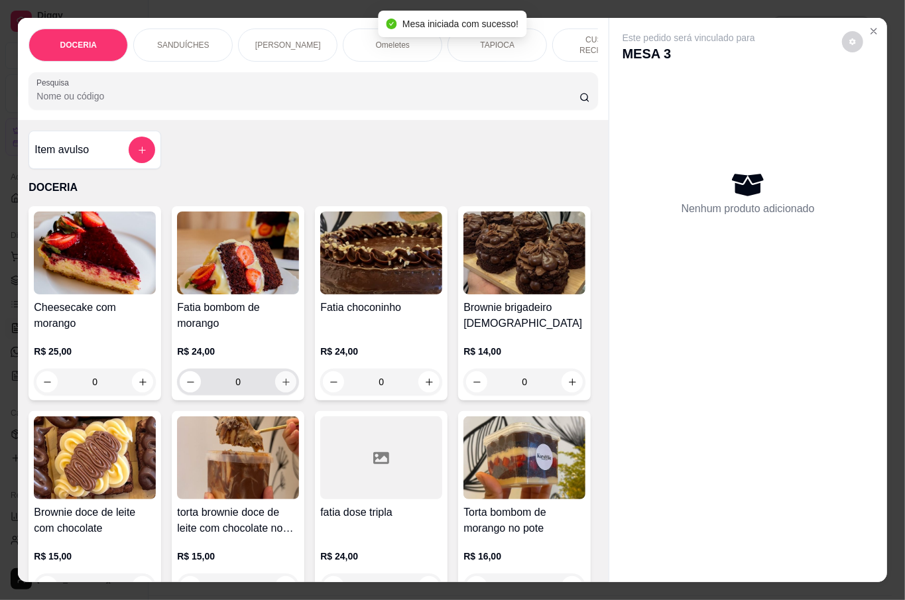
click at [281, 382] on icon "increase-product-quantity" at bounding box center [286, 382] width 10 height 10
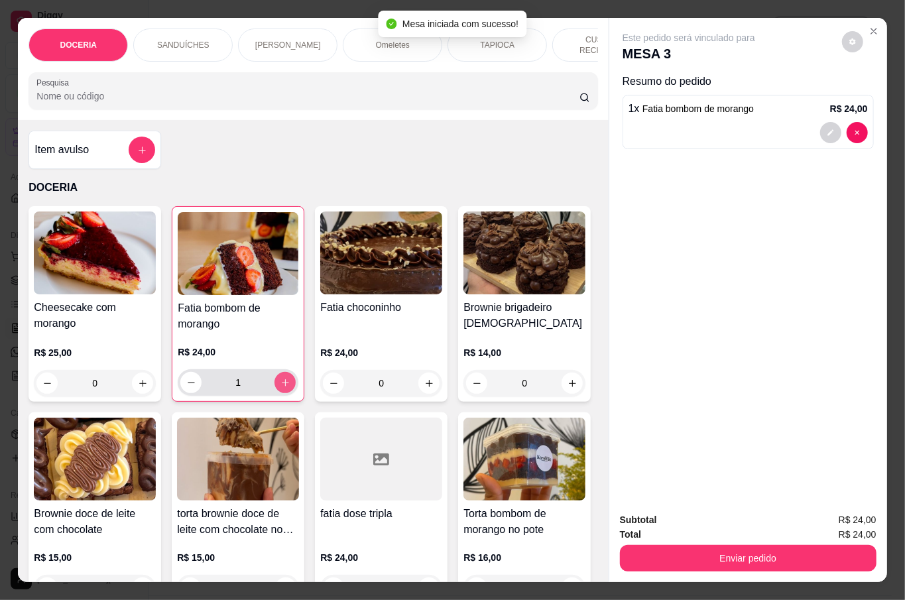
click at [280, 382] on icon "increase-product-quantity" at bounding box center [285, 383] width 10 height 10
type input "2"
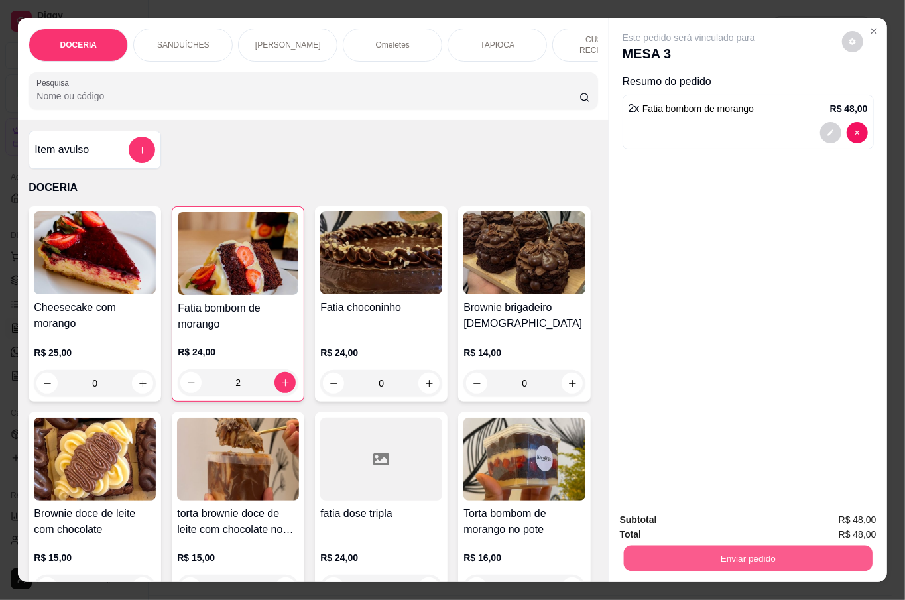
click at [690, 545] on button "Enviar pedido" at bounding box center [747, 558] width 249 height 26
click at [672, 516] on button "Não registrar e enviar pedido" at bounding box center [703, 518] width 138 height 25
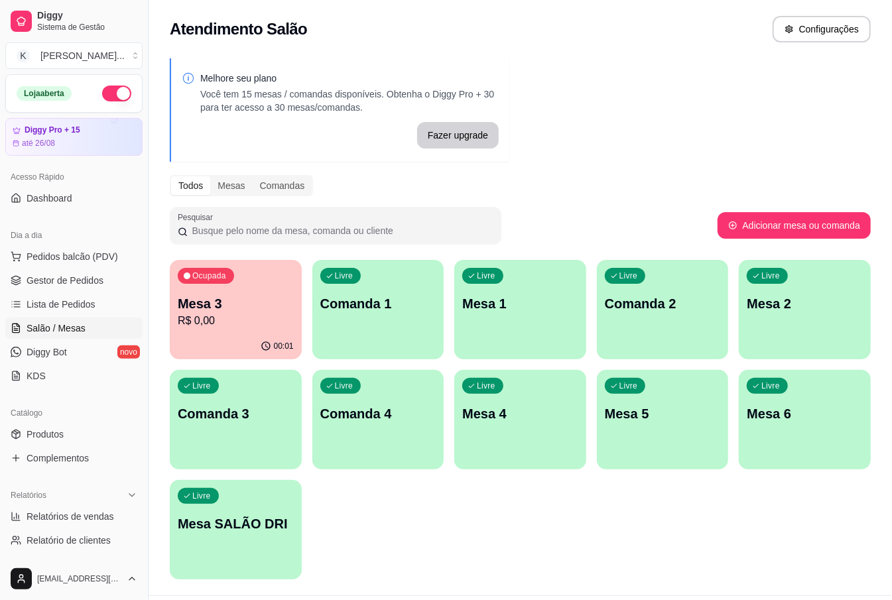
click at [693, 133] on div "Melhore seu plano Você tem 15 mesas / comandas disponíveis. Obtenha o Diggy Pro…" at bounding box center [519, 322] width 743 height 545
click at [240, 297] on p "Mesa 3" at bounding box center [236, 304] width 112 height 18
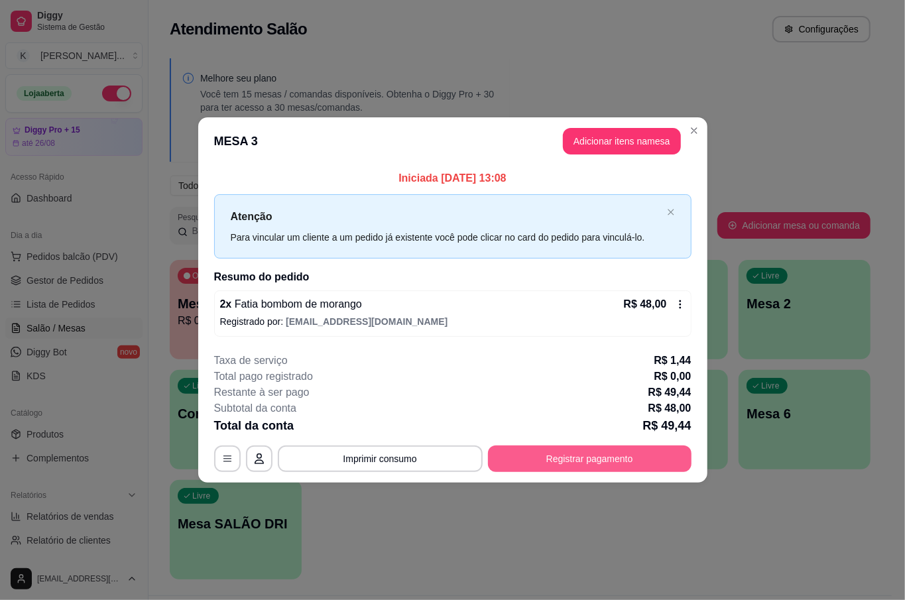
click at [600, 453] on button "Registrar pagamento" at bounding box center [590, 458] width 204 height 27
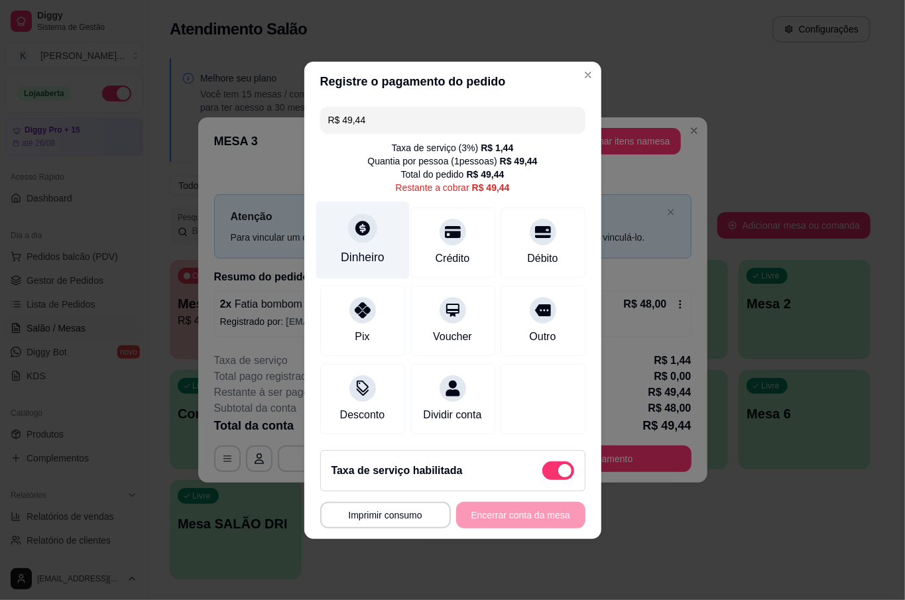
click at [377, 223] on div "Dinheiro" at bounding box center [362, 240] width 93 height 78
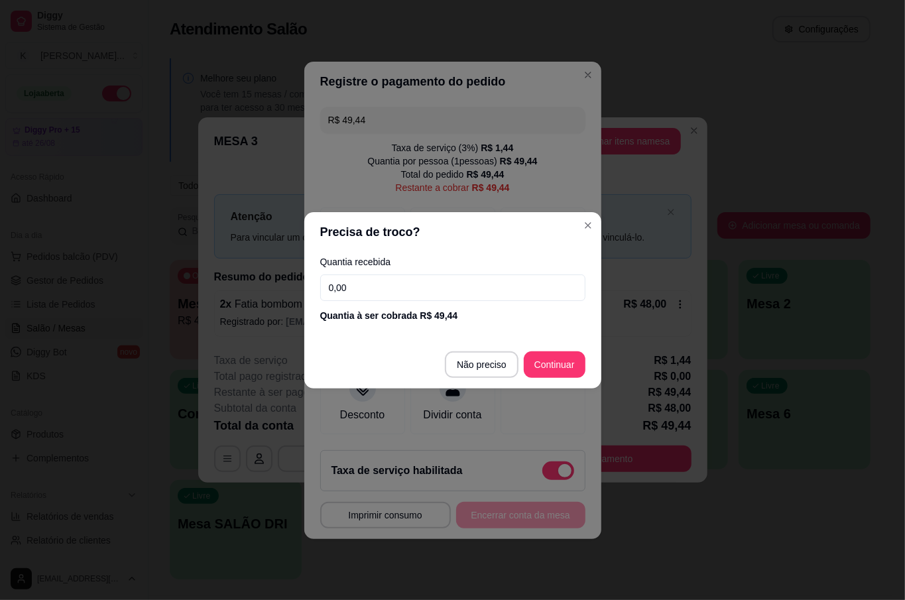
click at [428, 286] on input "0,00" at bounding box center [452, 287] width 265 height 27
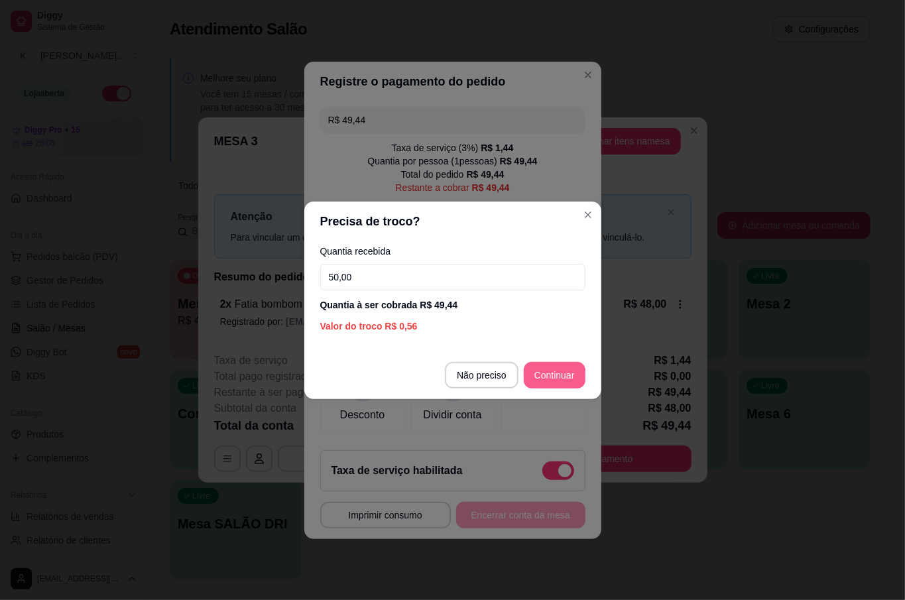
type input "50,00"
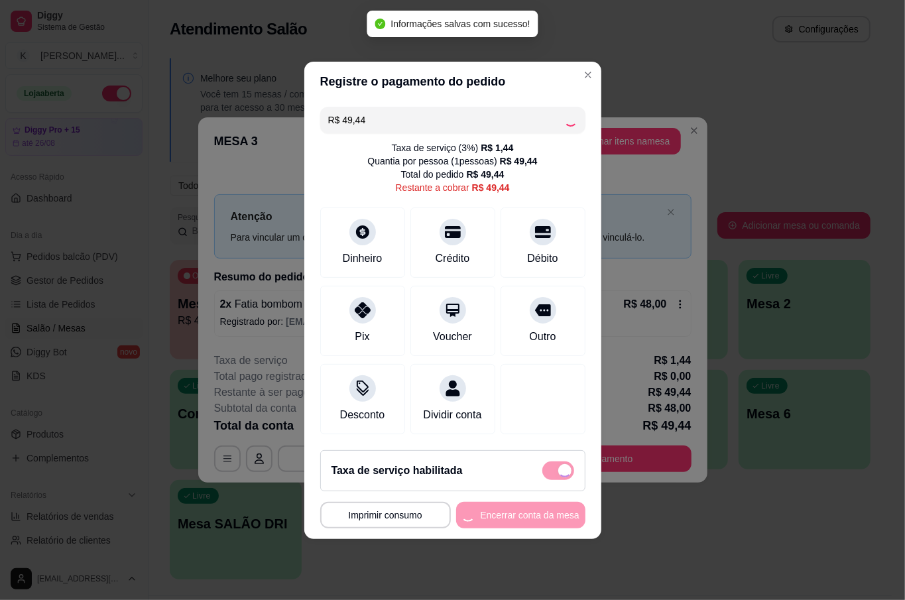
type input "R$ 0,00"
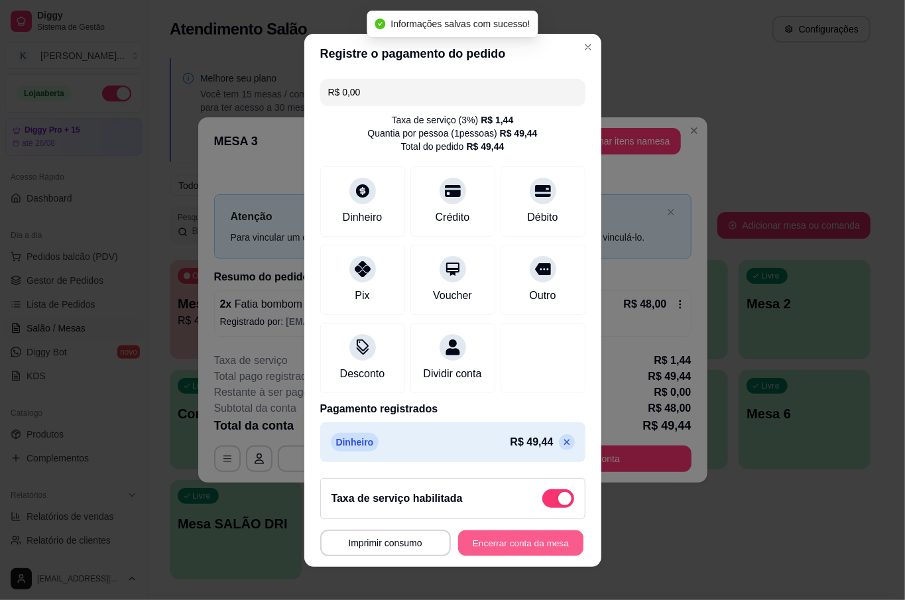
click at [502, 536] on button "Encerrar conta da mesa" at bounding box center [520, 543] width 125 height 26
